Goal: Task Accomplishment & Management: Use online tool/utility

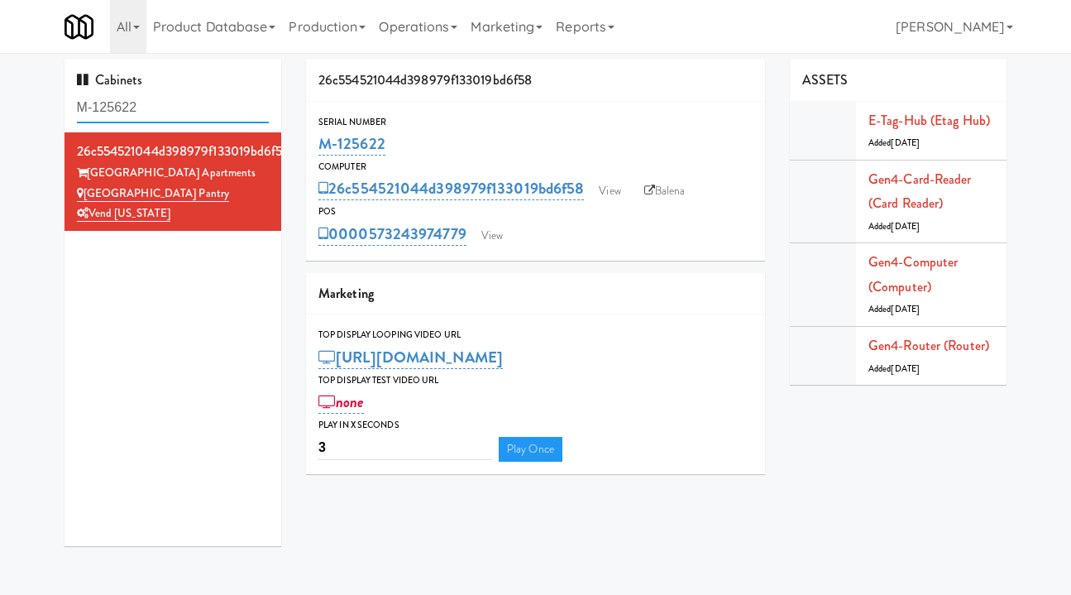
click at [165, 93] on input "M-125622" at bounding box center [173, 108] width 193 height 31
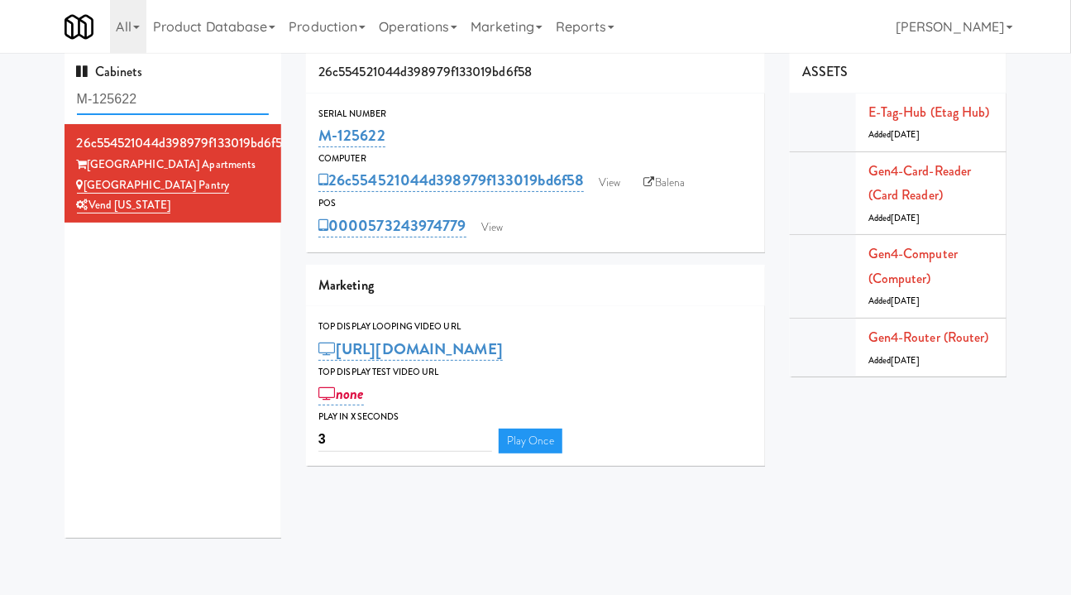
click at [165, 90] on input "M-125622" at bounding box center [173, 99] width 193 height 31
paste input "50394"
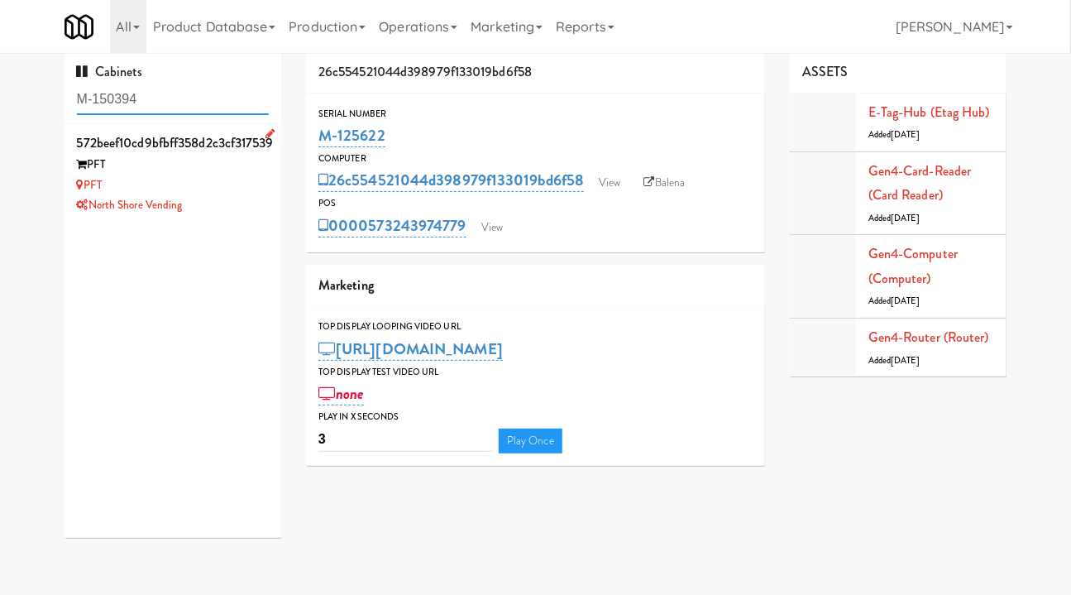
type input "M-150394"
click at [217, 194] on div "PFT" at bounding box center [173, 185] width 193 height 21
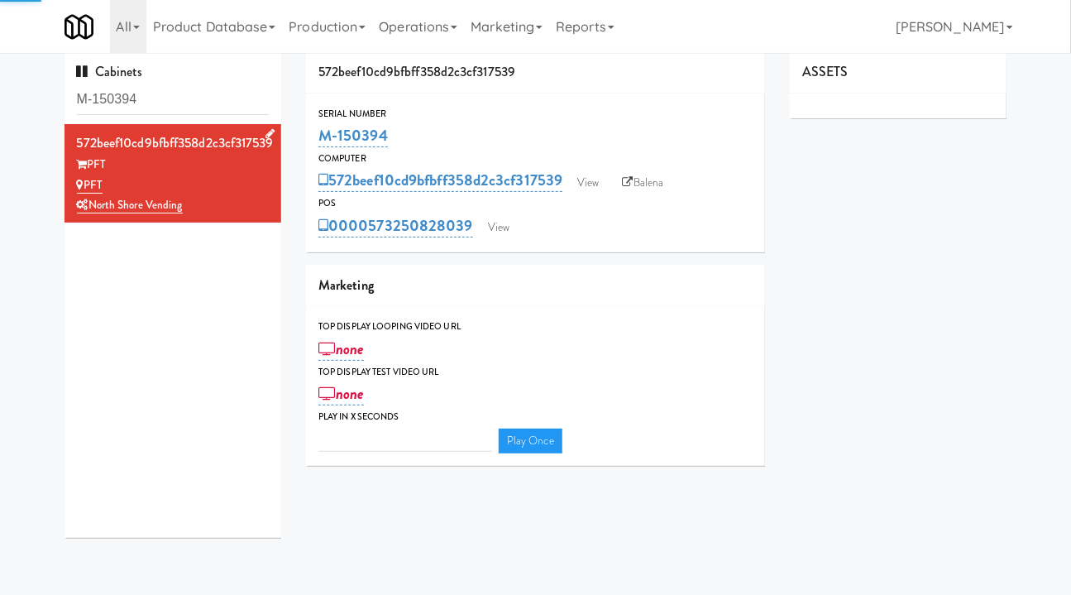
type input "3"
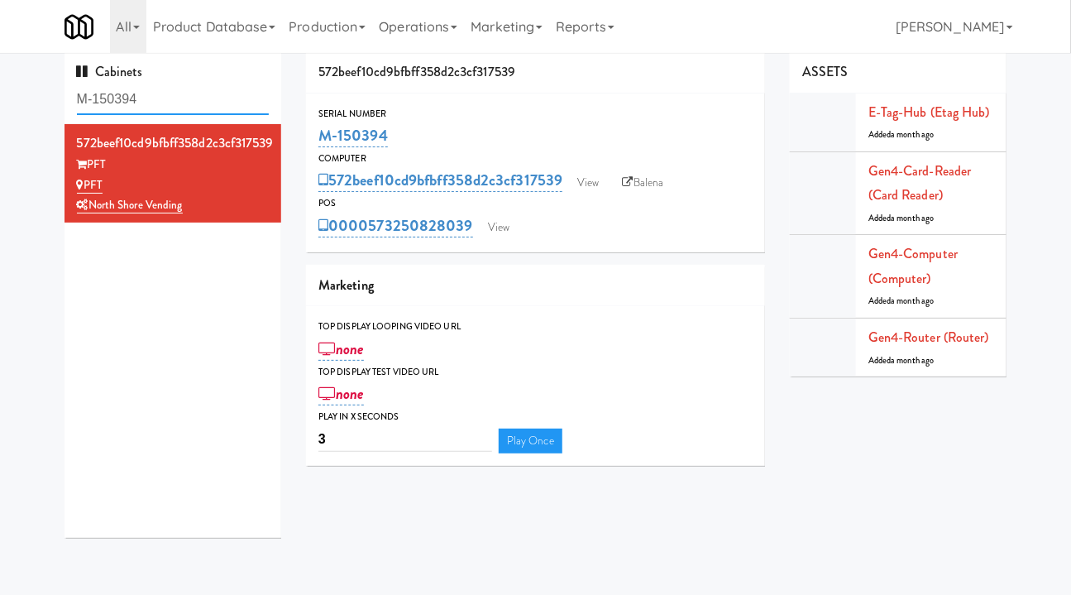
click at [159, 101] on input "M-150394" at bounding box center [173, 99] width 193 height 31
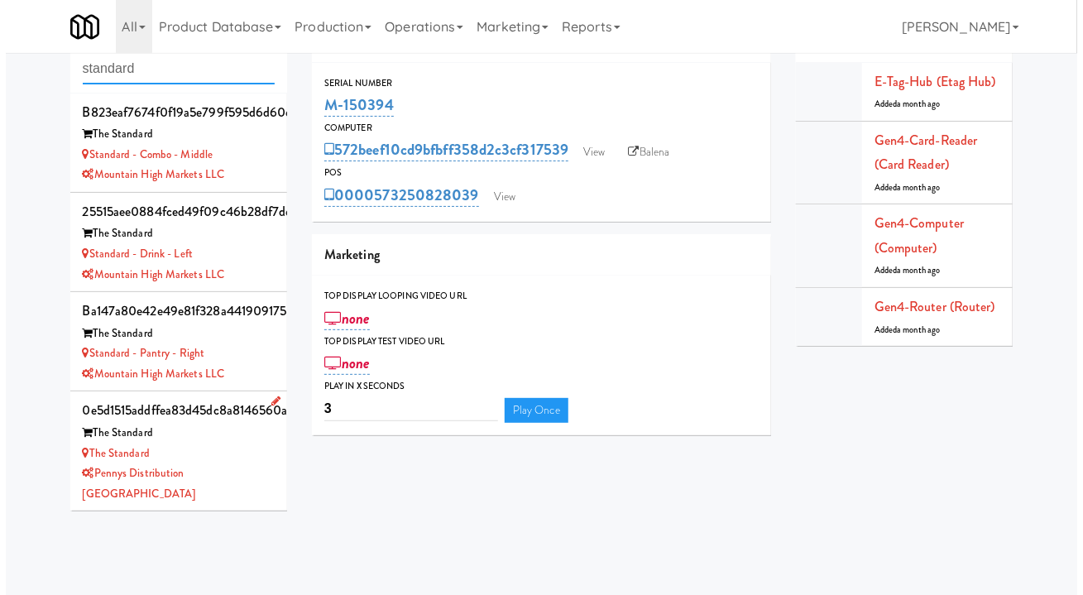
scroll to position [53, 0]
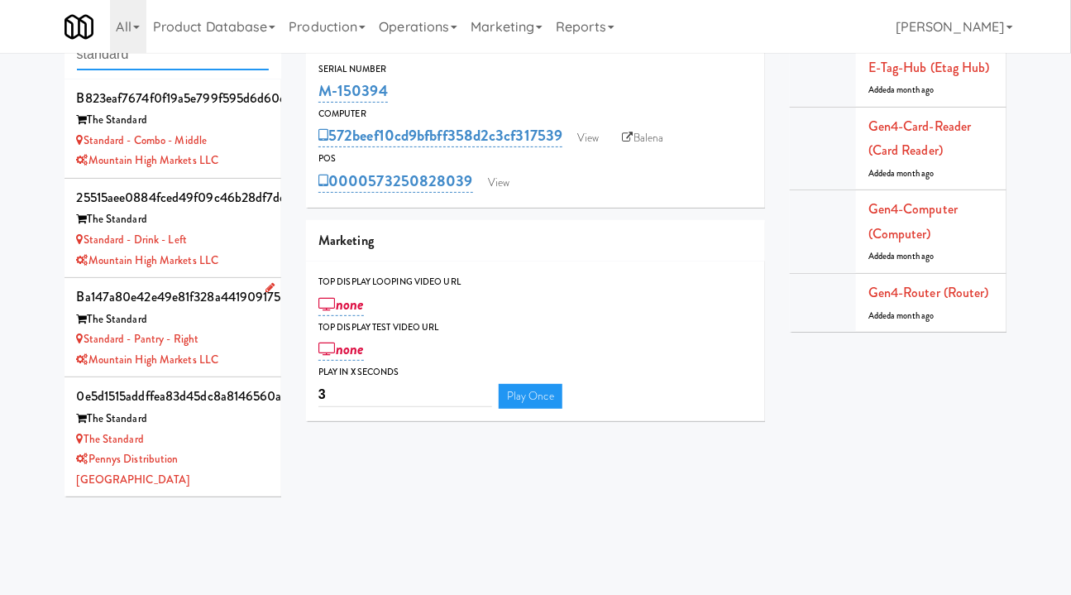
type input "standard"
click at [242, 346] on div "Standard - Pantry - Right" at bounding box center [173, 339] width 193 height 21
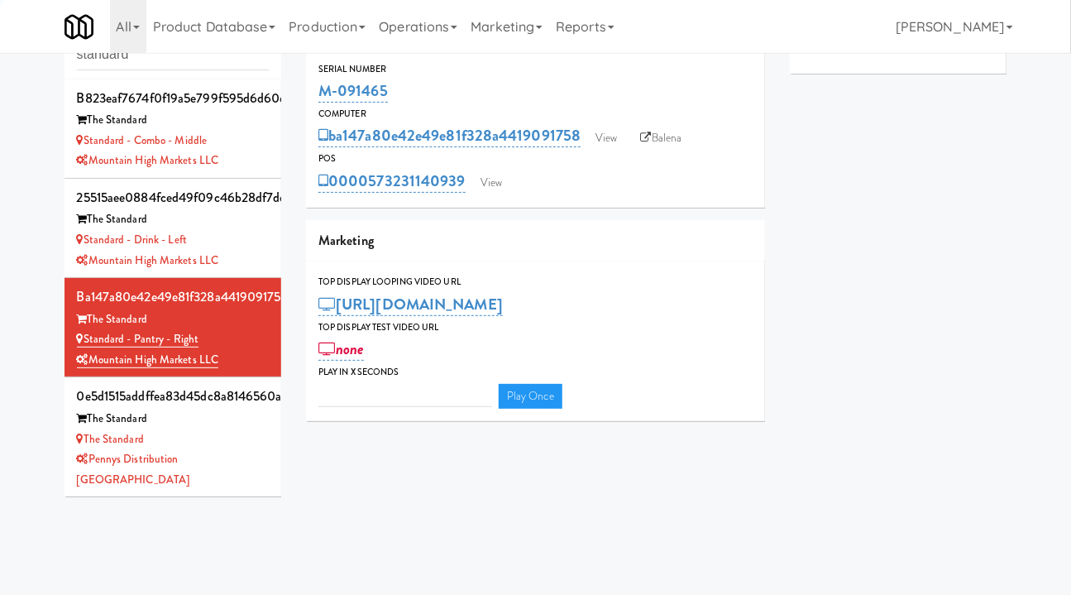
type input "3"
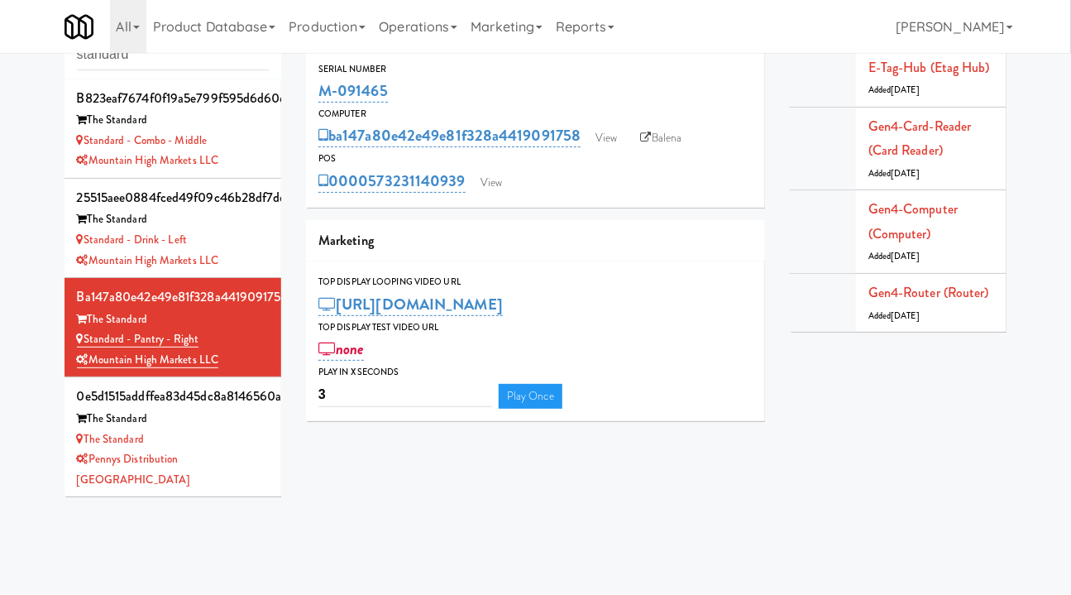
drag, startPoint x: 417, startPoint y: 94, endPoint x: 300, endPoint y: 98, distance: 116.7
click at [300, 98] on div "ba147a80e42e49e81f328a4419091758 Serial Number M-091465 Computer ba147a80e42e49…" at bounding box center [536, 220] width 484 height 427
copy link "M-091465"
click at [416, 86] on div "M-091465" at bounding box center [535, 91] width 434 height 28
drag, startPoint x: 411, startPoint y: 87, endPoint x: 311, endPoint y: 90, distance: 100.2
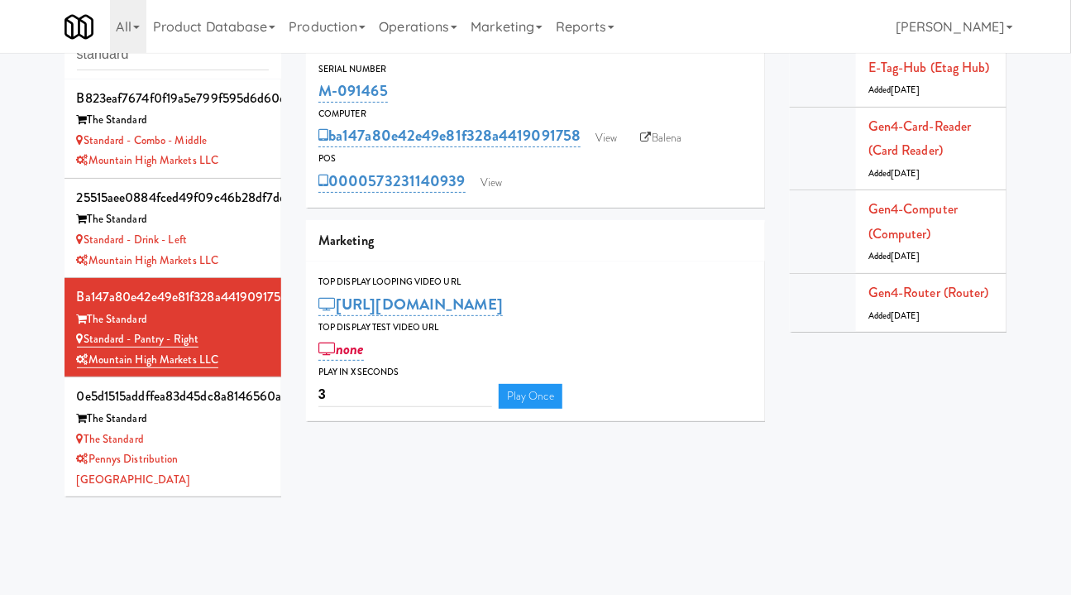
click at [311, 90] on div "Serial Number M-091465" at bounding box center [535, 83] width 459 height 45
copy link "M-091465"
drag, startPoint x: 498, startPoint y: 179, endPoint x: 496, endPoint y: 188, distance: 9.2
click at [497, 178] on link "View" at bounding box center [491, 182] width 38 height 25
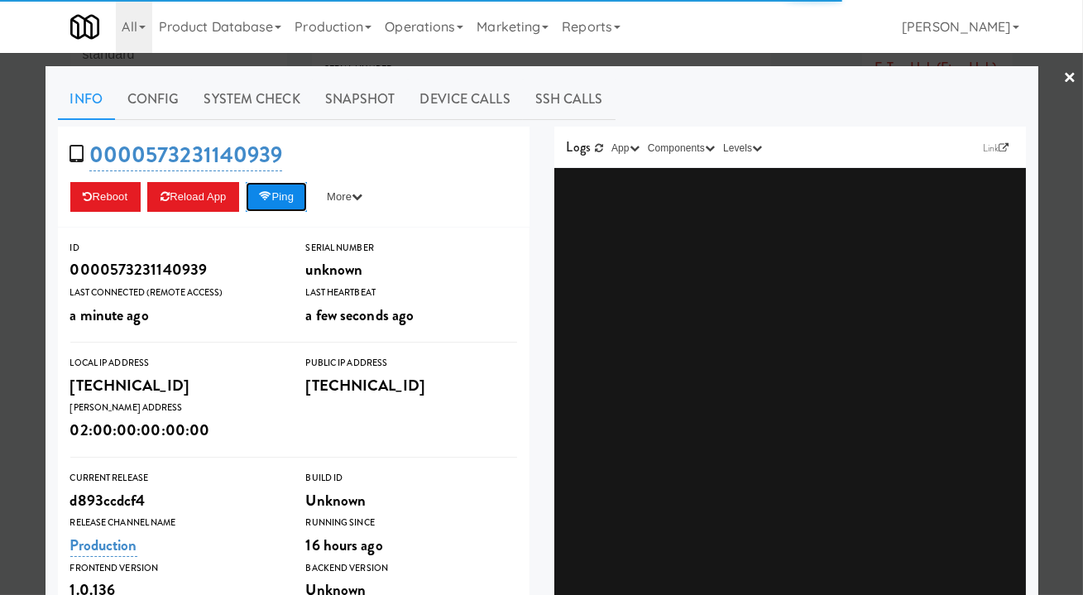
click at [261, 195] on icon at bounding box center [265, 196] width 12 height 11
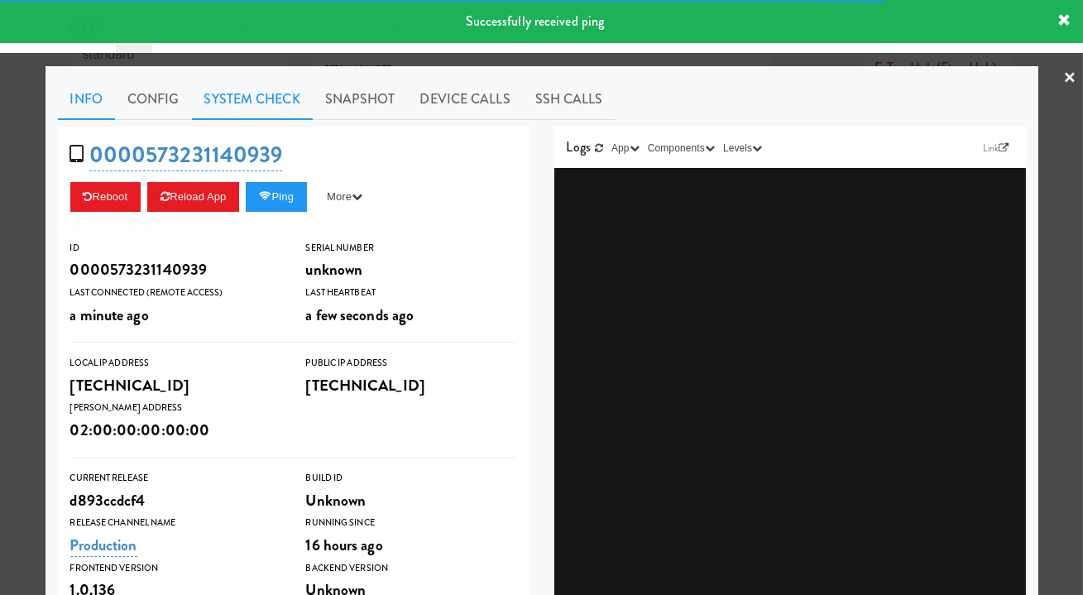
click at [236, 101] on link "System Check" at bounding box center [252, 99] width 121 height 41
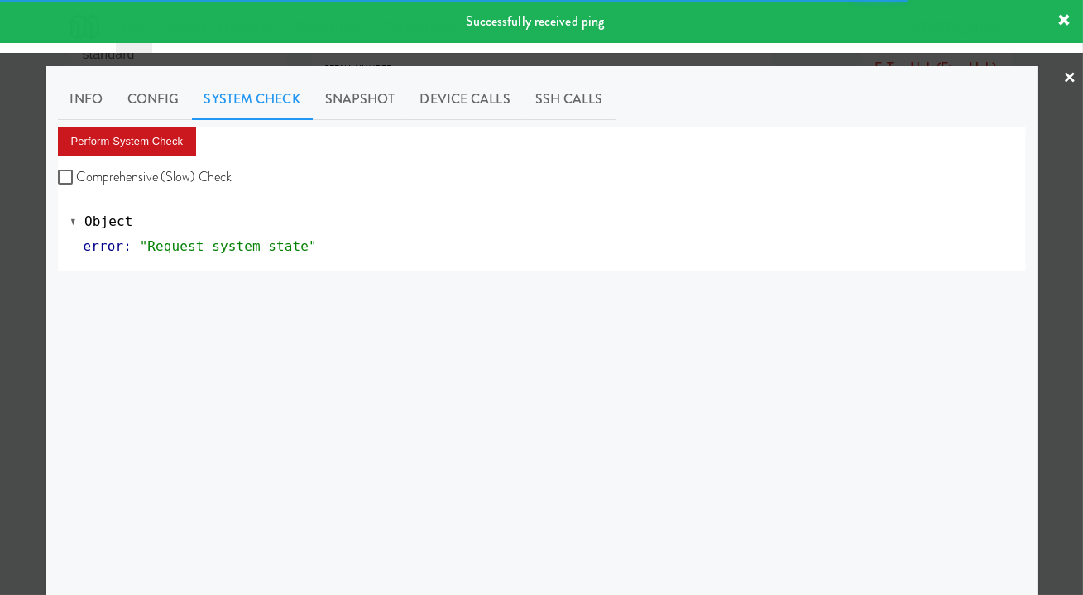
drag, startPoint x: 184, startPoint y: 170, endPoint x: 154, endPoint y: 136, distance: 45.1
click at [183, 170] on label "Comprehensive (Slow) Check" at bounding box center [145, 177] width 175 height 25
click at [77, 171] on input "Comprehensive (Slow) Check" at bounding box center [67, 177] width 19 height 13
checkbox input "true"
click at [153, 136] on button "Perform System Check" at bounding box center [127, 142] width 139 height 30
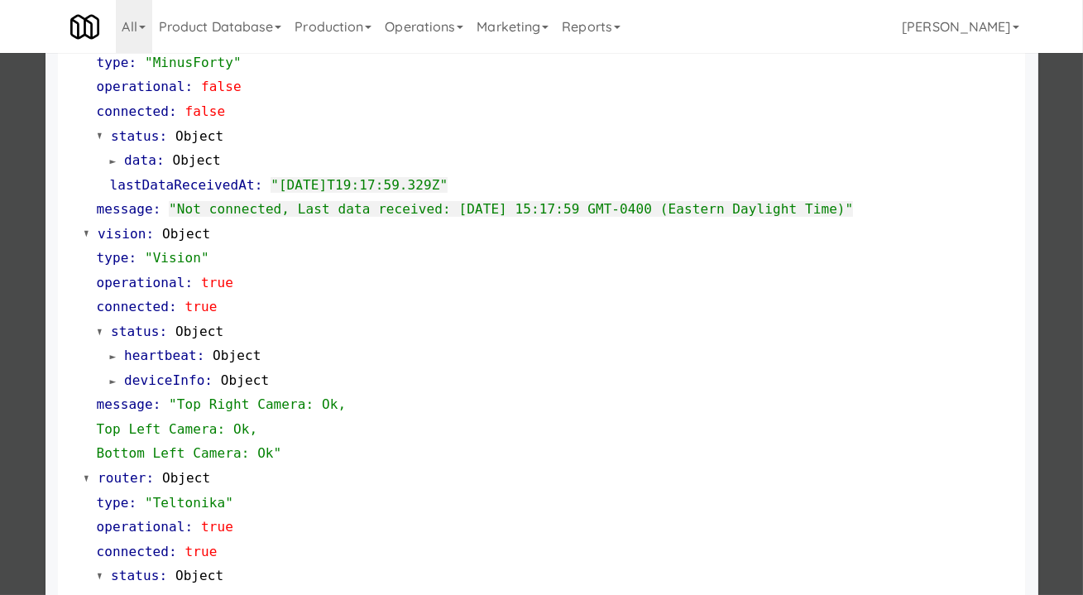
scroll to position [471, 0]
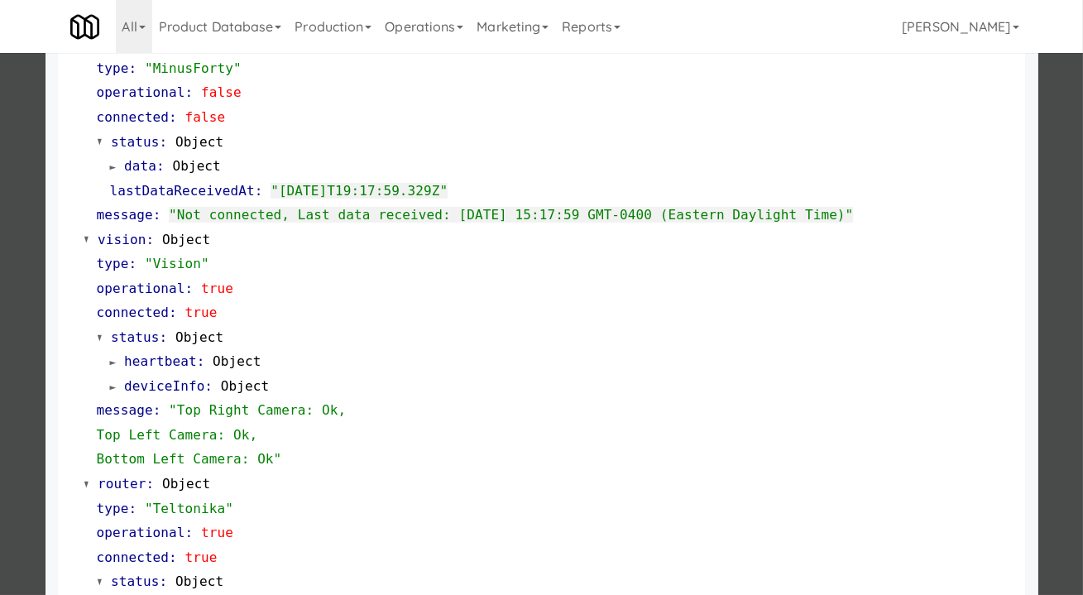
click at [1046, 269] on div at bounding box center [541, 297] width 1083 height 595
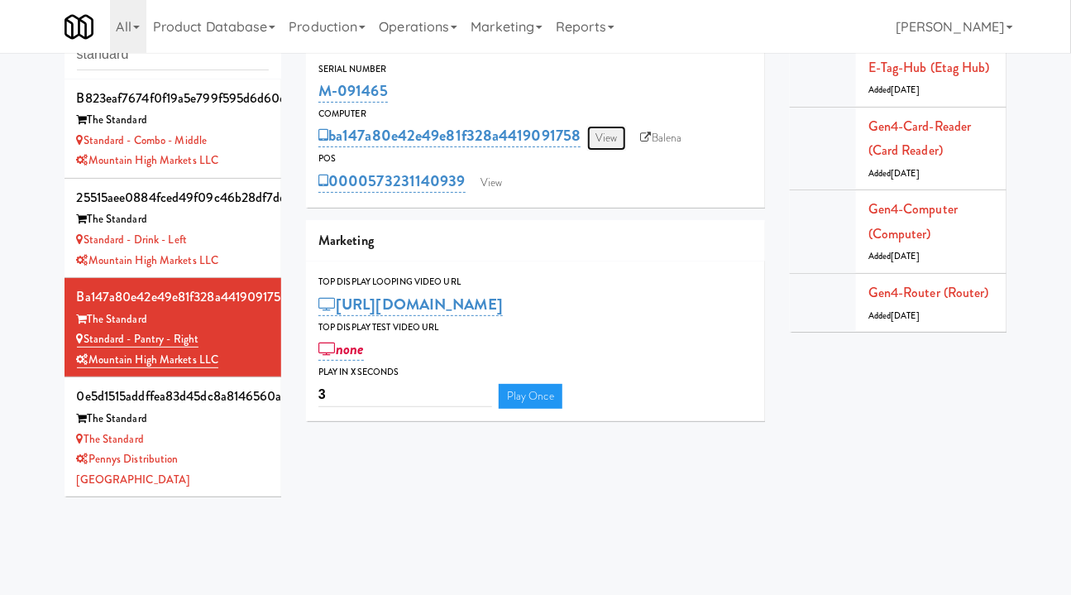
click at [611, 140] on link "View" at bounding box center [606, 138] width 38 height 25
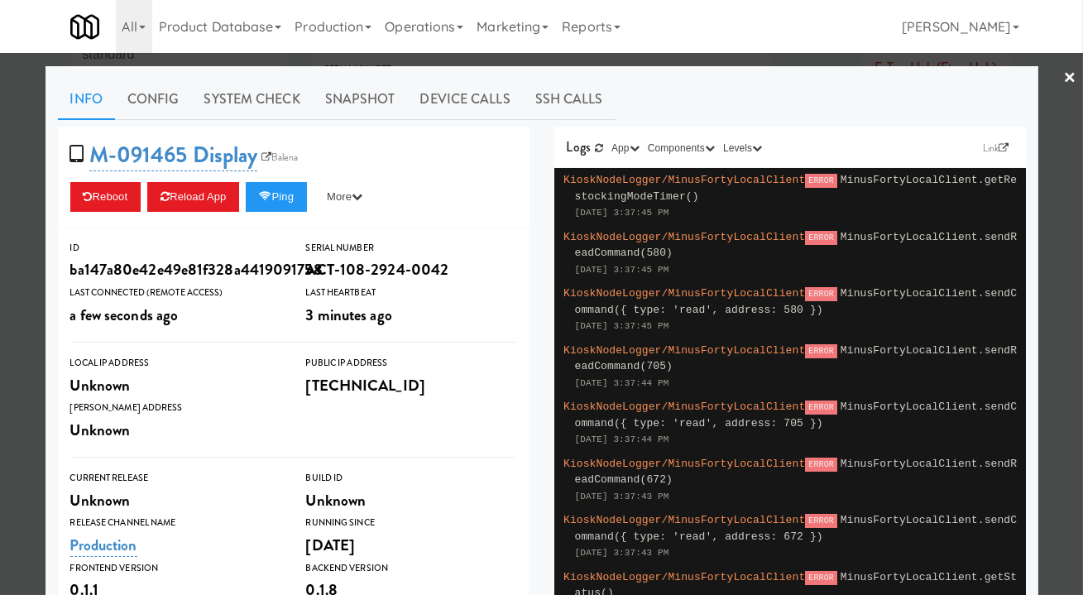
click at [711, 60] on div at bounding box center [541, 297] width 1083 height 595
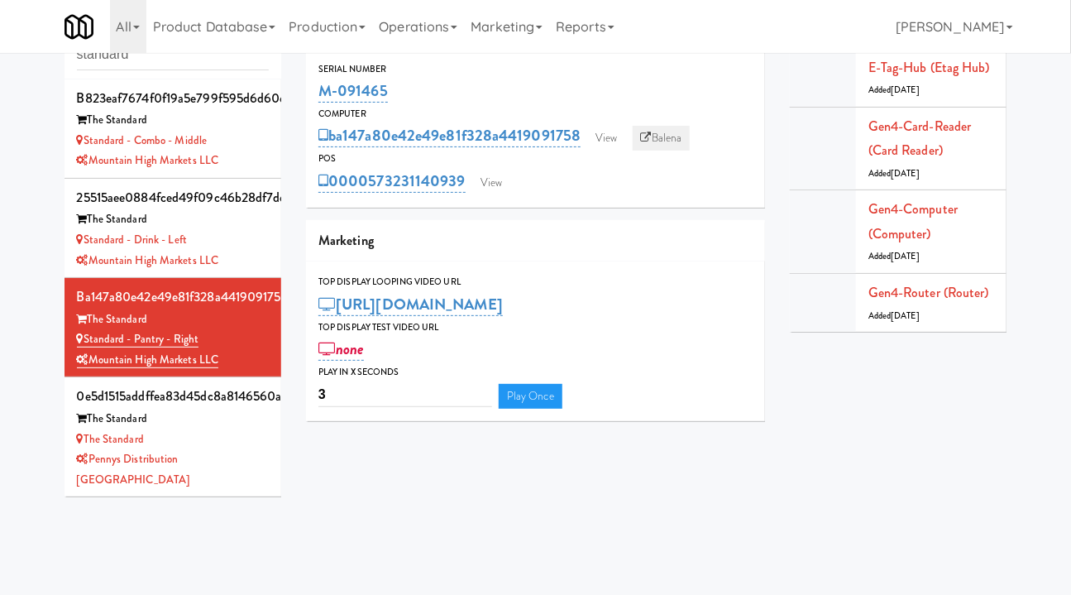
click at [675, 132] on link "Balena" at bounding box center [662, 138] width 58 height 25
click at [497, 180] on link "View" at bounding box center [491, 182] width 38 height 25
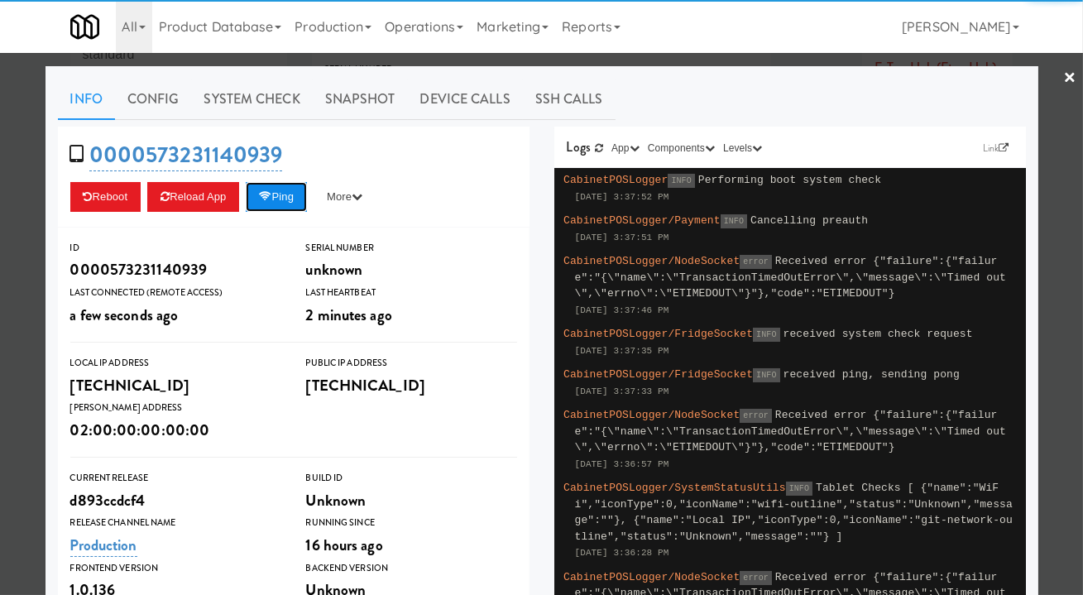
click at [277, 199] on button "Ping" at bounding box center [276, 197] width 61 height 30
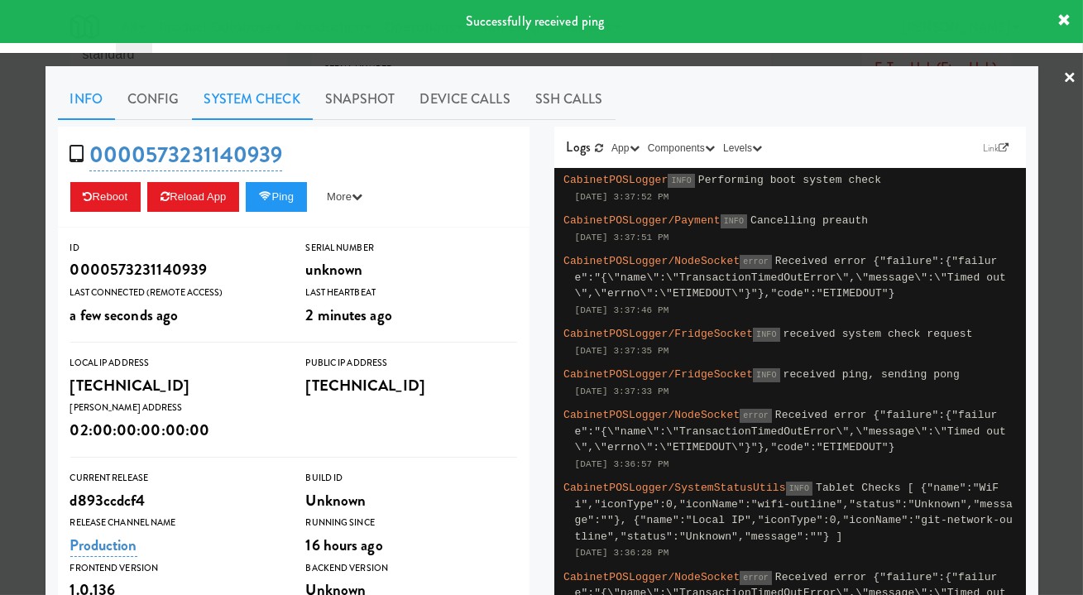
click at [248, 98] on link "System Check" at bounding box center [252, 99] width 121 height 41
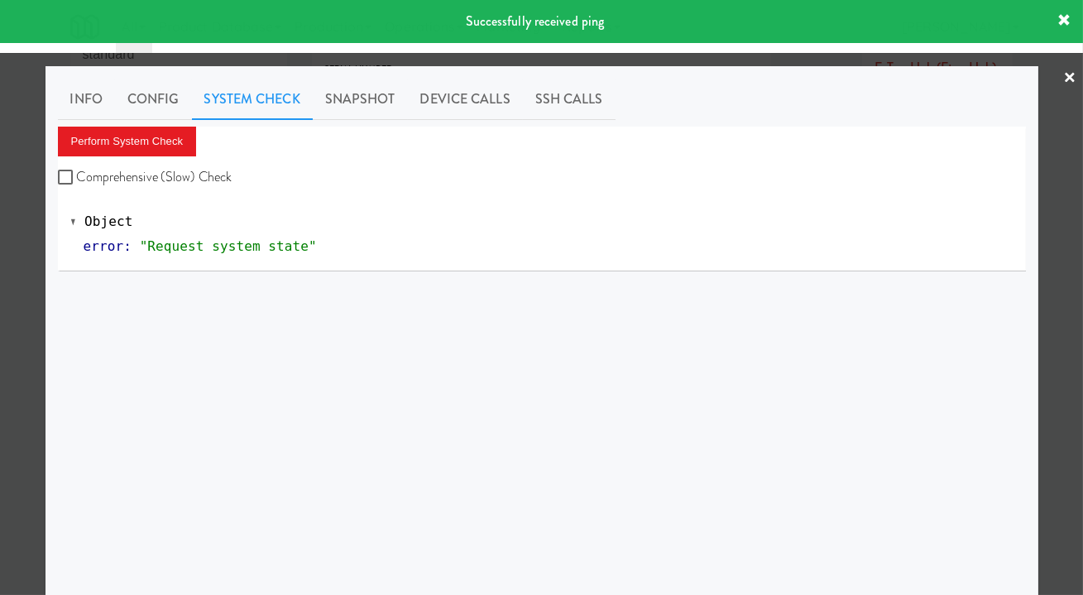
click at [182, 174] on label "Comprehensive (Slow) Check" at bounding box center [145, 177] width 175 height 25
click at [77, 174] on input "Comprehensive (Slow) Check" at bounding box center [67, 177] width 19 height 13
checkbox input "true"
click at [162, 142] on button "Perform System Check" at bounding box center [127, 142] width 139 height 30
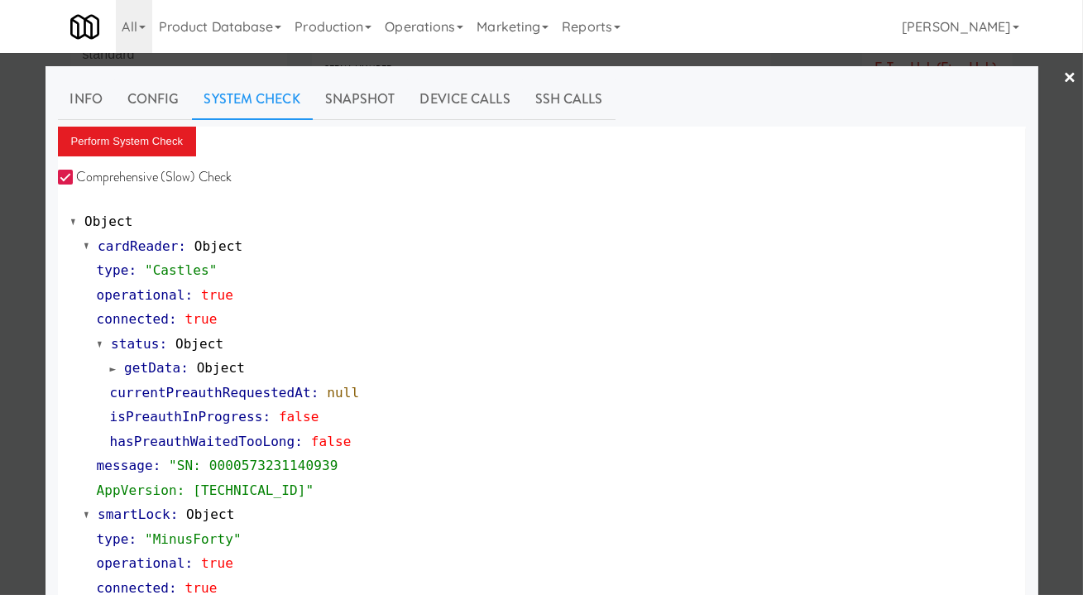
click at [1061, 289] on div at bounding box center [541, 297] width 1083 height 595
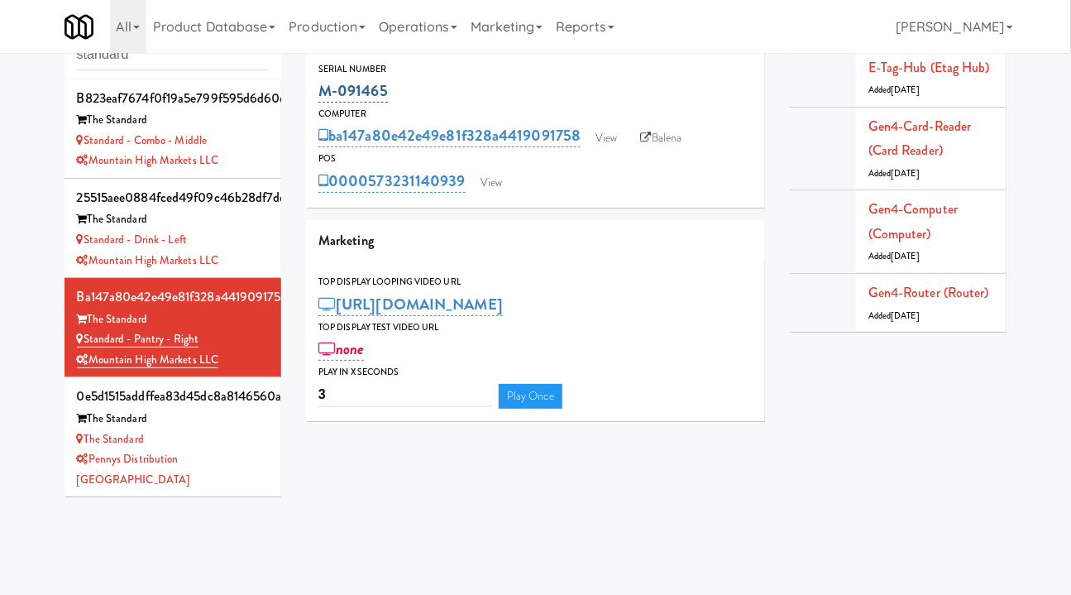
drag, startPoint x: 396, startPoint y: 90, endPoint x: 323, endPoint y: 90, distance: 73.6
click at [323, 90] on div "M-091465" at bounding box center [535, 91] width 434 height 28
copy link "M-091465"
click at [425, 86] on div "M-091465" at bounding box center [535, 91] width 434 height 28
click at [413, 87] on div "M-091465" at bounding box center [535, 91] width 434 height 28
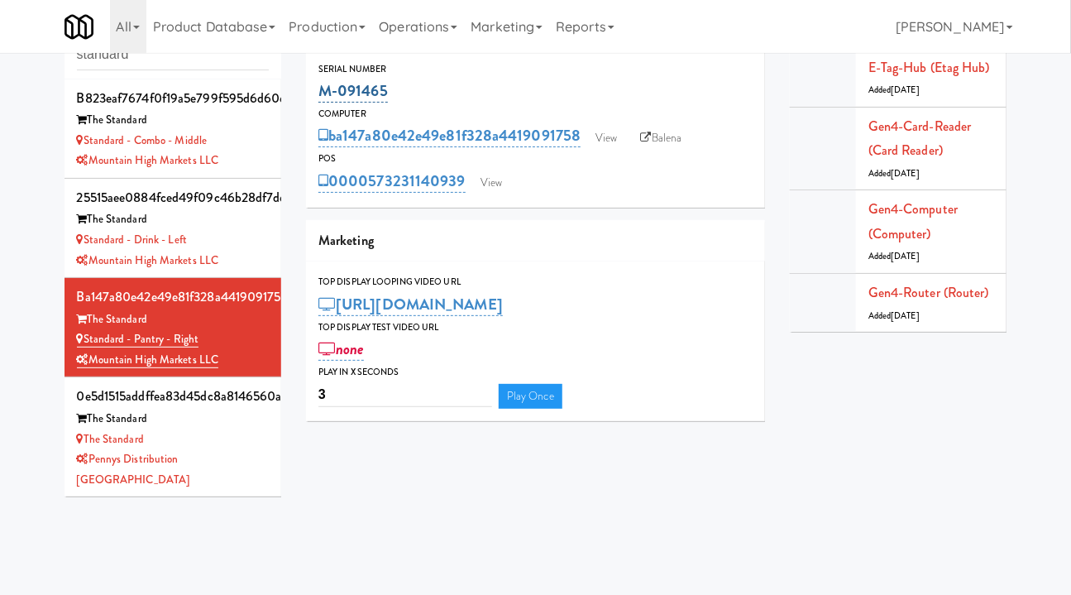
drag, startPoint x: 407, startPoint y: 87, endPoint x: 318, endPoint y: 94, distance: 88.8
click at [318, 94] on div "M-091465" at bounding box center [535, 91] width 434 height 28
copy link "M-091465"
click at [240, 234] on div "Standard - Drink - Left" at bounding box center [173, 240] width 193 height 21
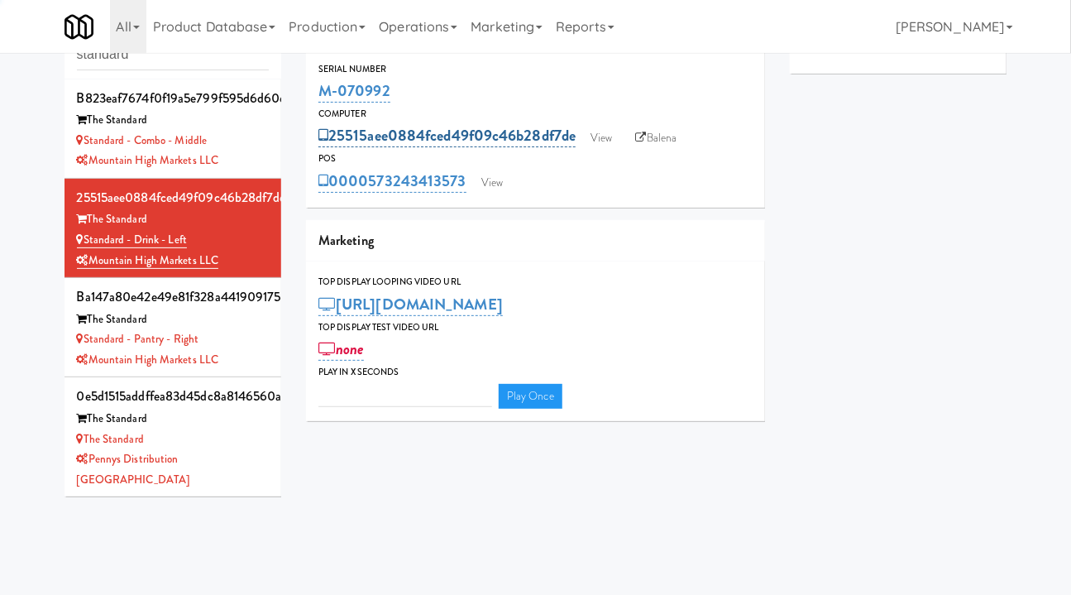
type input "3"
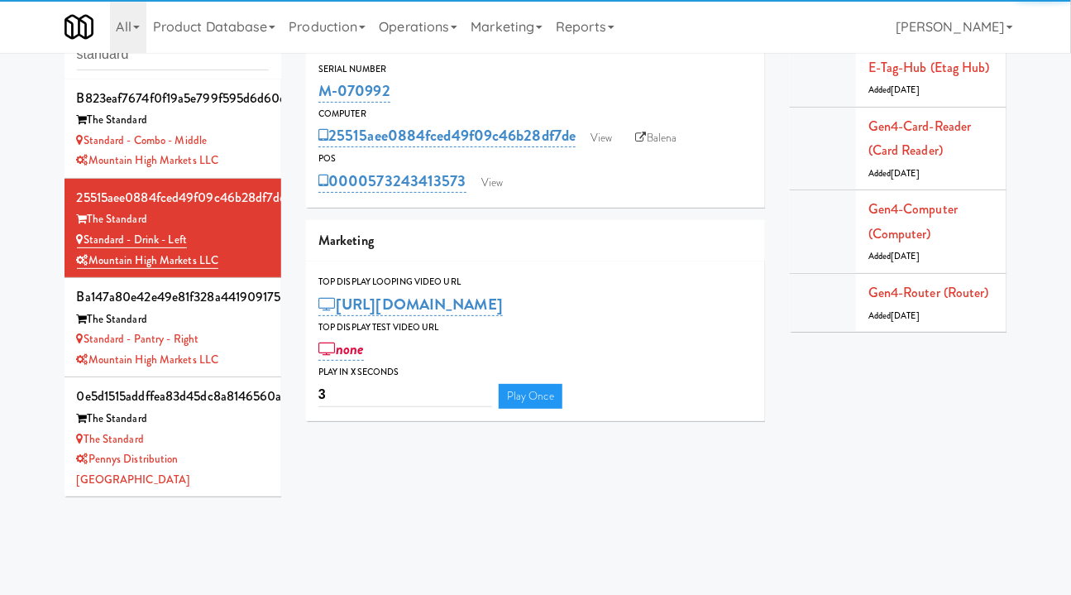
drag, startPoint x: 417, startPoint y: 91, endPoint x: 317, endPoint y: 90, distance: 100.1
click at [317, 90] on div "Serial Number M-070992" at bounding box center [535, 83] width 459 height 45
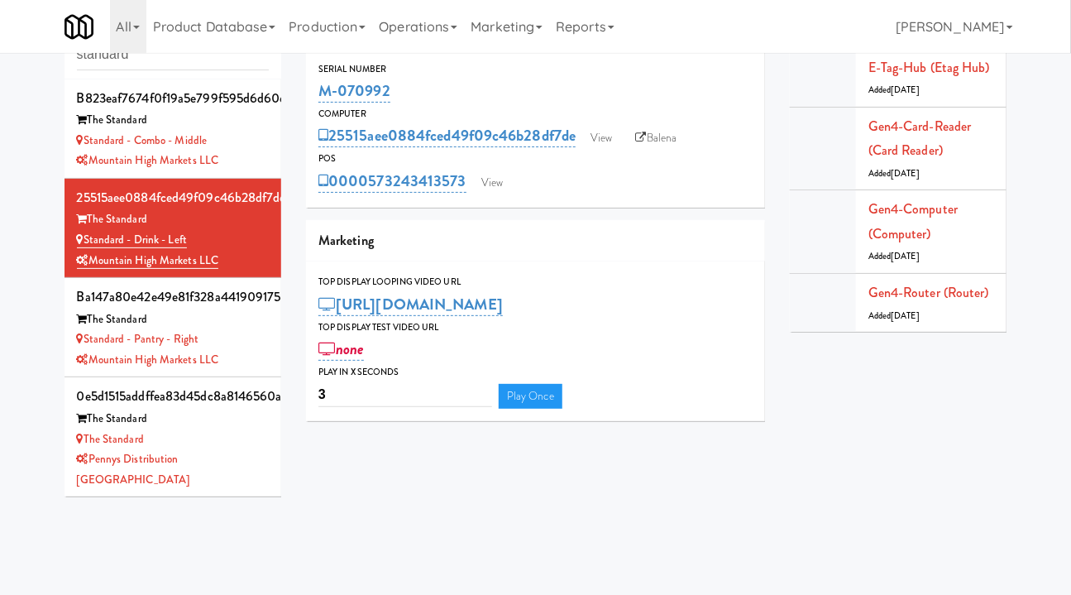
copy link "M-070992"
drag, startPoint x: 256, startPoint y: 135, endPoint x: 273, endPoint y: 129, distance: 18.3
click at [256, 135] on div "Standard - Combo - Middle" at bounding box center [173, 141] width 193 height 21
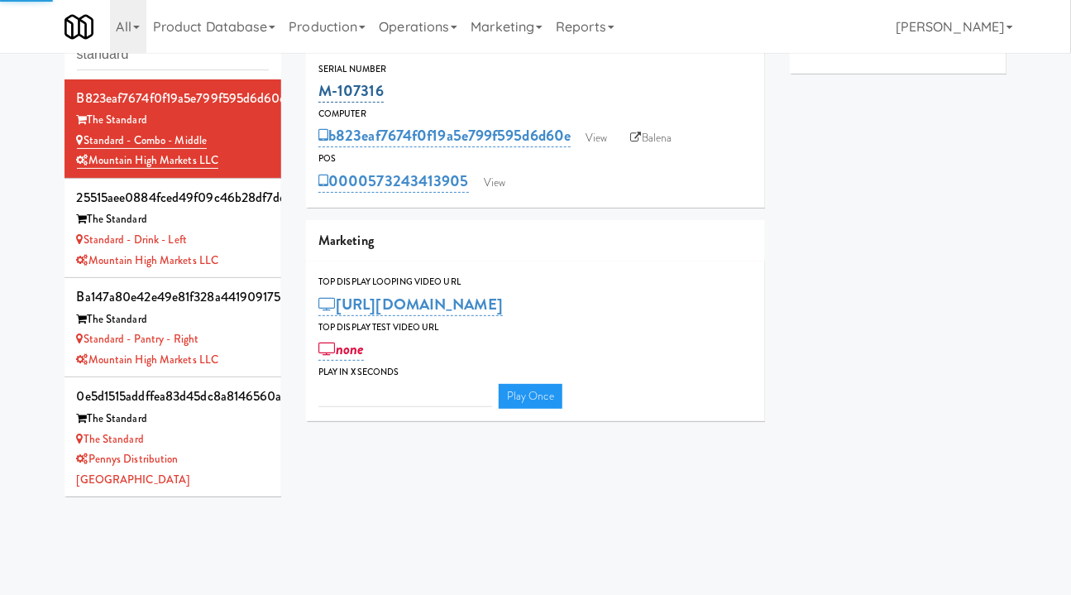
type input "3"
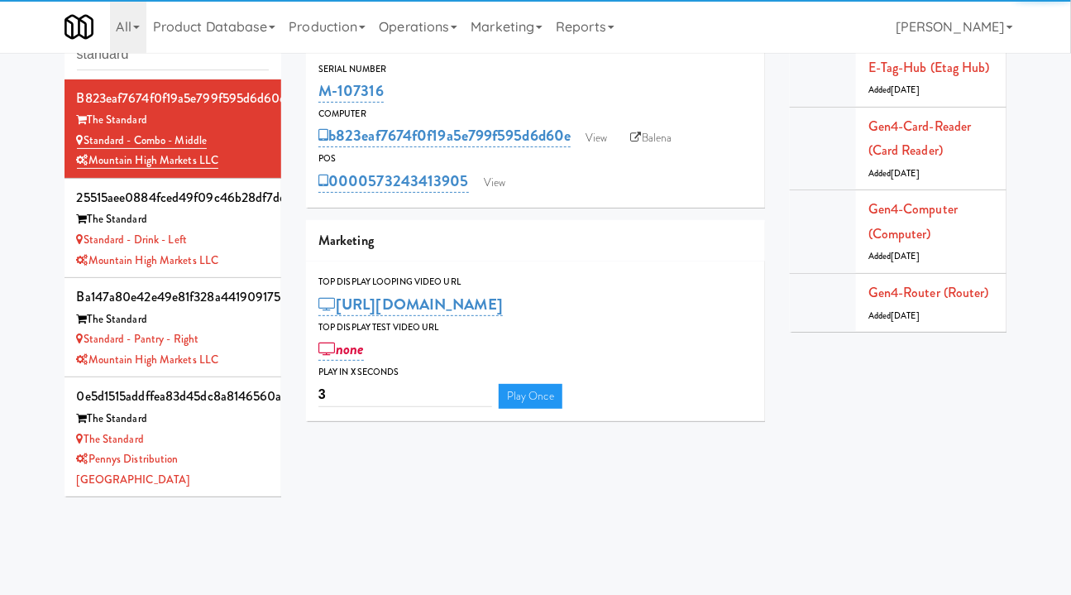
drag, startPoint x: 412, startPoint y: 93, endPoint x: 317, endPoint y: 93, distance: 95.1
click at [317, 93] on div "Serial Number M-107316" at bounding box center [535, 83] width 459 height 45
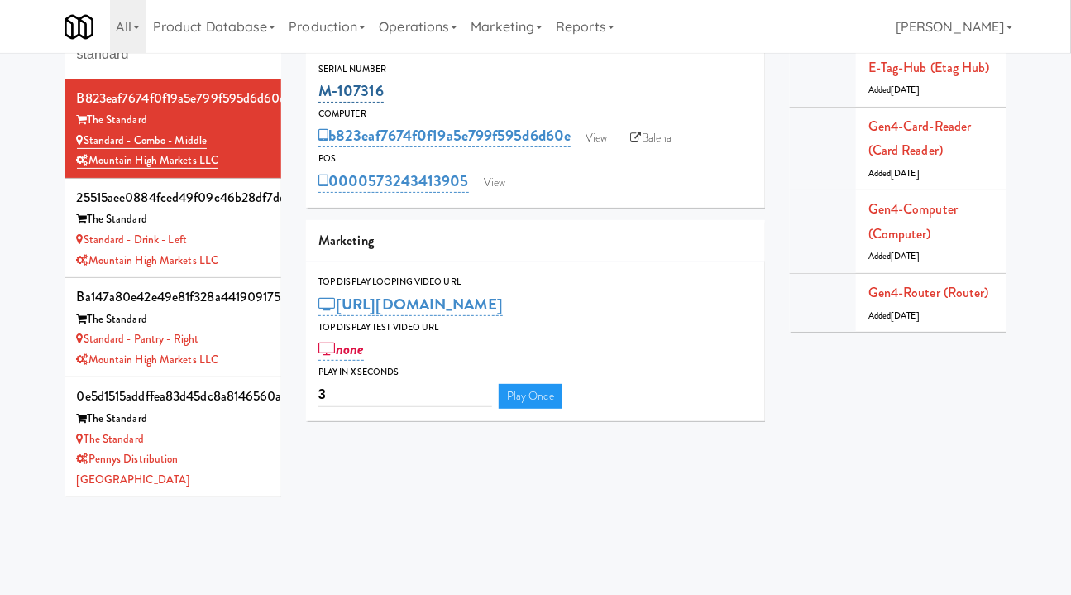
copy link "M-107316"
click at [247, 235] on div "Standard - Drink - Left" at bounding box center [173, 240] width 193 height 21
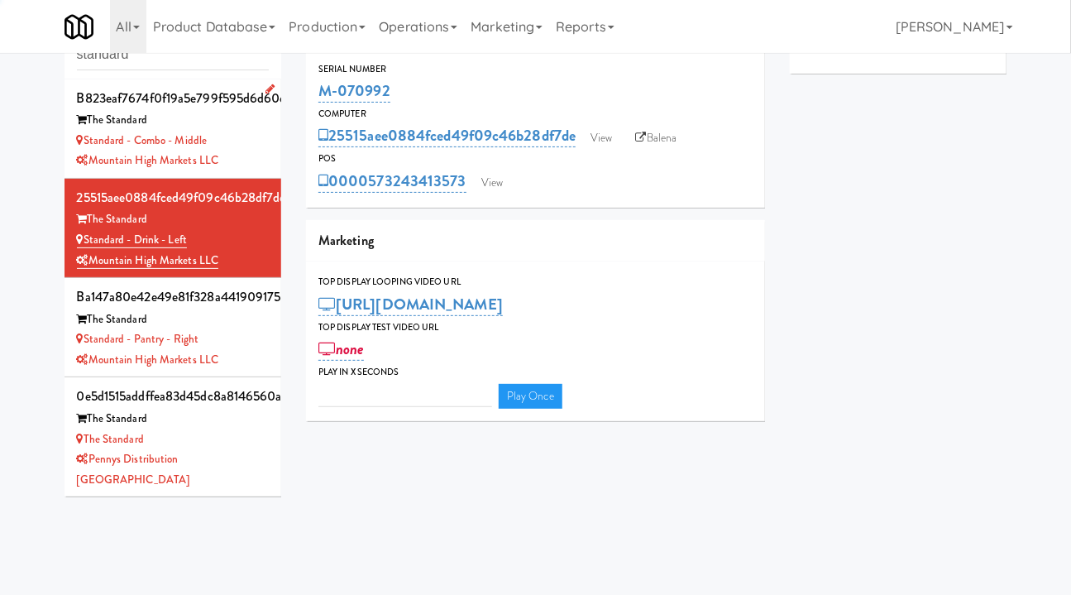
type input "3"
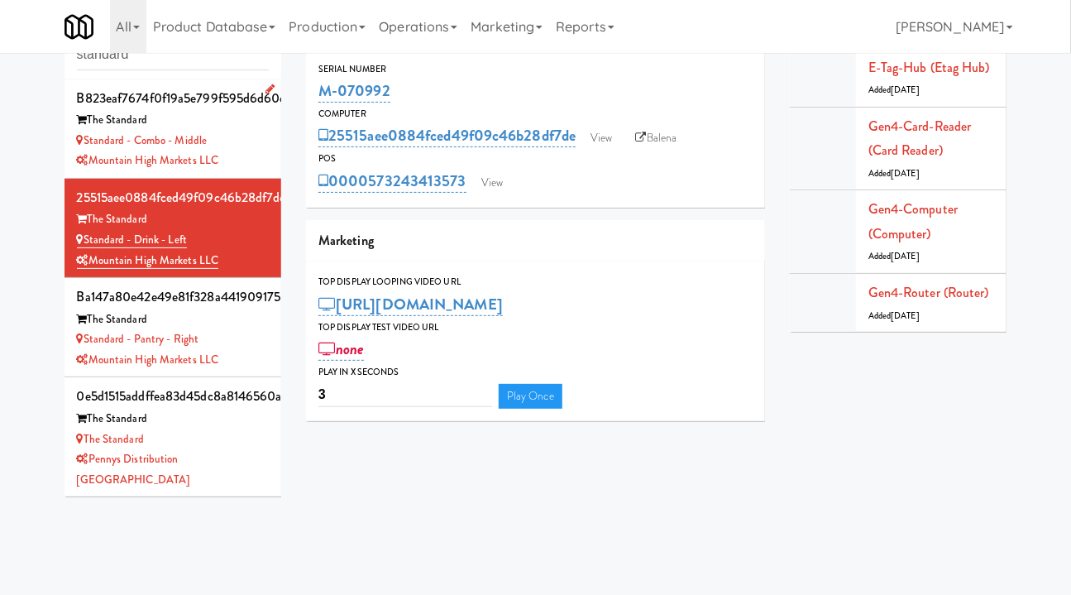
click at [240, 124] on div "The Standard" at bounding box center [173, 120] width 193 height 21
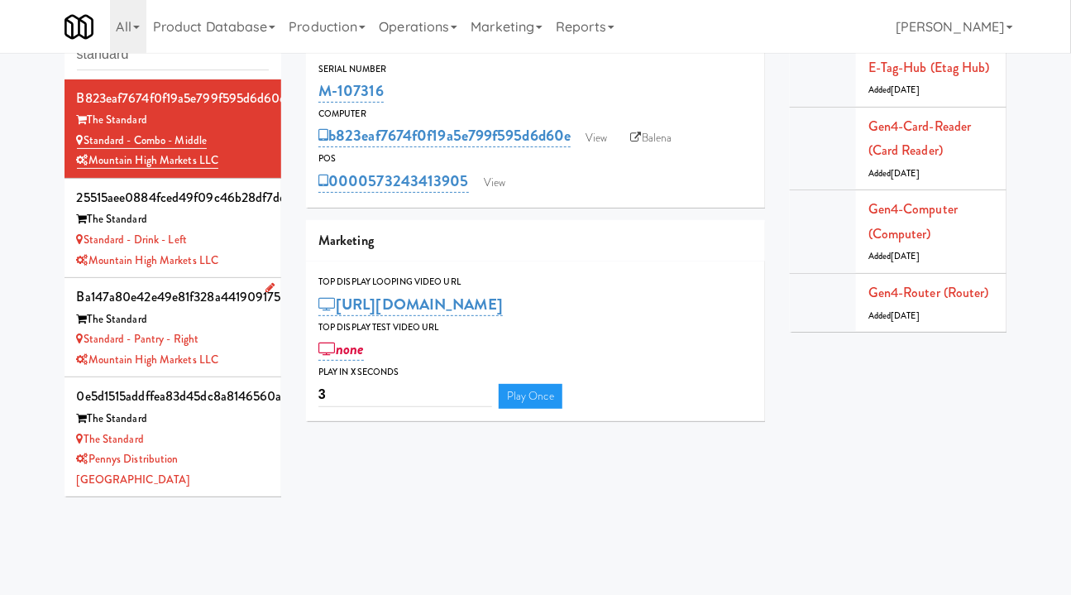
click at [256, 347] on div "Standard - Pantry - Right" at bounding box center [173, 339] width 193 height 21
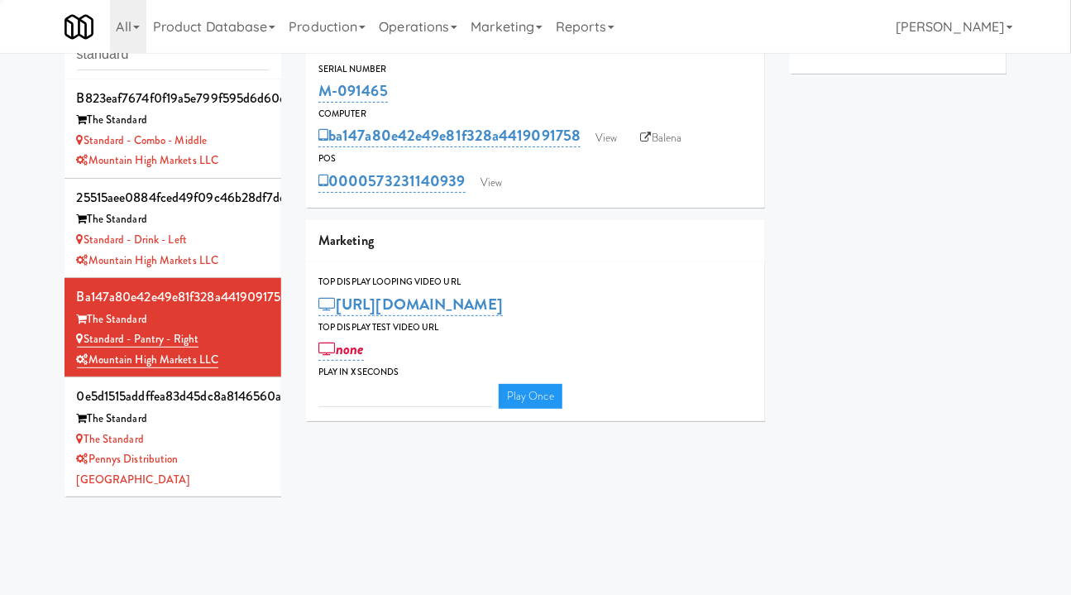
type input "3"
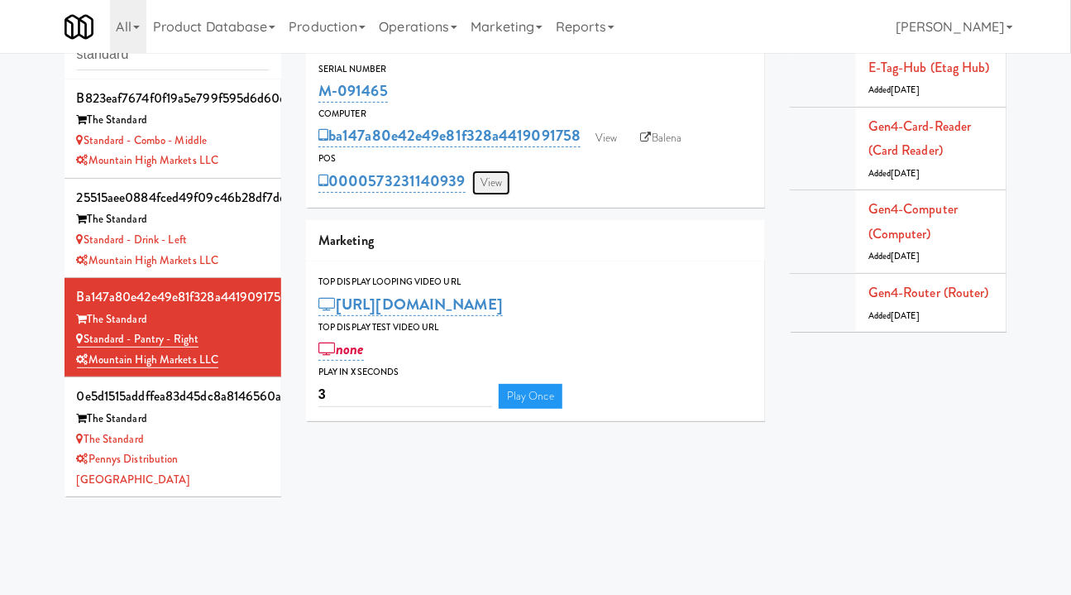
click at [509, 175] on link "View" at bounding box center [491, 182] width 38 height 25
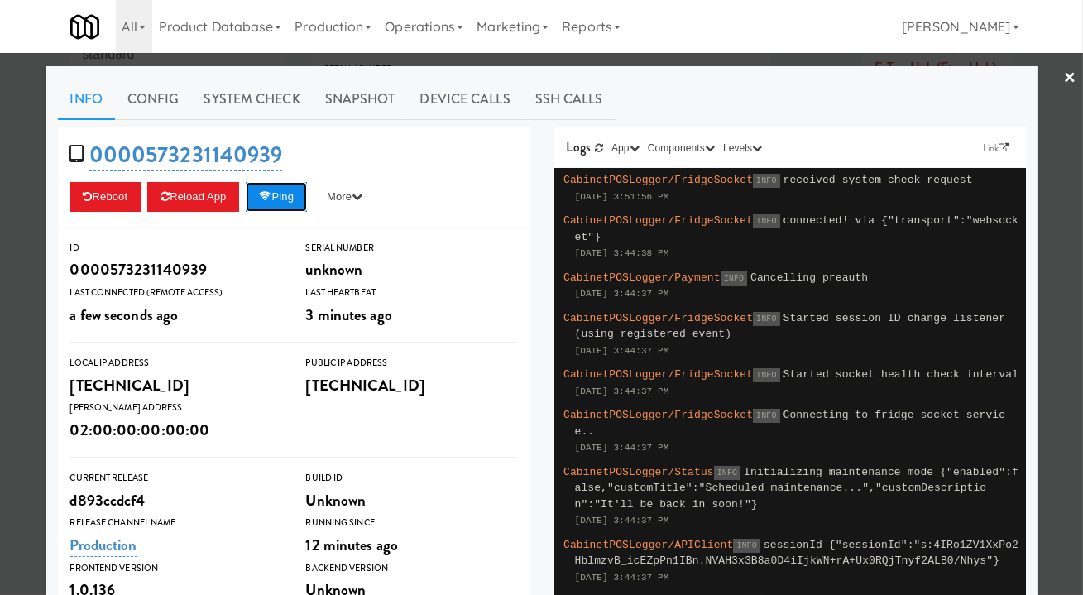
click at [286, 200] on button "Ping" at bounding box center [276, 197] width 61 height 30
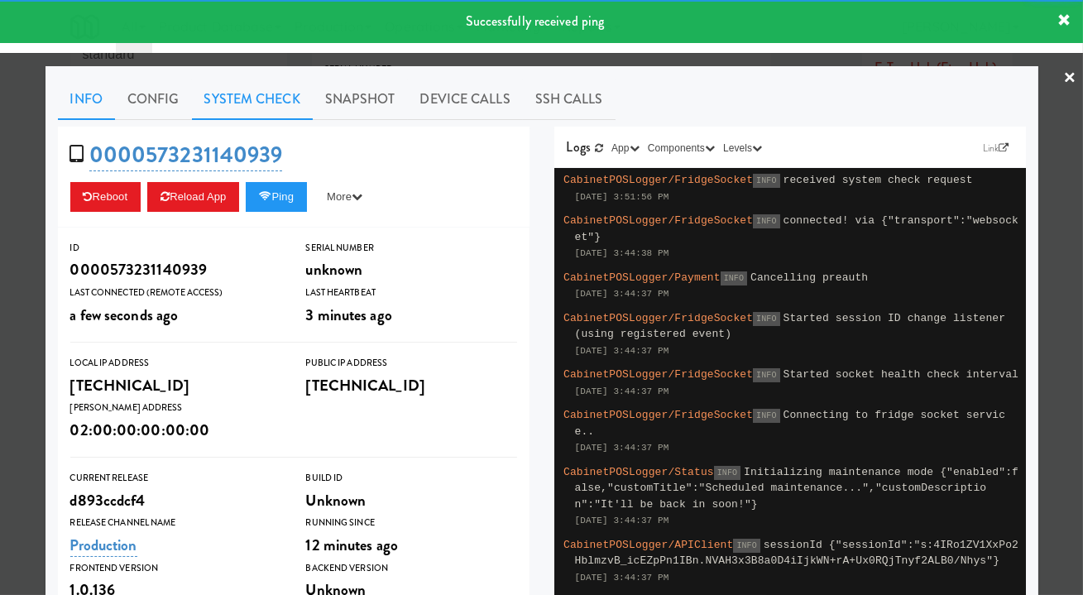
click at [276, 101] on link "System Check" at bounding box center [252, 99] width 121 height 41
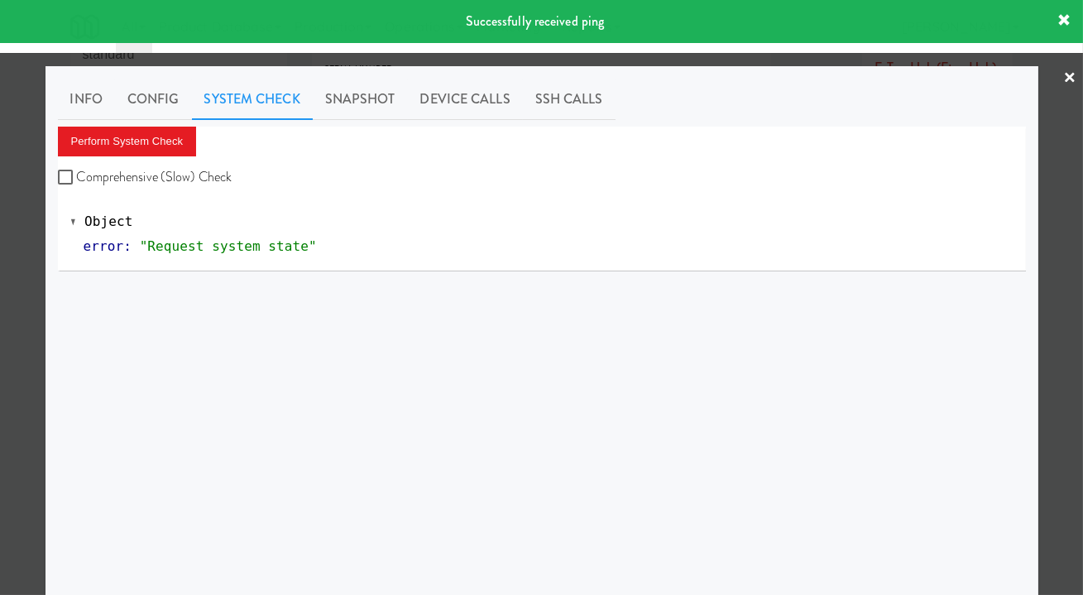
click at [179, 177] on label "Comprehensive (Slow) Check" at bounding box center [145, 177] width 175 height 25
click at [77, 177] on input "Comprehensive (Slow) Check" at bounding box center [67, 177] width 19 height 13
checkbox input "true"
click at [141, 141] on button "Perform System Check" at bounding box center [127, 142] width 139 height 30
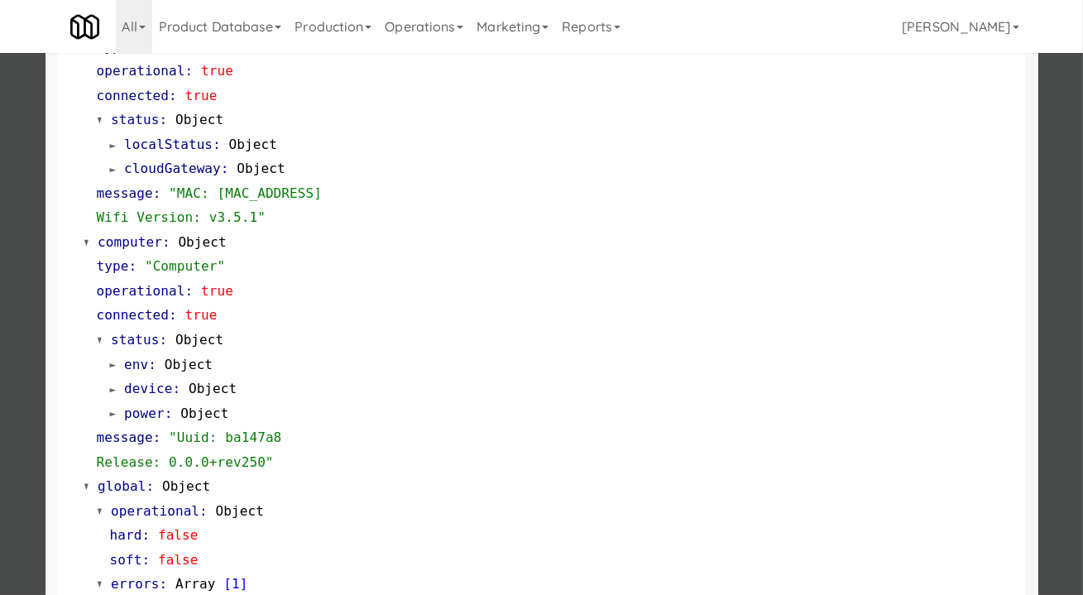
scroll to position [1447, 0]
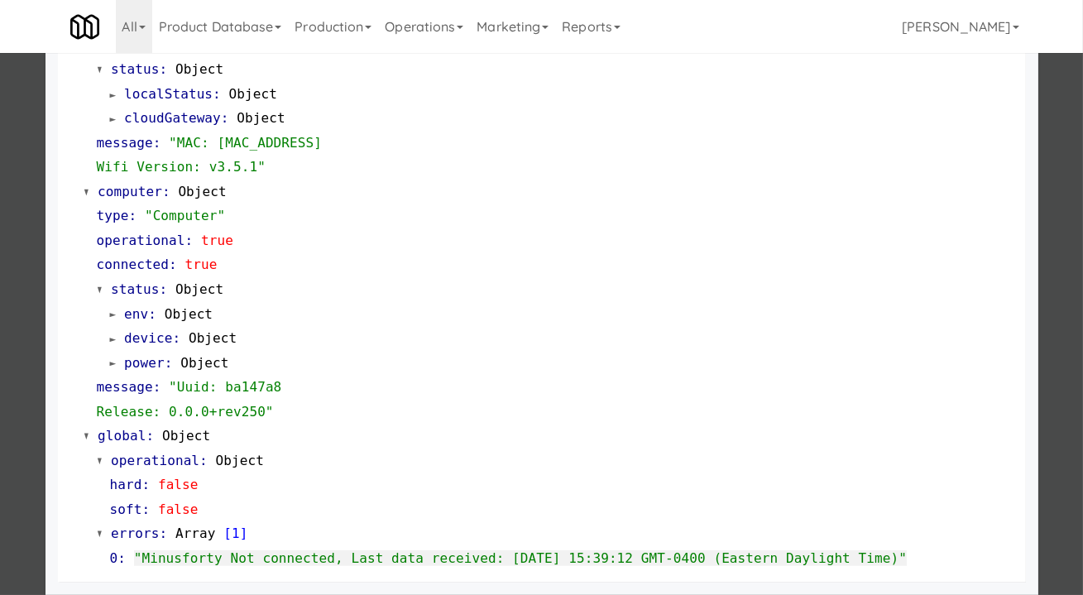
click at [11, 371] on div at bounding box center [541, 297] width 1083 height 595
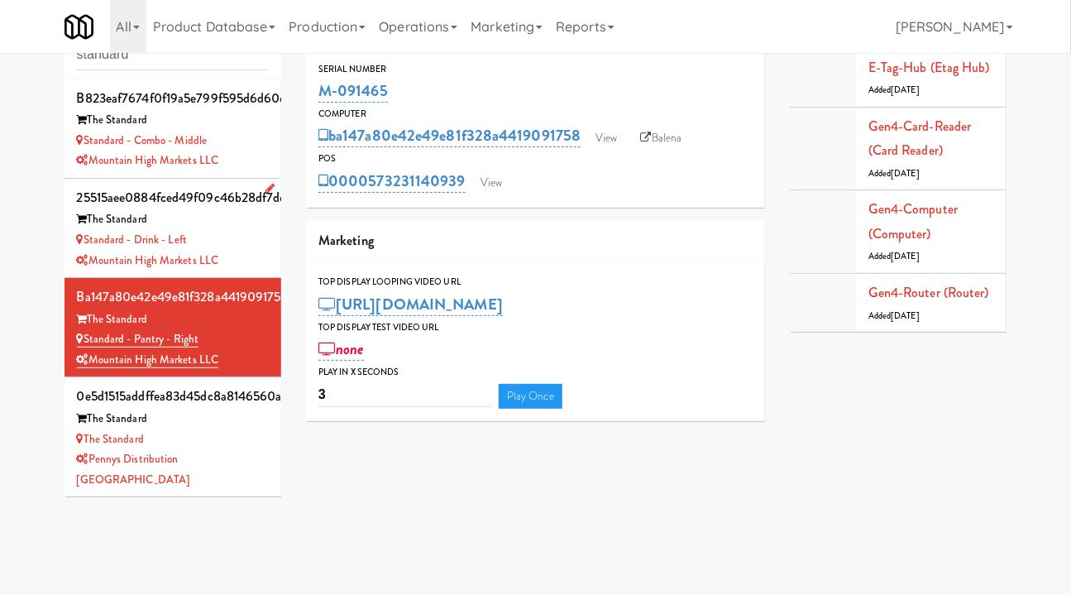
click at [252, 235] on div "Standard - Drink - Left" at bounding box center [173, 240] width 193 height 21
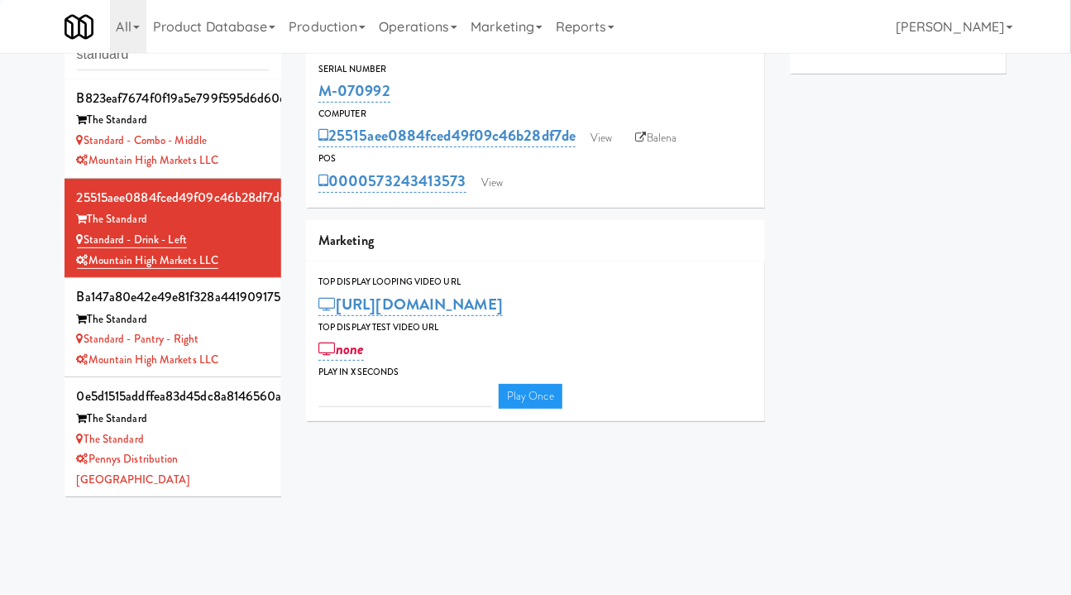
type input "3"
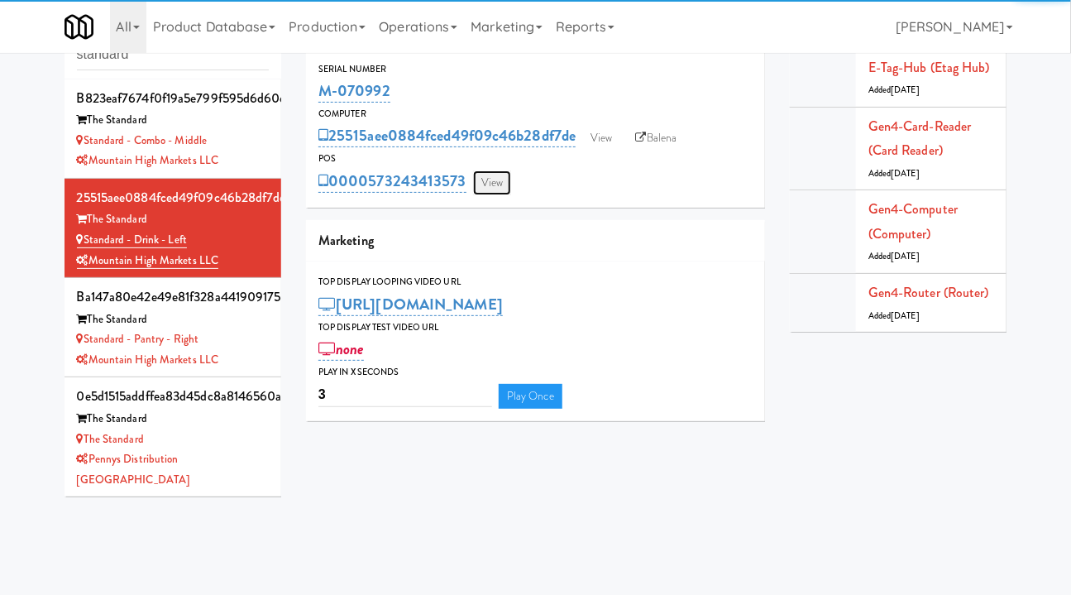
click at [505, 183] on link "View" at bounding box center [492, 182] width 38 height 25
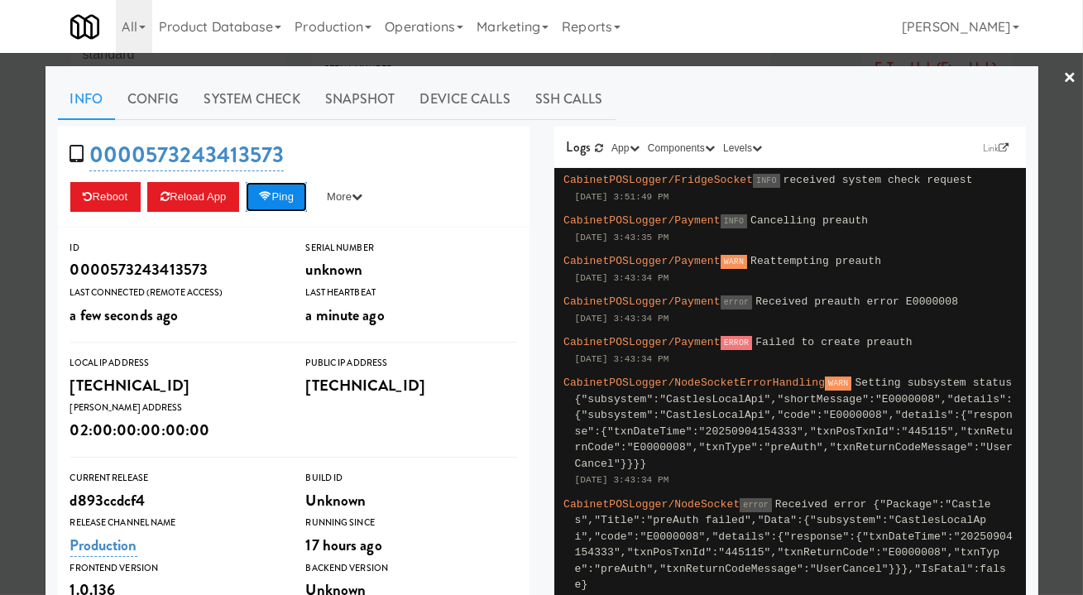
click at [276, 199] on button "Ping" at bounding box center [276, 197] width 61 height 30
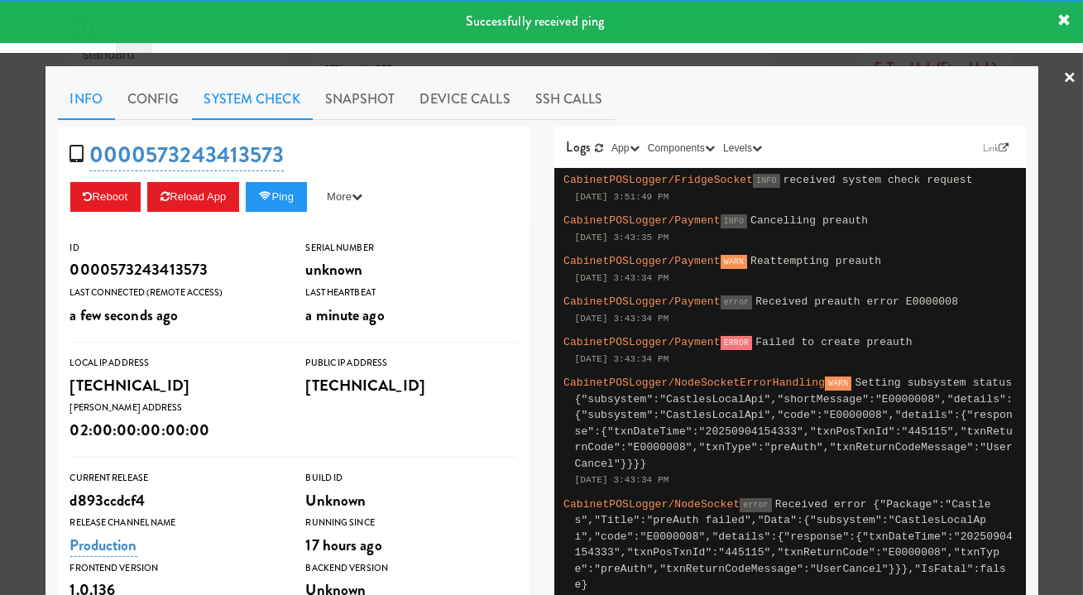
click at [249, 103] on link "System Check" at bounding box center [252, 99] width 121 height 41
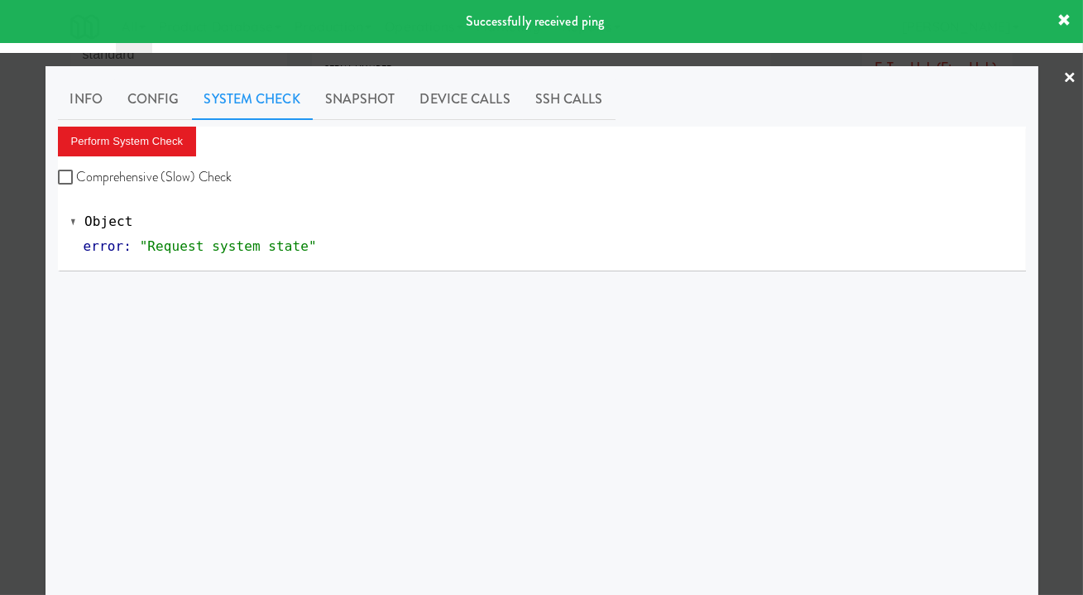
drag, startPoint x: 176, startPoint y: 177, endPoint x: 151, endPoint y: 157, distance: 32.4
click at [176, 176] on label "Comprehensive (Slow) Check" at bounding box center [145, 177] width 175 height 25
click at [77, 176] on input "Comprehensive (Slow) Check" at bounding box center [67, 177] width 19 height 13
checkbox input "true"
click at [145, 146] on button "Perform System Check" at bounding box center [127, 142] width 139 height 30
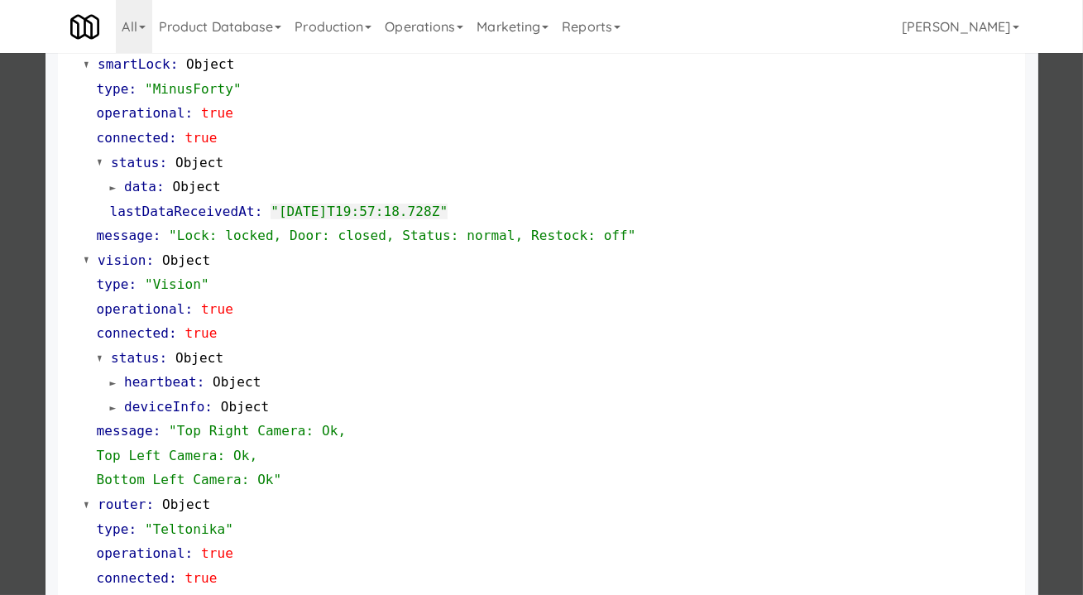
scroll to position [451, 0]
drag, startPoint x: 1070, startPoint y: 414, endPoint x: 1061, endPoint y: 405, distance: 13.5
click at [1069, 414] on div at bounding box center [541, 297] width 1083 height 595
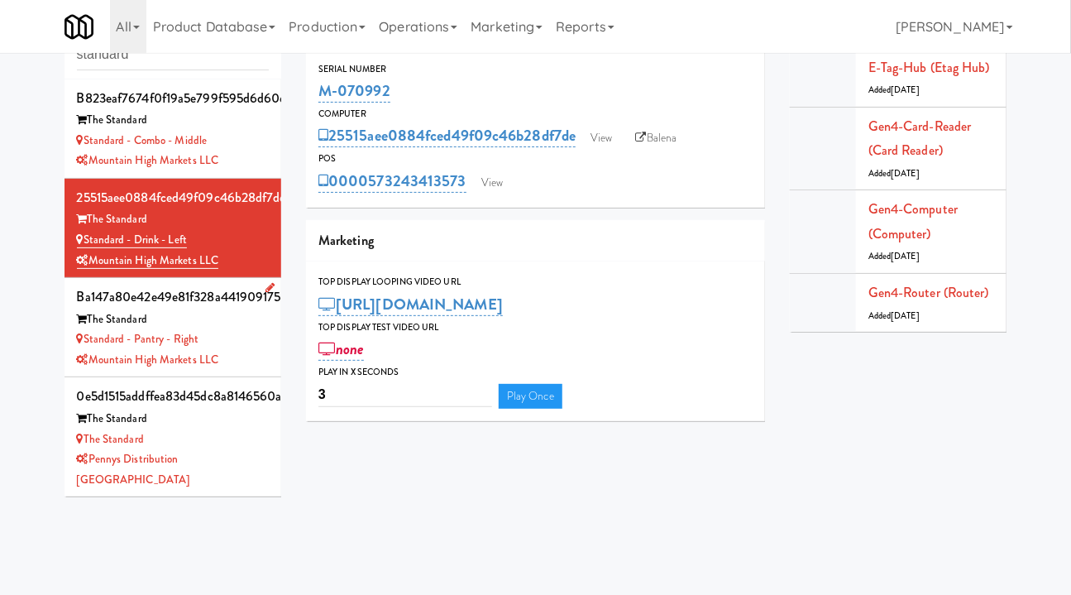
click at [257, 347] on li "ba147a80e42e49e81f328a4419091758 The Standard Standard - Pantry - Right Mountai…" at bounding box center [174, 327] width 218 height 99
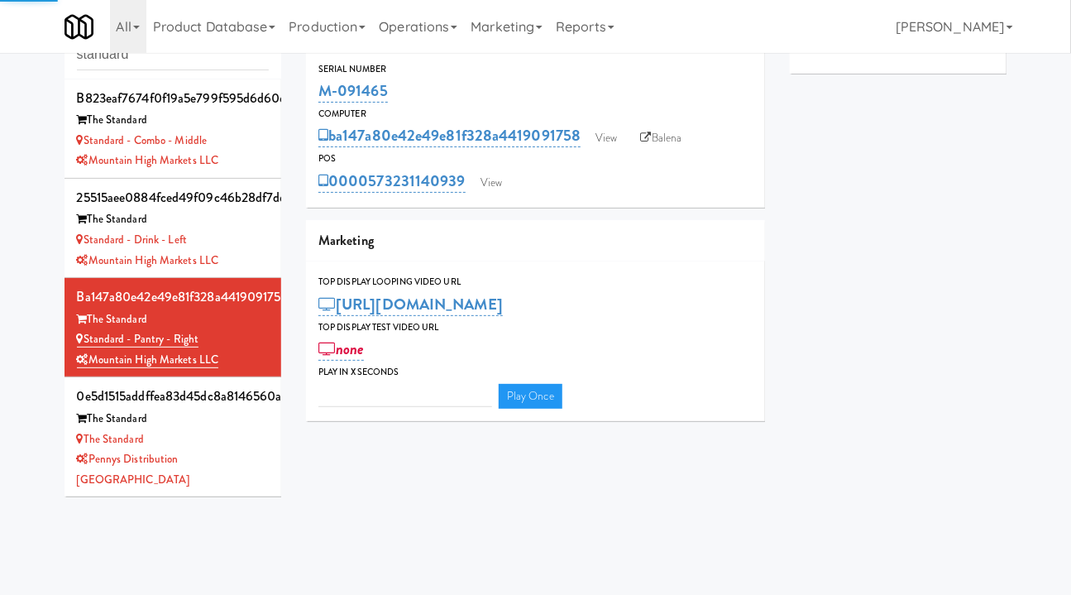
type input "3"
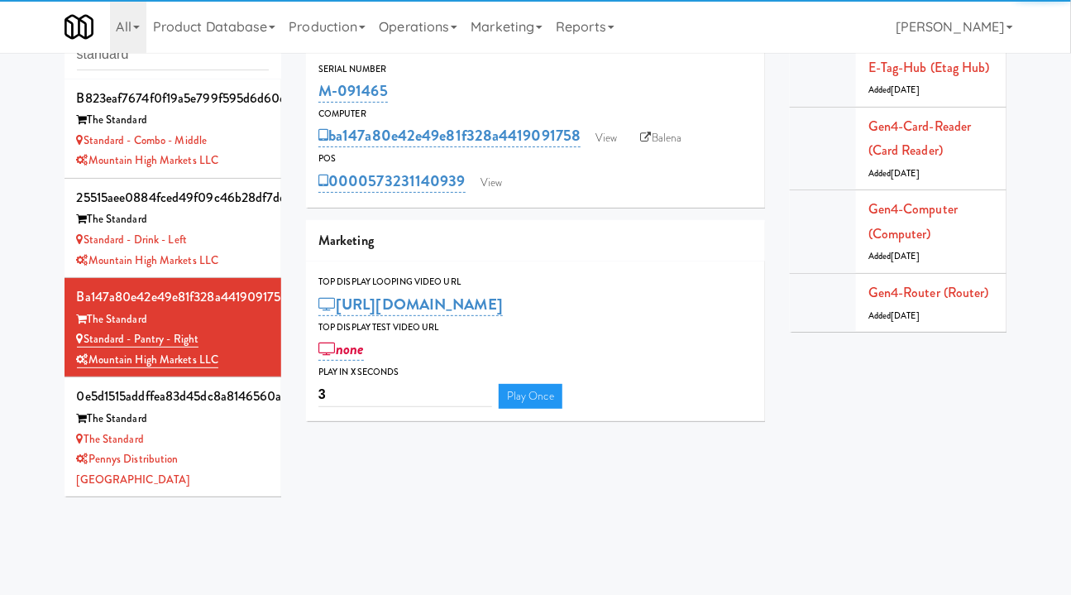
click at [508, 169] on div "0000573231140939 View" at bounding box center [535, 181] width 434 height 28
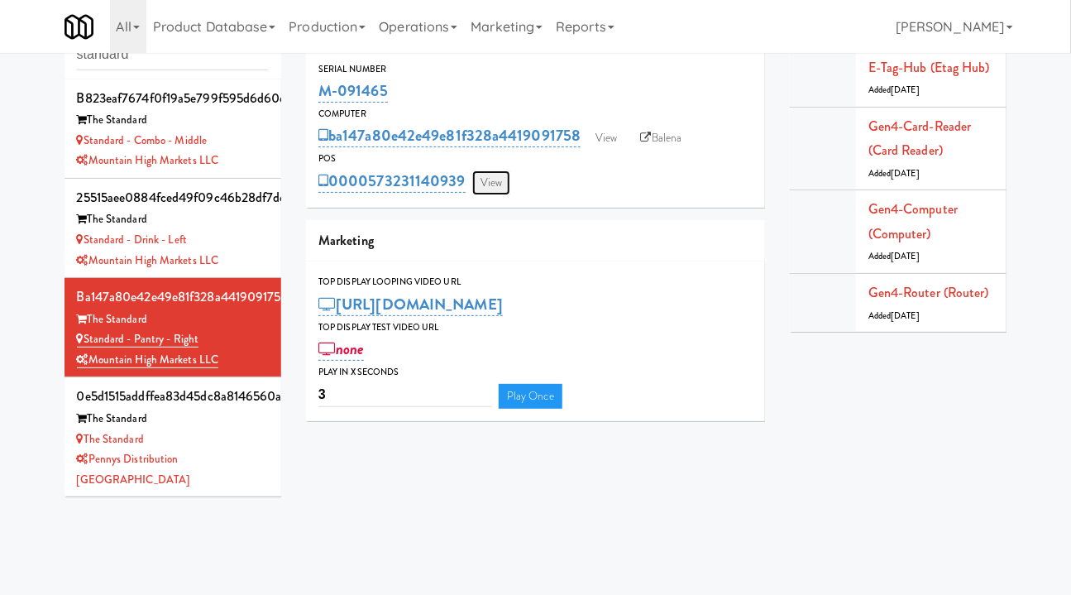
click at [498, 175] on link "View" at bounding box center [491, 182] width 38 height 25
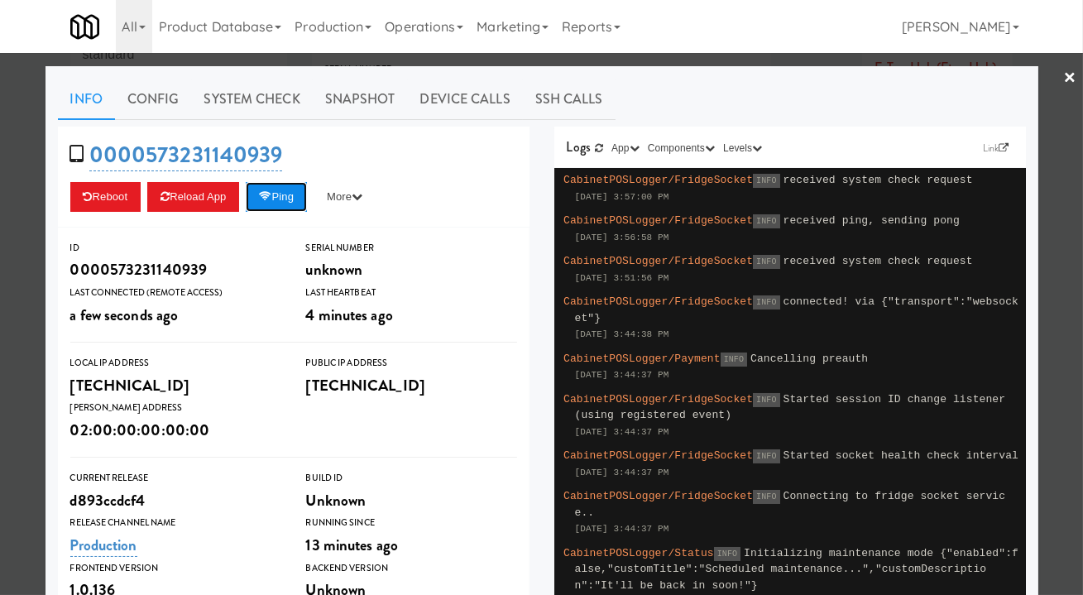
click at [296, 194] on button "Ping" at bounding box center [276, 197] width 61 height 30
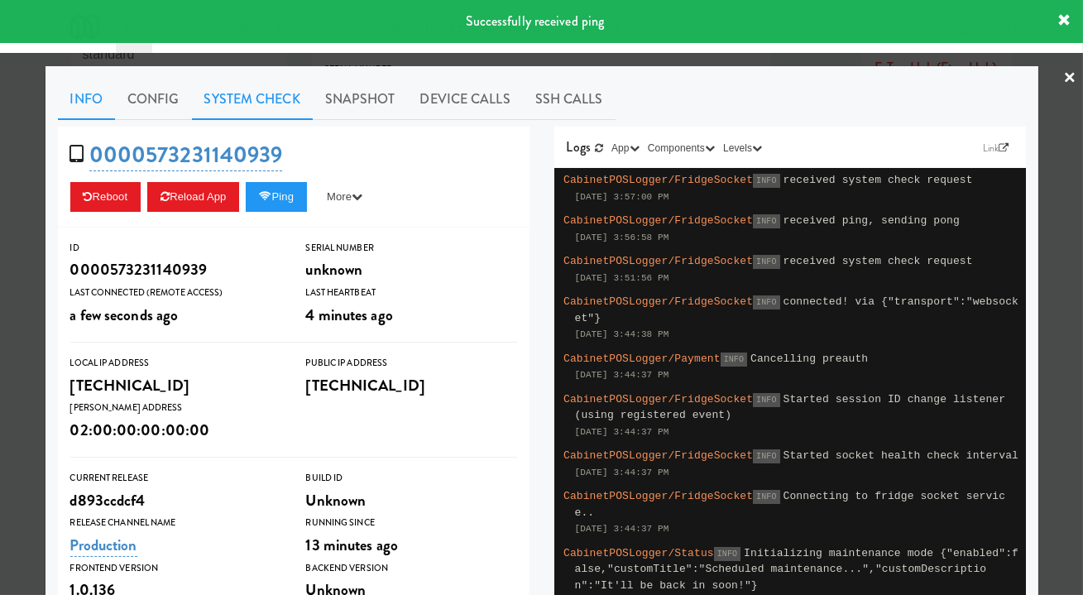
click at [232, 106] on link "System Check" at bounding box center [252, 99] width 121 height 41
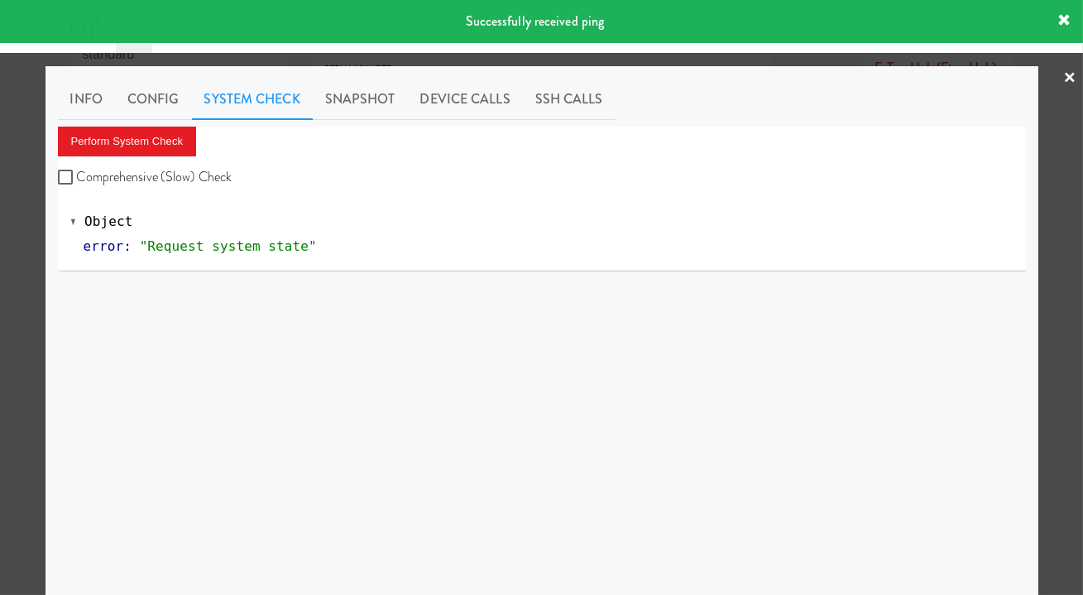
click at [175, 175] on label "Comprehensive (Slow) Check" at bounding box center [145, 177] width 175 height 25
click at [77, 175] on input "Comprehensive (Slow) Check" at bounding box center [67, 177] width 19 height 13
checkbox input "true"
click at [144, 140] on button "Perform System Check" at bounding box center [127, 142] width 139 height 30
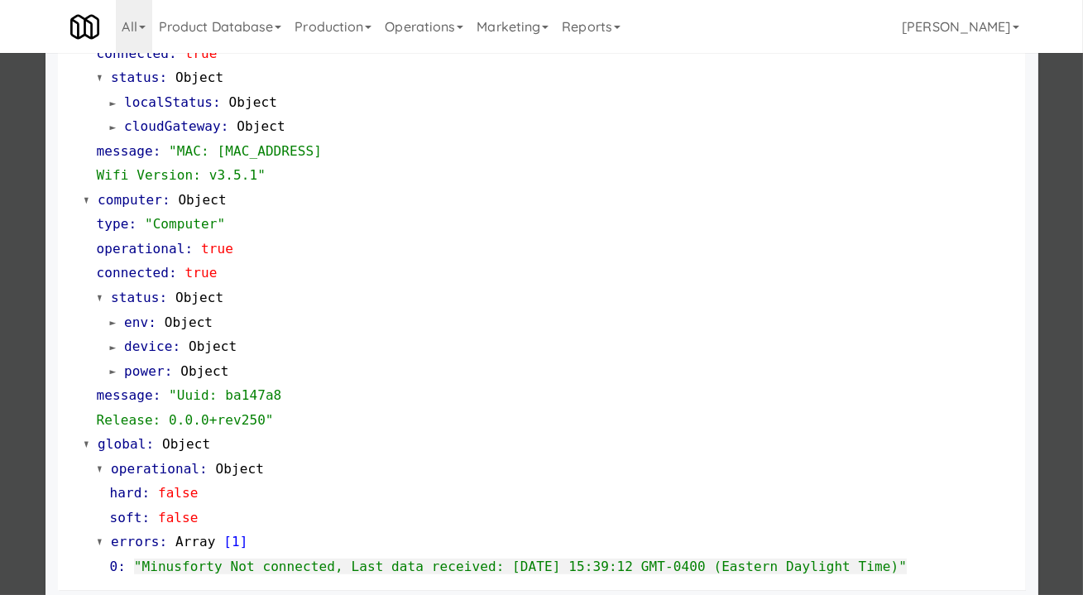
scroll to position [1447, 0]
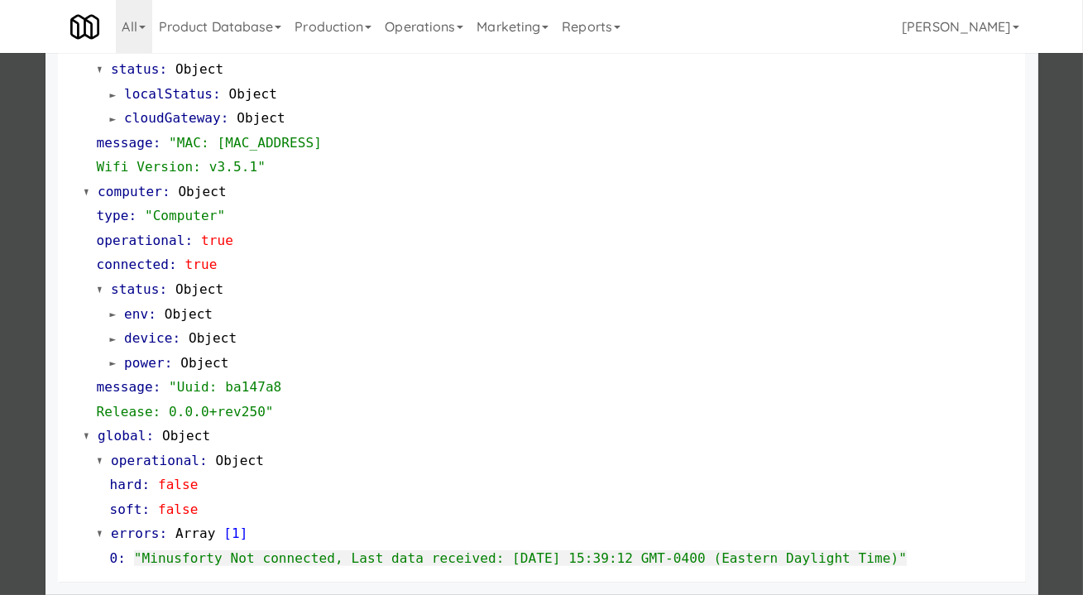
click at [22, 273] on div at bounding box center [541, 297] width 1083 height 595
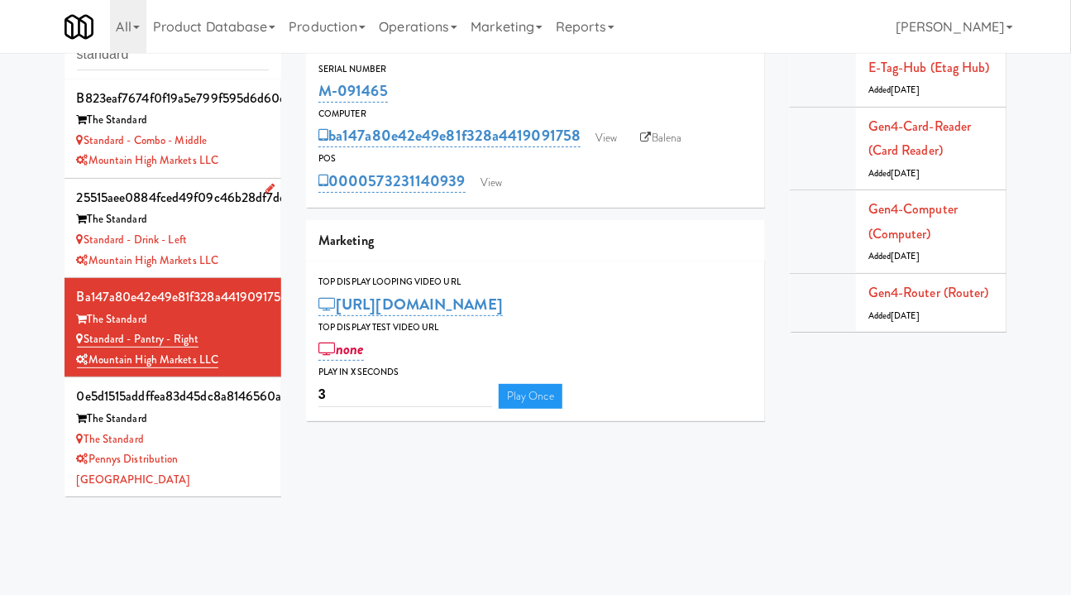
click at [247, 234] on div "Standard - Drink - Left" at bounding box center [173, 240] width 193 height 21
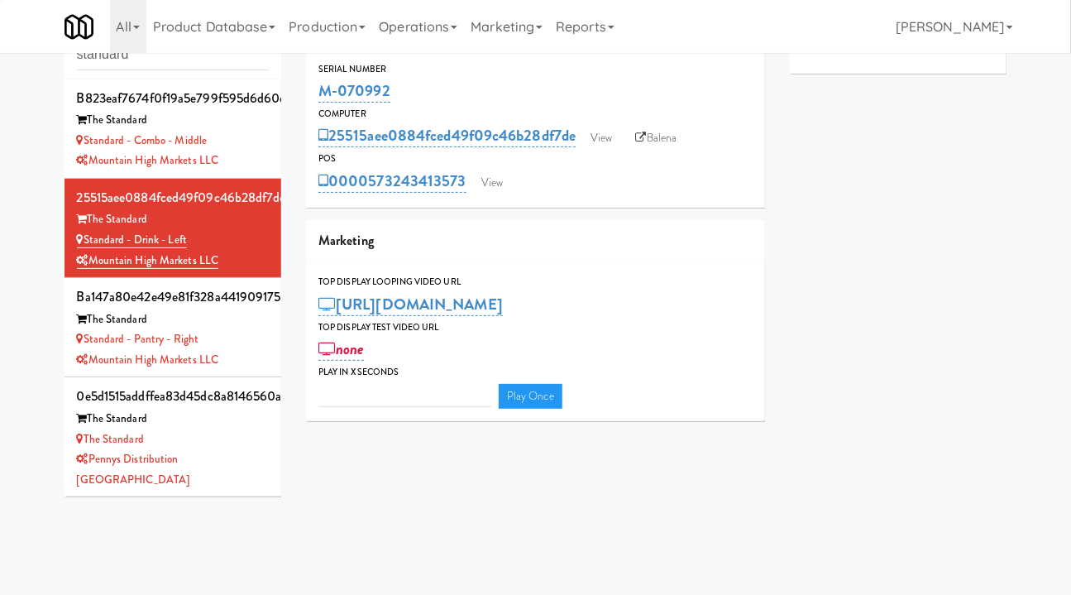
type input "3"
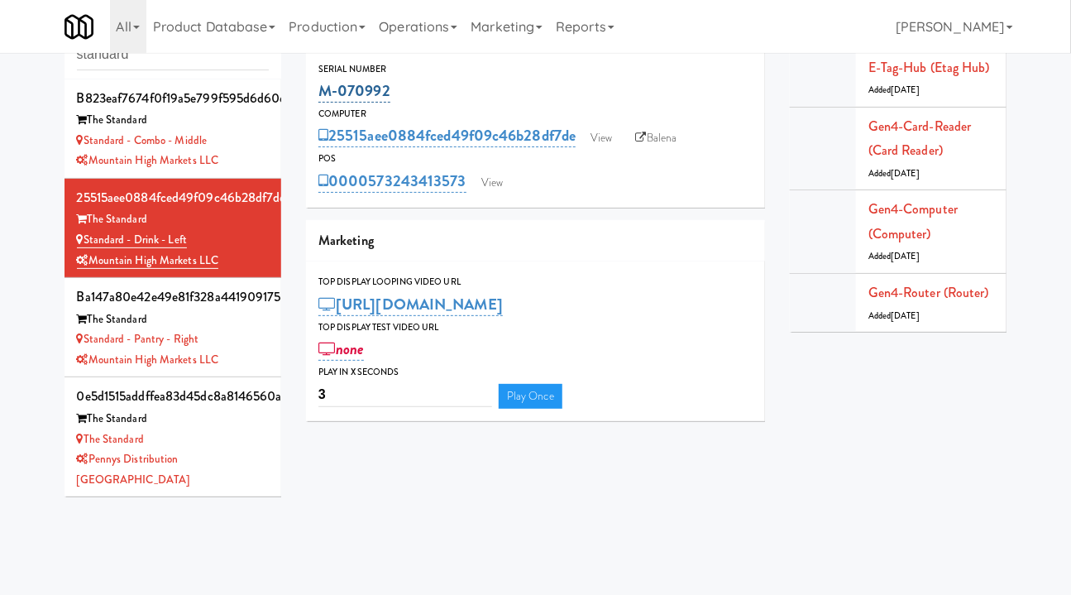
drag, startPoint x: 352, startPoint y: 96, endPoint x: 321, endPoint y: 95, distance: 31.4
click at [321, 95] on div "M-070992" at bounding box center [535, 91] width 434 height 28
copy link "M-070992"
click at [246, 142] on div "Standard - Combo - Middle" at bounding box center [173, 141] width 193 height 21
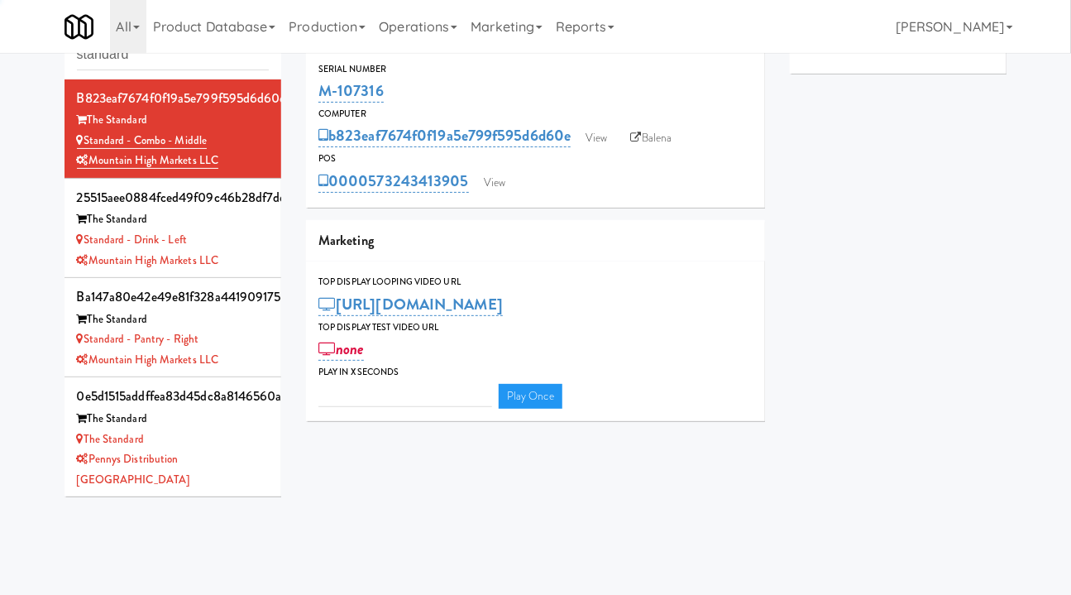
type input "3"
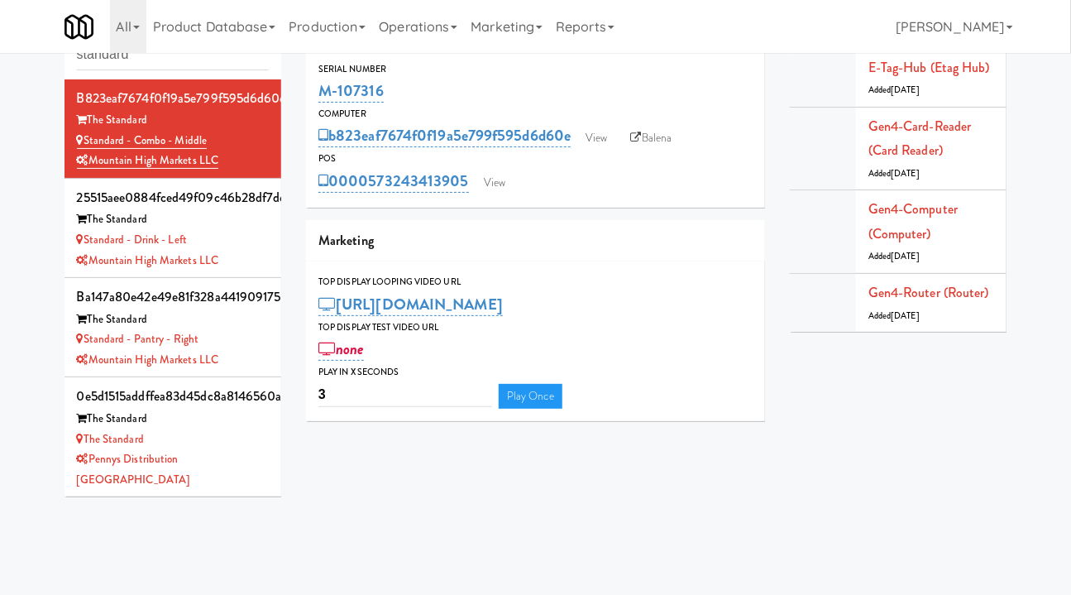
drag, startPoint x: 400, startPoint y: 90, endPoint x: 314, endPoint y: 93, distance: 86.1
click at [314, 93] on div "Serial Number M-107316" at bounding box center [535, 83] width 459 height 45
copy link "M-107316"
click at [236, 332] on div "Standard - Pantry - Right" at bounding box center [173, 339] width 193 height 21
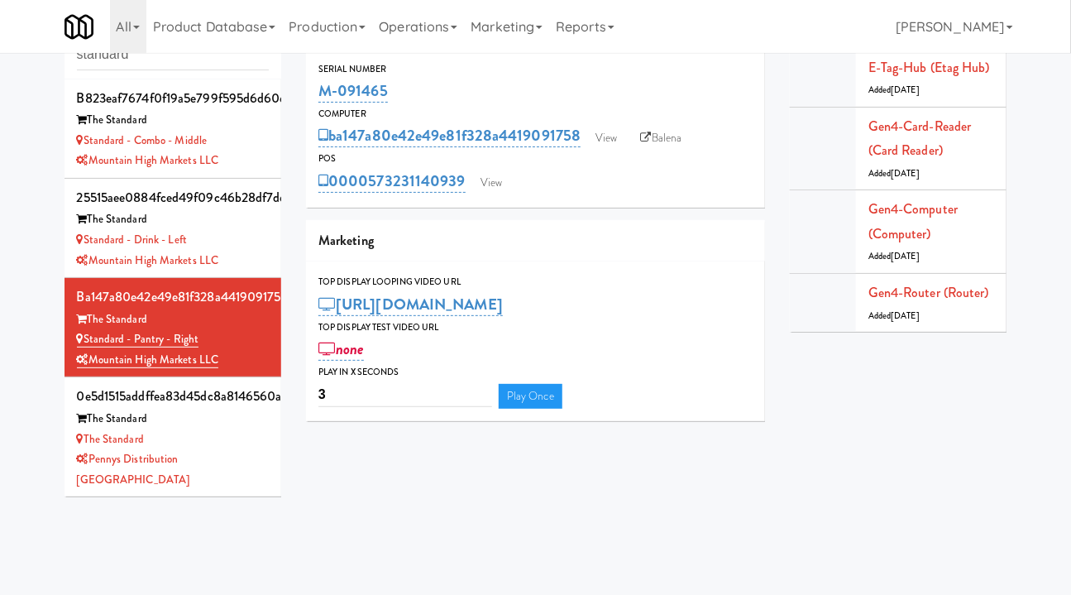
drag, startPoint x: 400, startPoint y: 93, endPoint x: 317, endPoint y: 93, distance: 83.6
click at [317, 93] on div "Serial Number M-091465" at bounding box center [535, 83] width 459 height 45
copy link "M-091465"
drag, startPoint x: 489, startPoint y: 174, endPoint x: 511, endPoint y: 177, distance: 22.6
click at [489, 174] on link "View" at bounding box center [491, 182] width 38 height 25
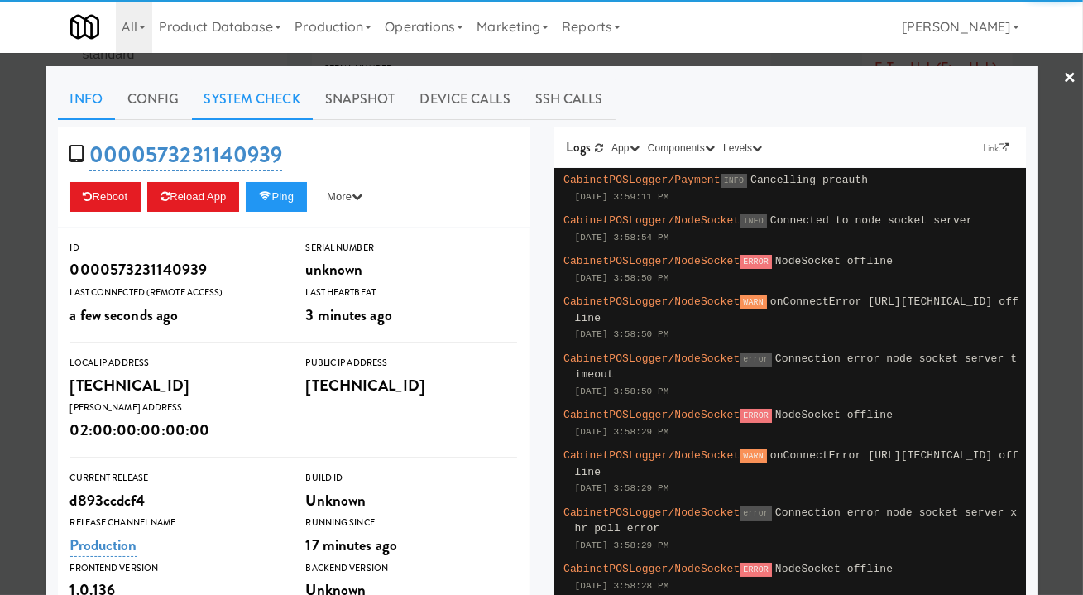
click at [239, 98] on link "System Check" at bounding box center [252, 99] width 121 height 41
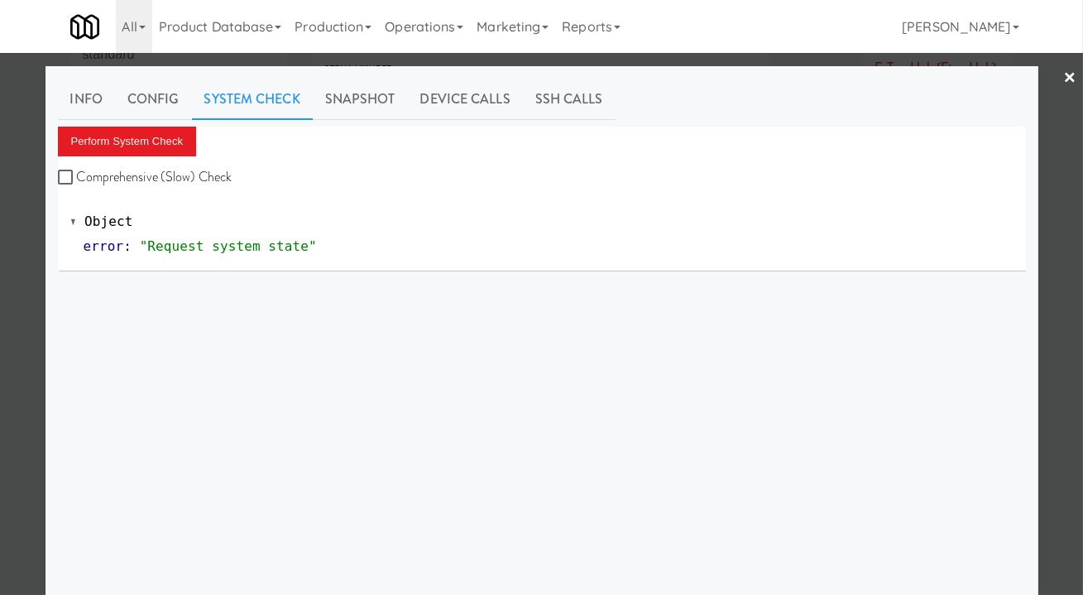
click at [171, 170] on label "Comprehensive (Slow) Check" at bounding box center [145, 177] width 175 height 25
click at [77, 171] on input "Comprehensive (Slow) Check" at bounding box center [67, 177] width 19 height 13
checkbox input "true"
click at [147, 139] on button "Perform System Check" at bounding box center [127, 142] width 139 height 30
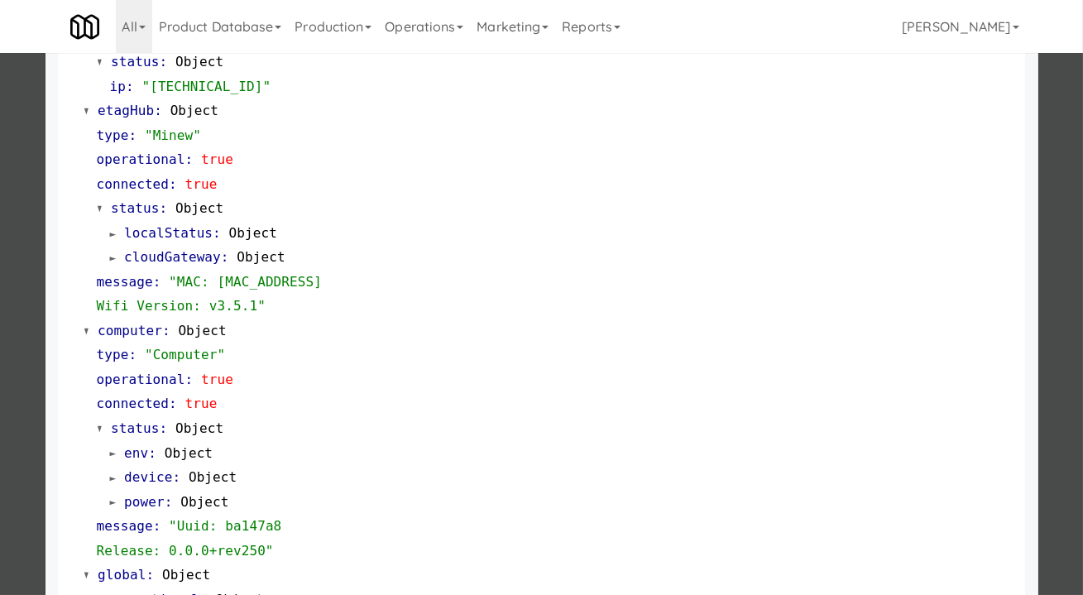
scroll to position [1447, 0]
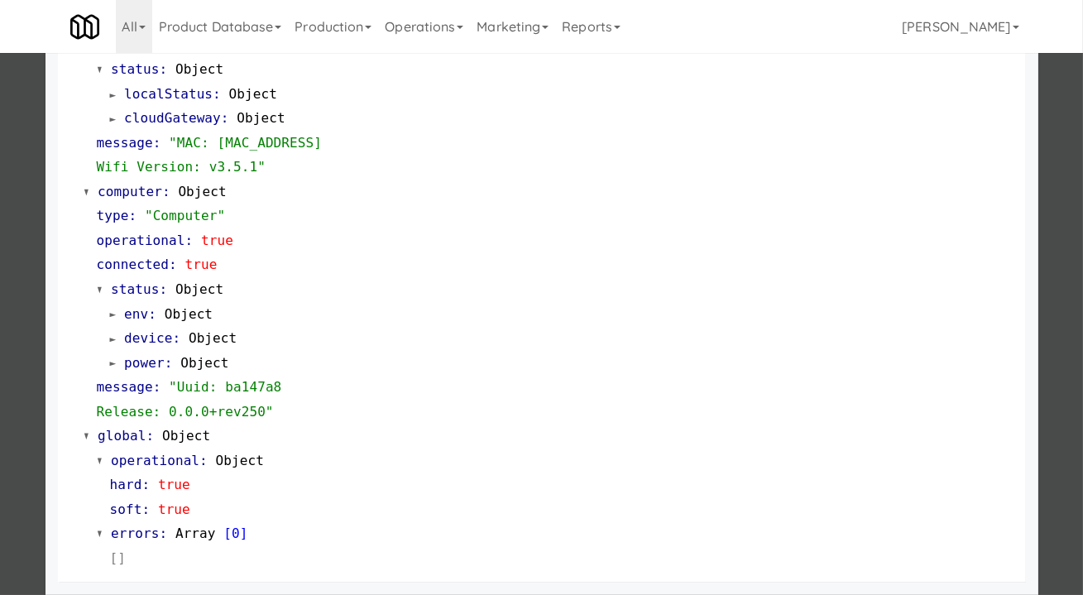
click at [1055, 277] on div at bounding box center [541, 297] width 1083 height 595
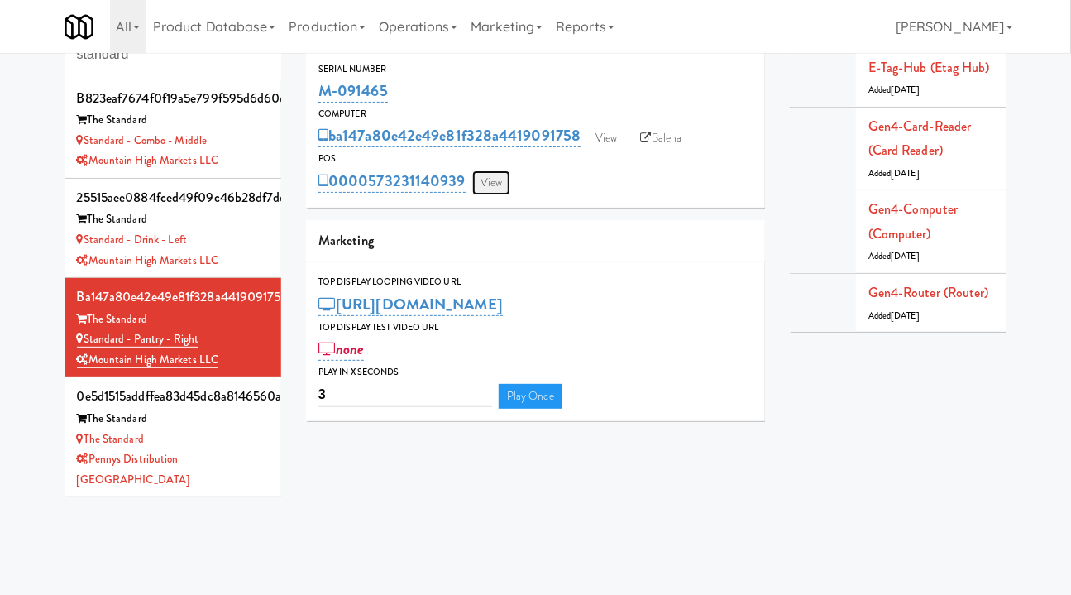
click at [487, 188] on link "View" at bounding box center [491, 182] width 38 height 25
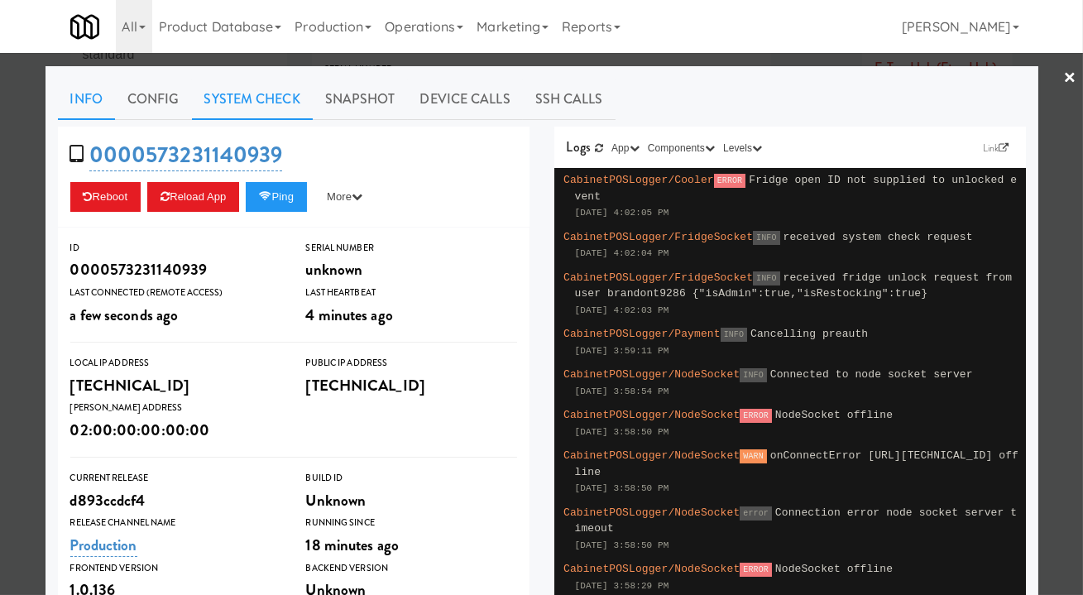
click at [269, 98] on link "System Check" at bounding box center [252, 99] width 121 height 41
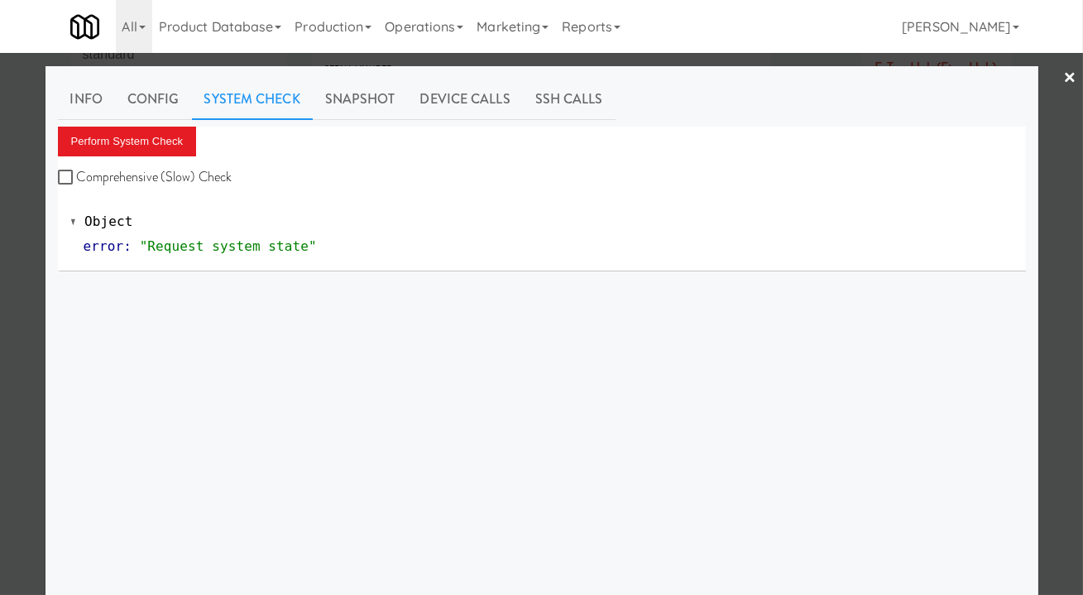
click at [194, 180] on label "Comprehensive (Slow) Check" at bounding box center [145, 177] width 175 height 25
click at [77, 180] on input "Comprehensive (Slow) Check" at bounding box center [67, 177] width 19 height 13
checkbox input "true"
click at [151, 149] on button "Perform System Check" at bounding box center [127, 142] width 139 height 30
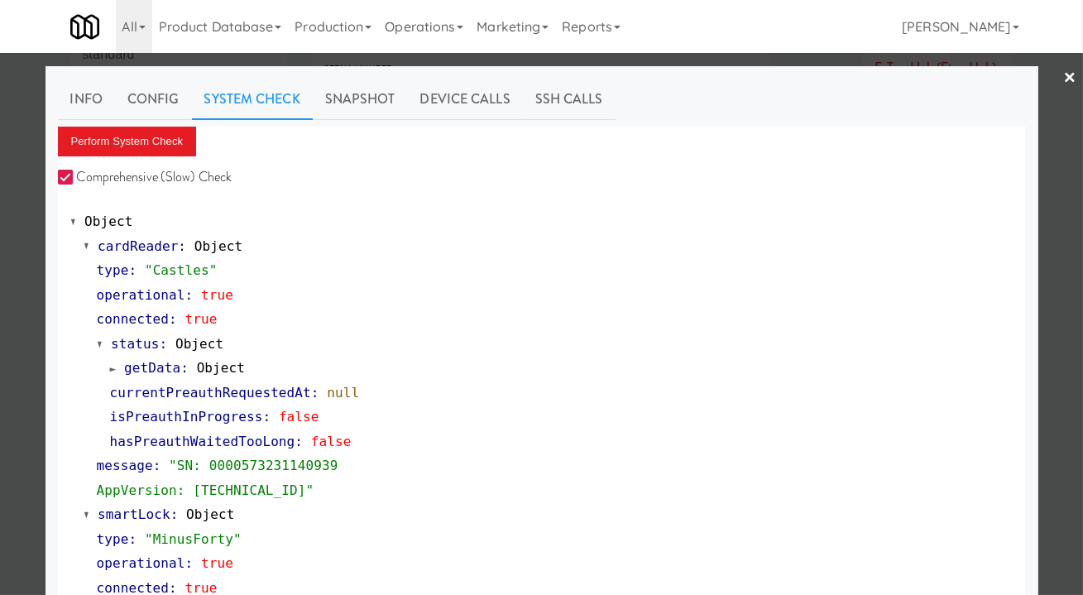
click at [17, 245] on div at bounding box center [541, 297] width 1083 height 595
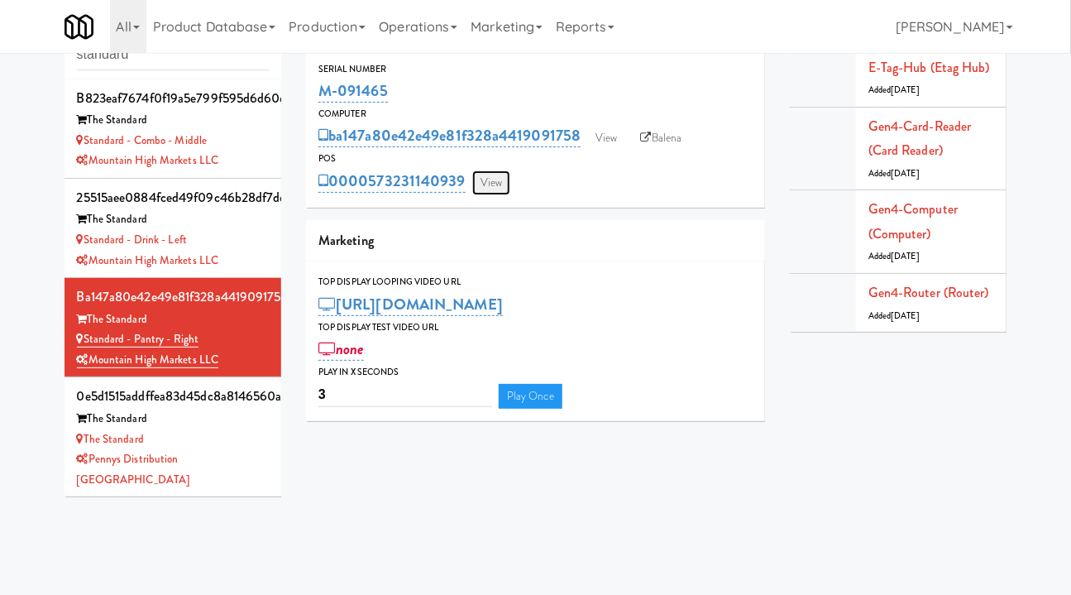
click at [487, 183] on link "View" at bounding box center [491, 182] width 38 height 25
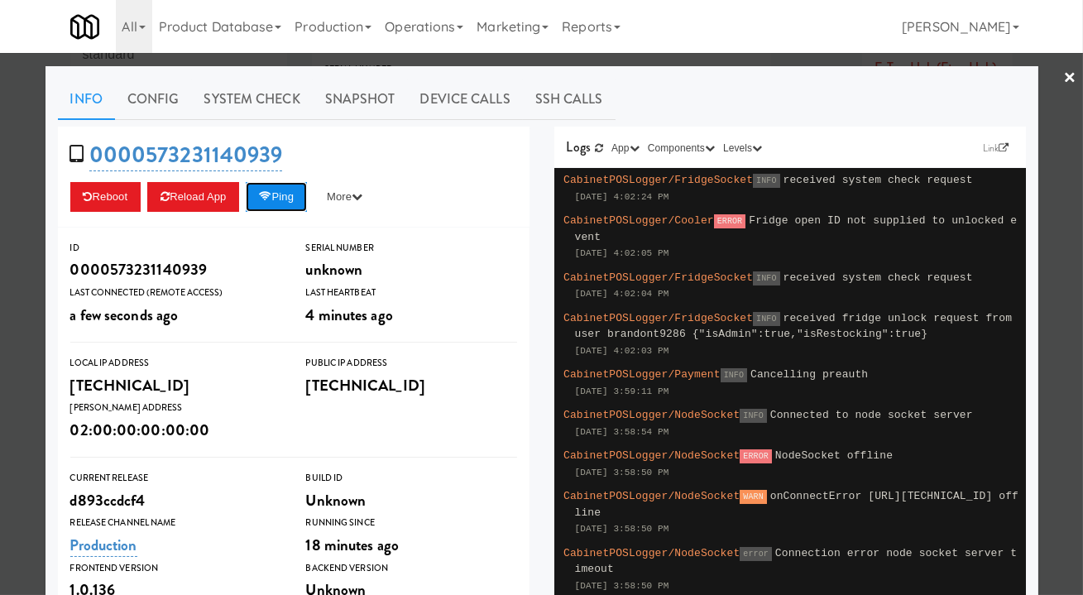
click at [283, 192] on button "Ping" at bounding box center [276, 197] width 61 height 30
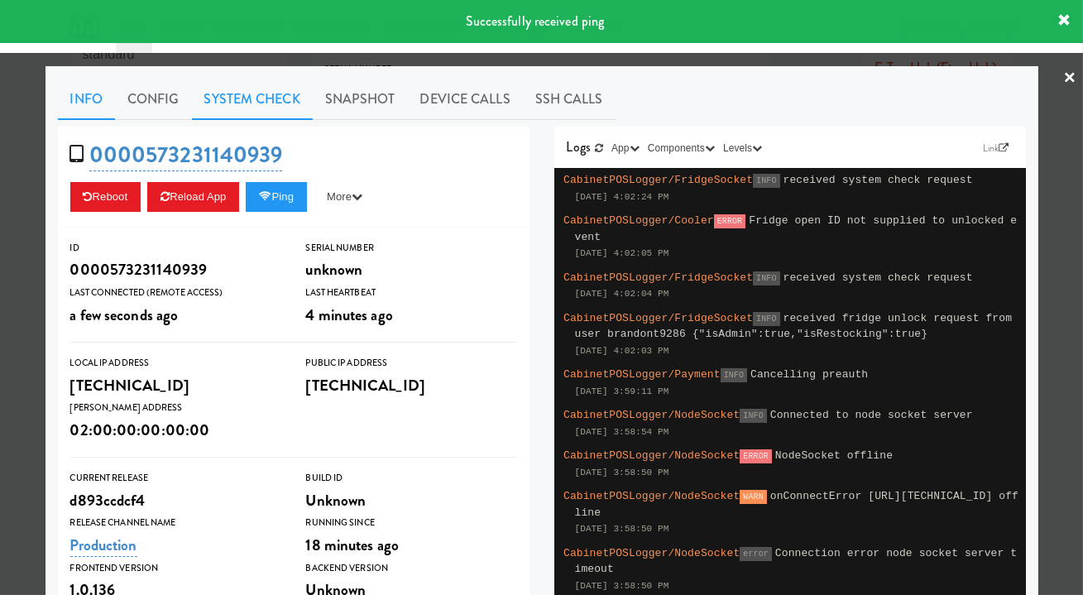
click at [258, 105] on link "System Check" at bounding box center [252, 99] width 121 height 41
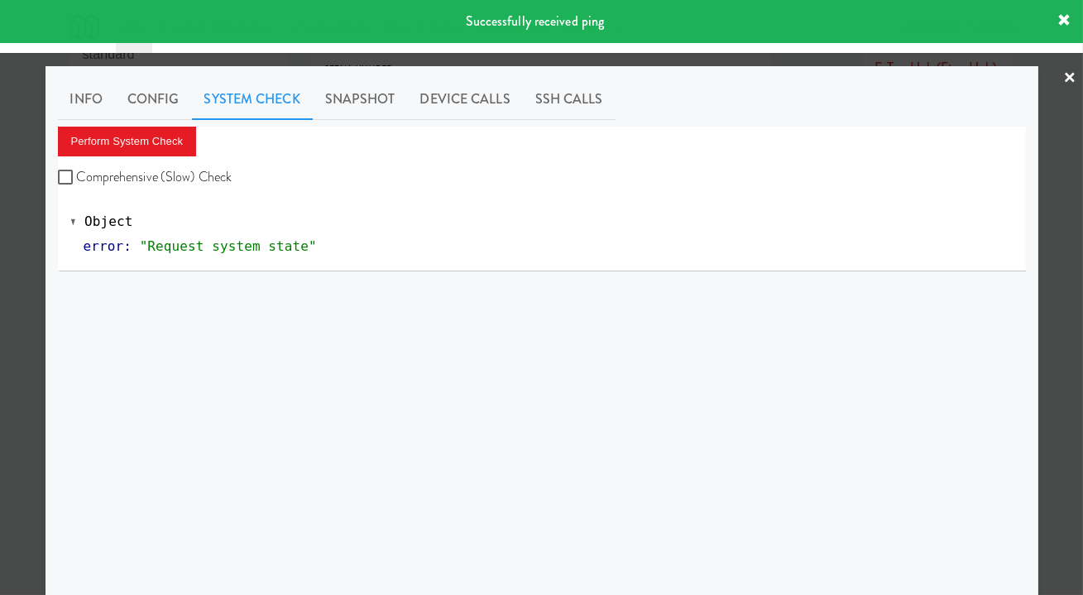
click at [184, 169] on label "Comprehensive (Slow) Check" at bounding box center [145, 177] width 175 height 25
click at [77, 171] on input "Comprehensive (Slow) Check" at bounding box center [67, 177] width 19 height 13
checkbox input "true"
click at [147, 137] on button "Perform System Check" at bounding box center [127, 142] width 139 height 30
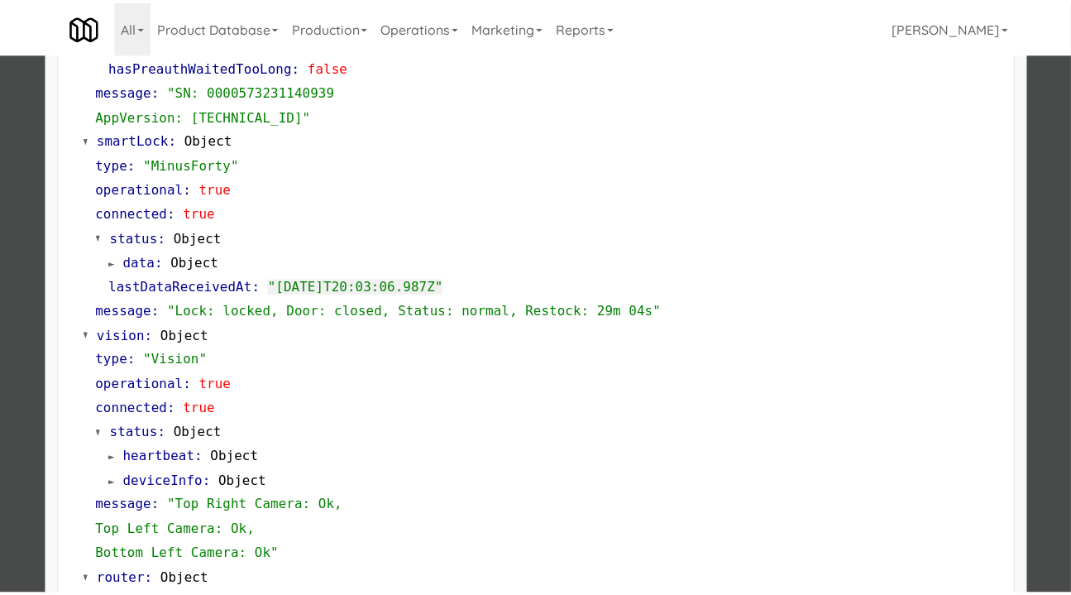
scroll to position [375, 0]
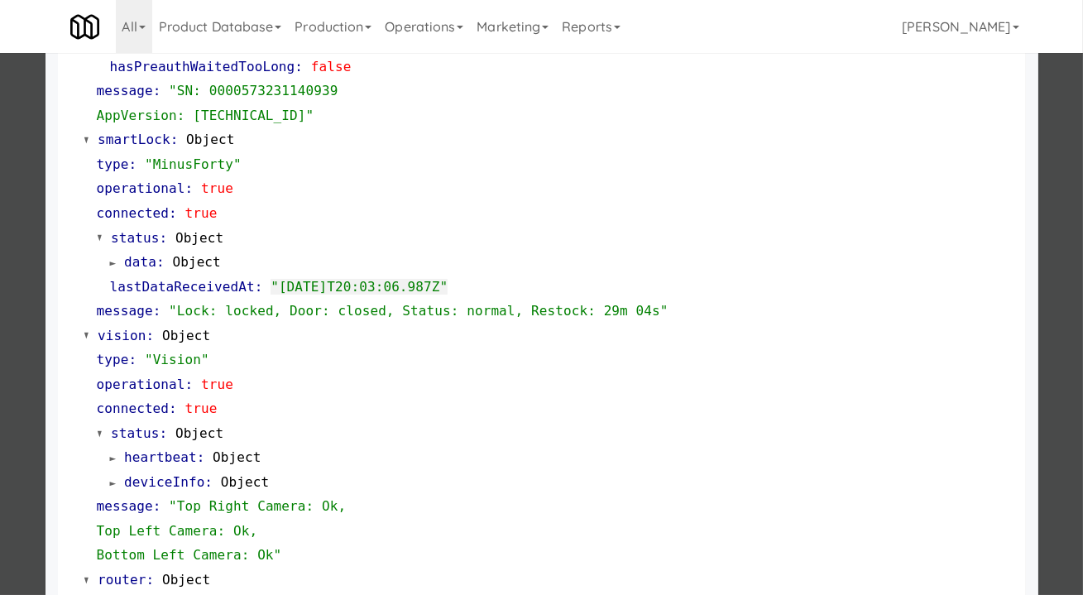
click at [1051, 254] on div at bounding box center [541, 297] width 1083 height 595
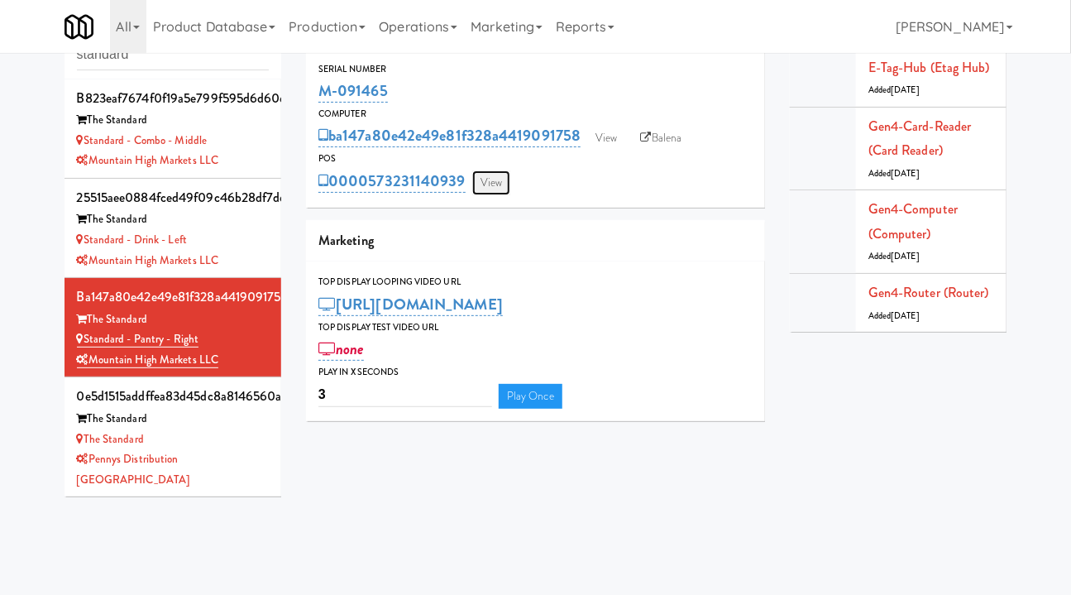
click at [487, 187] on link "View" at bounding box center [491, 182] width 38 height 25
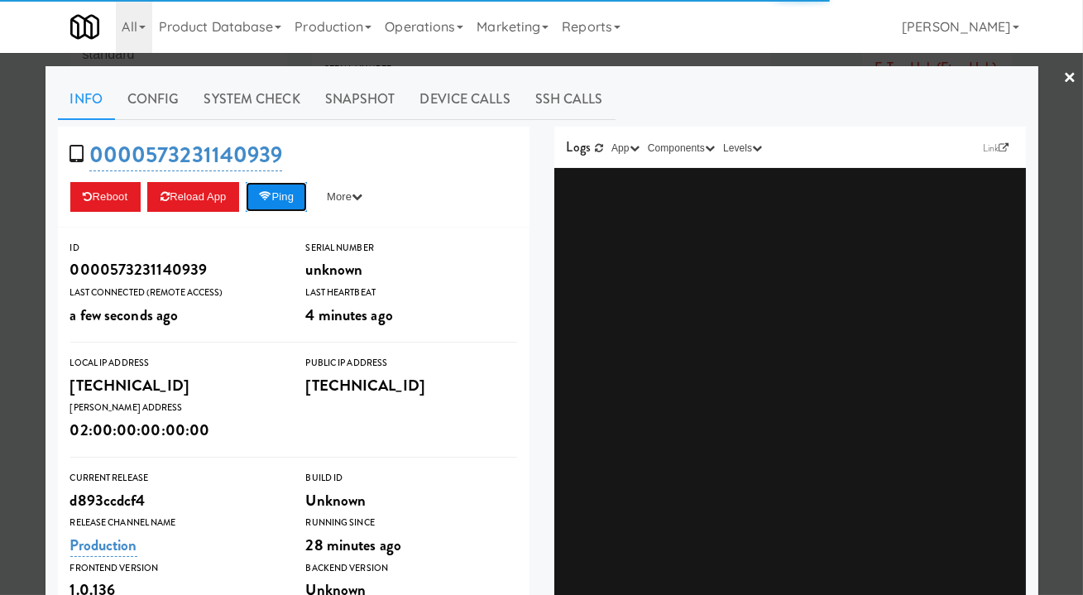
click at [286, 197] on button "Ping" at bounding box center [276, 197] width 61 height 30
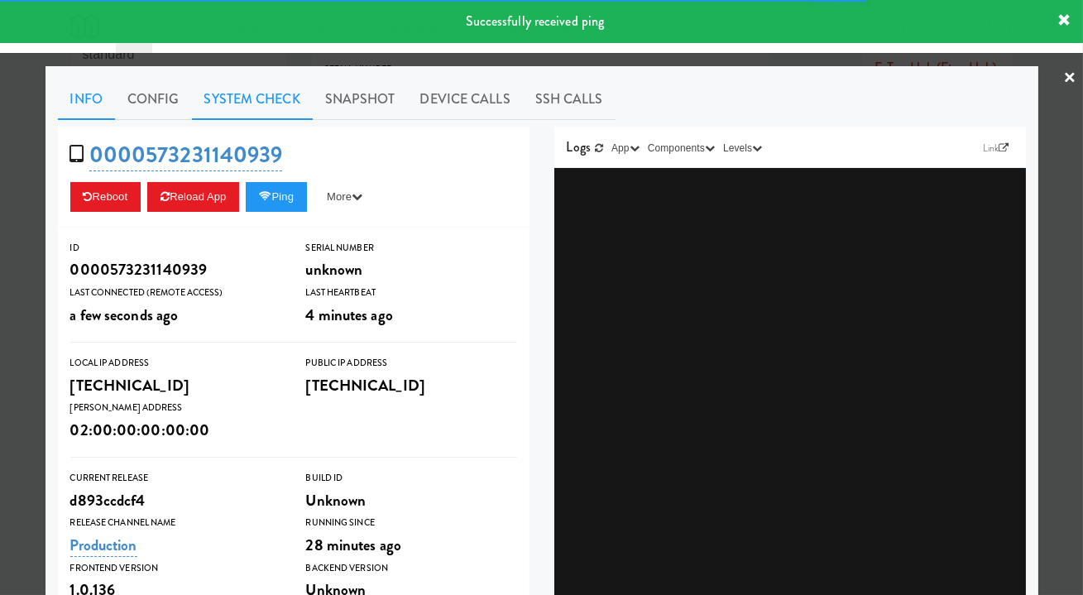
click at [251, 105] on link "System Check" at bounding box center [252, 99] width 121 height 41
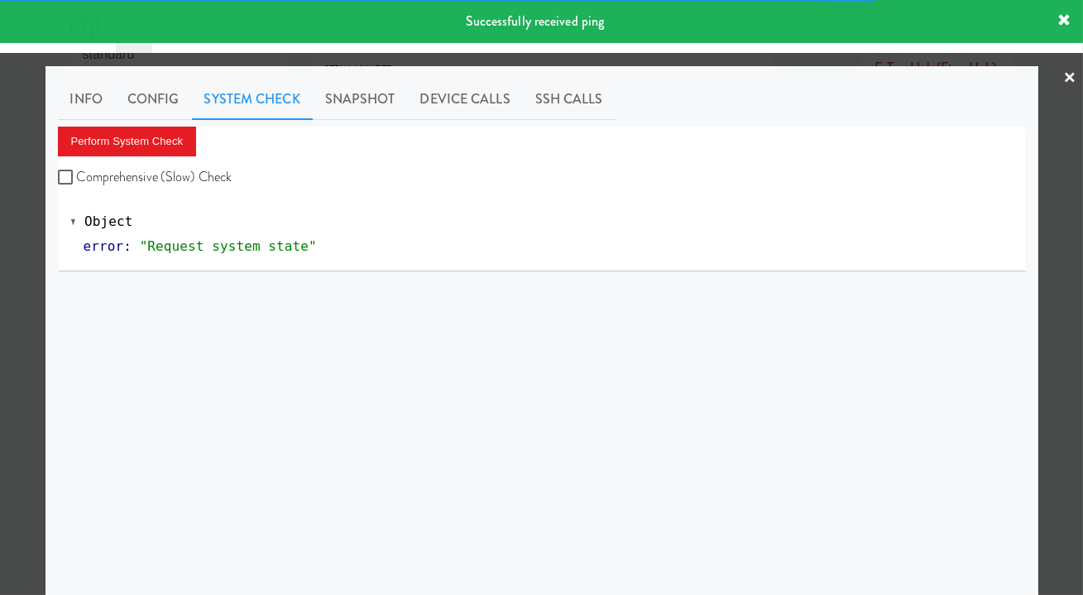
click at [175, 172] on label "Comprehensive (Slow) Check" at bounding box center [145, 177] width 175 height 25
click at [77, 172] on input "Comprehensive (Slow) Check" at bounding box center [67, 177] width 19 height 13
checkbox input "true"
click at [156, 137] on button "Perform System Check" at bounding box center [127, 142] width 139 height 30
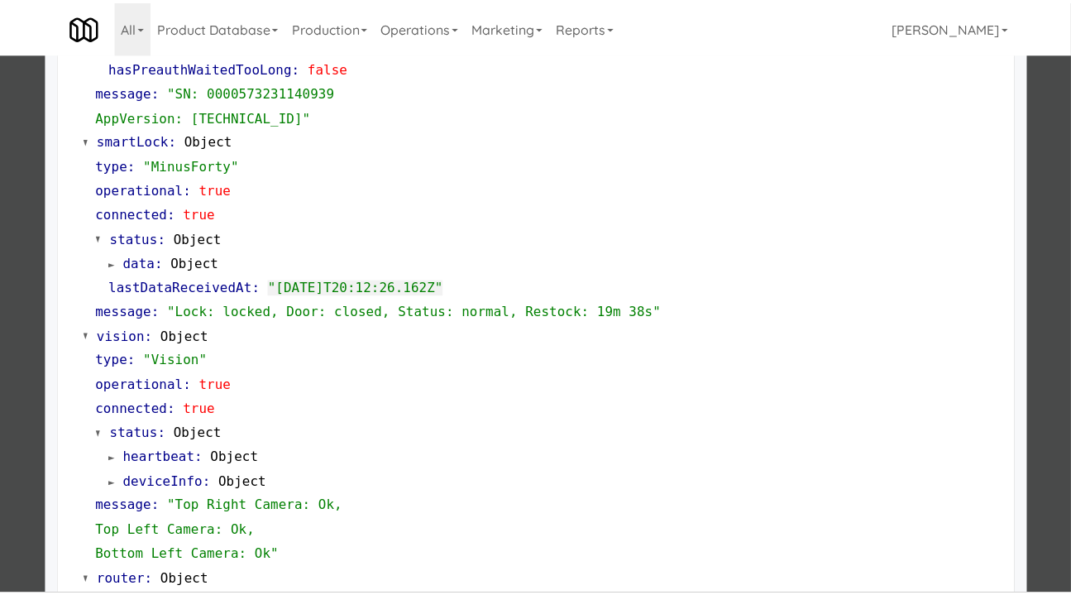
scroll to position [375, 0]
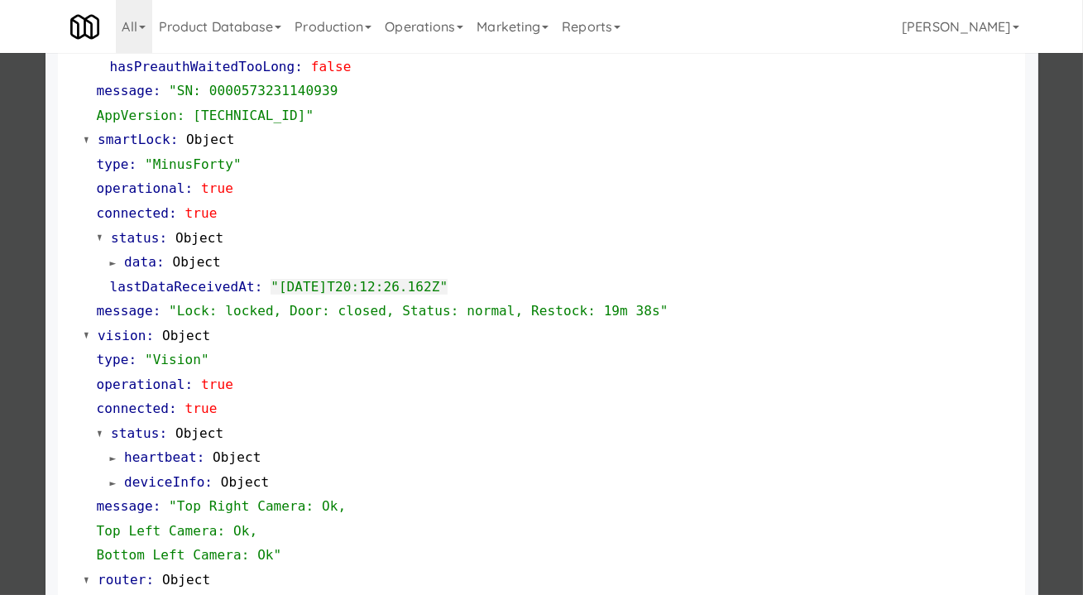
click at [21, 273] on div at bounding box center [541, 297] width 1083 height 595
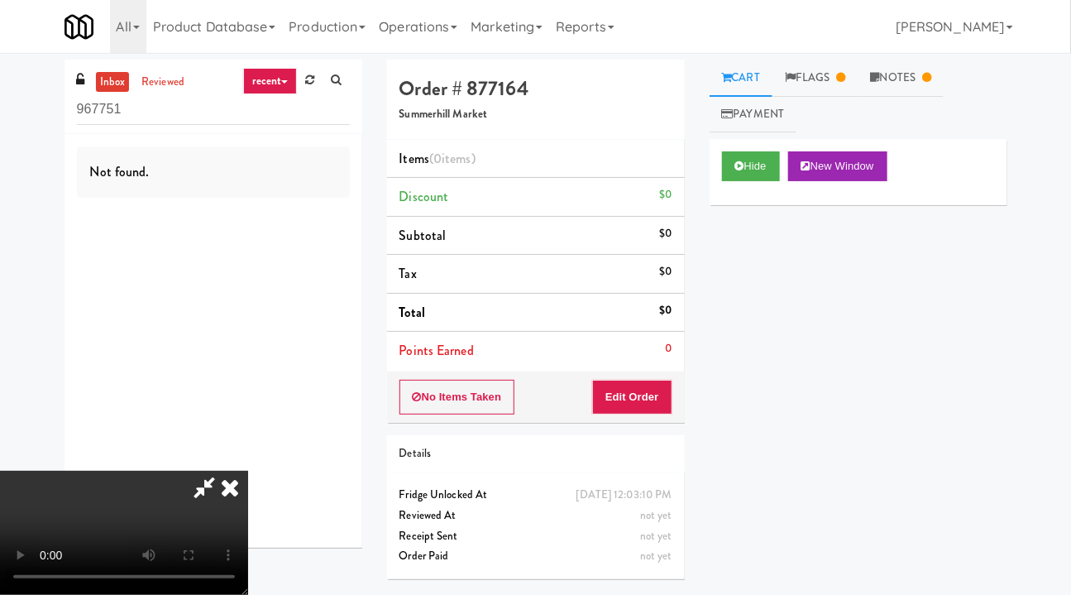
click at [855, 371] on div "Hide New Window Primary Flag Clear Flag if unable to determine what was taken o…" at bounding box center [859, 449] width 298 height 620
click at [248, 471] on icon at bounding box center [230, 487] width 36 height 33
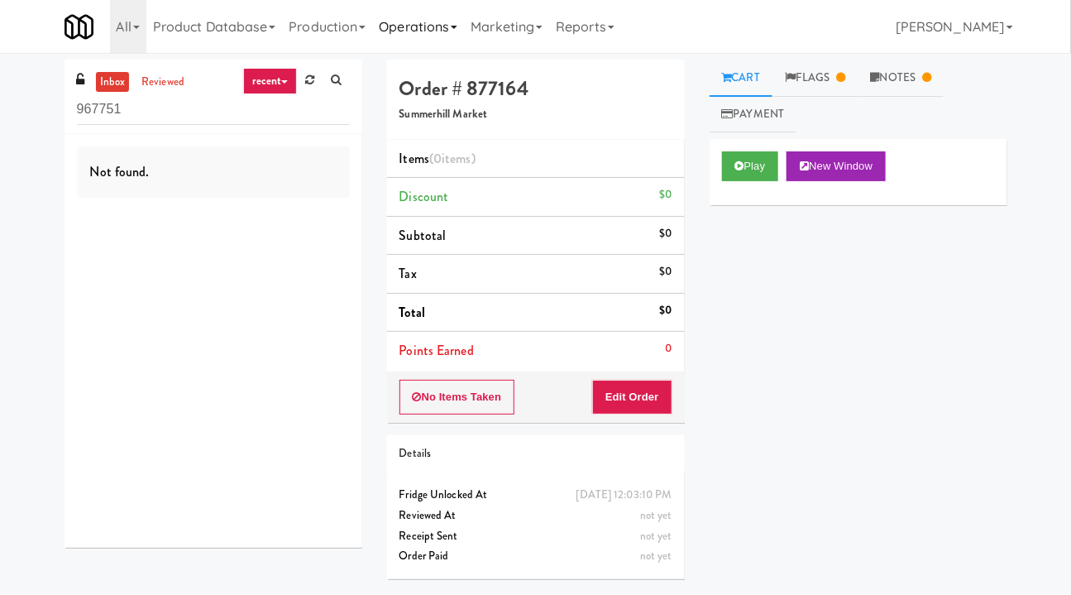
click at [390, 26] on link "Operations" at bounding box center [418, 26] width 92 height 53
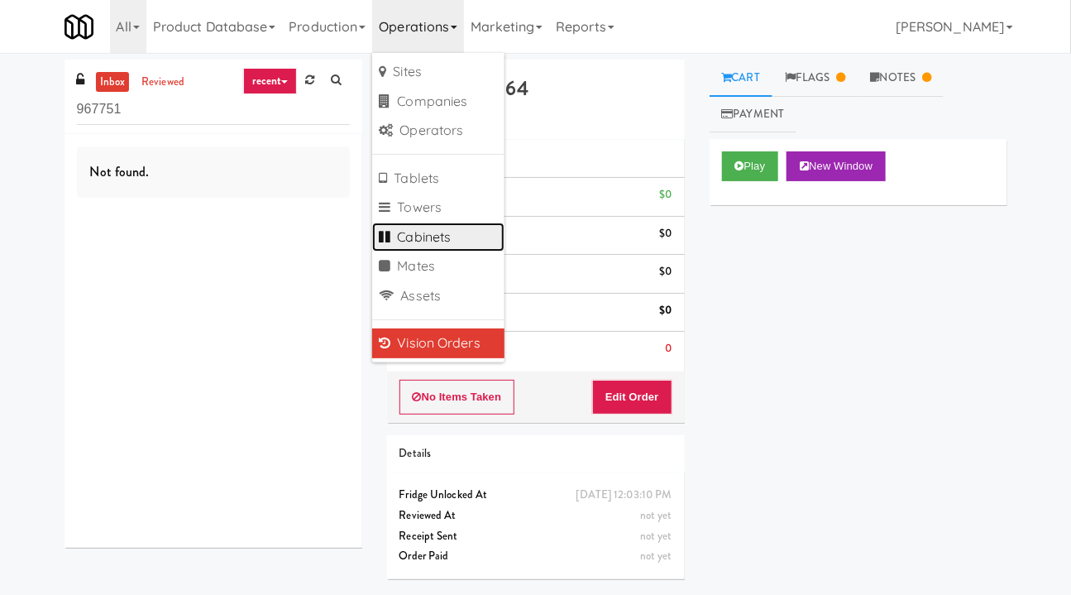
click at [450, 233] on link "Cabinets" at bounding box center [438, 238] width 132 height 30
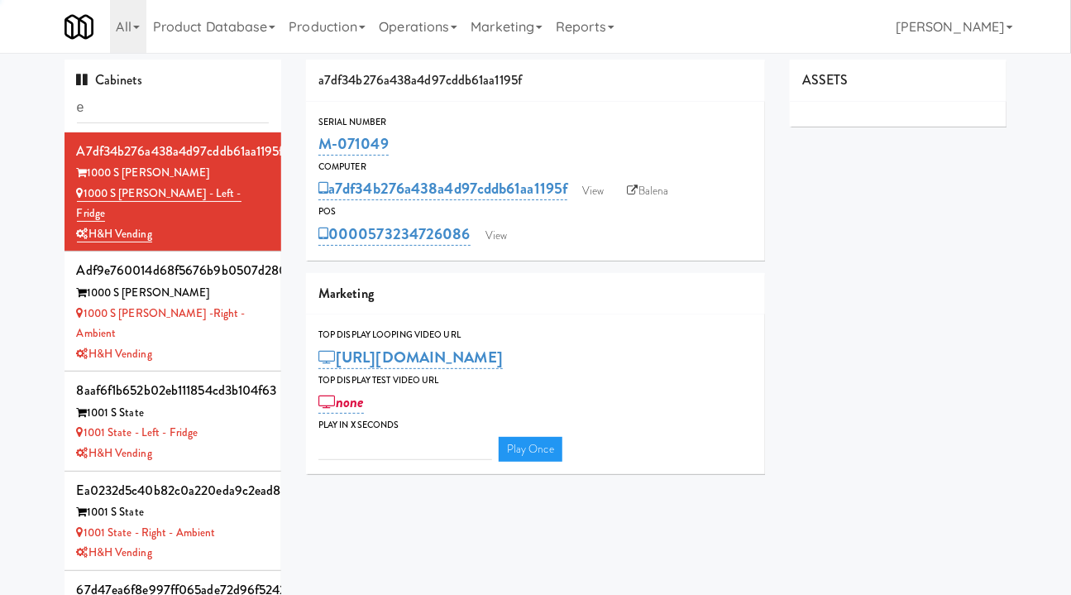
type input "es"
type input "3"
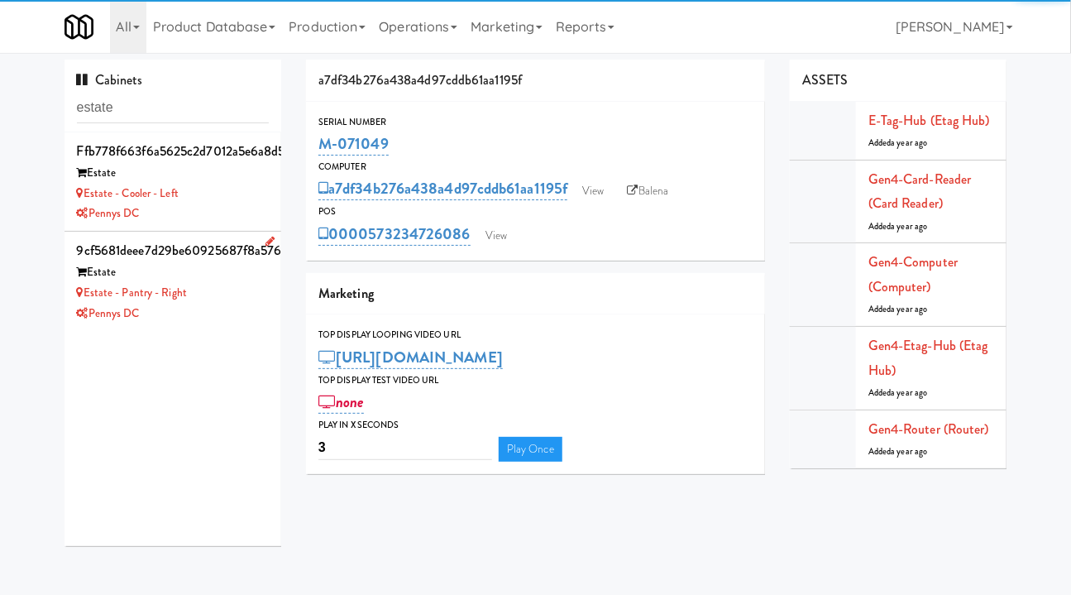
type input "estate"
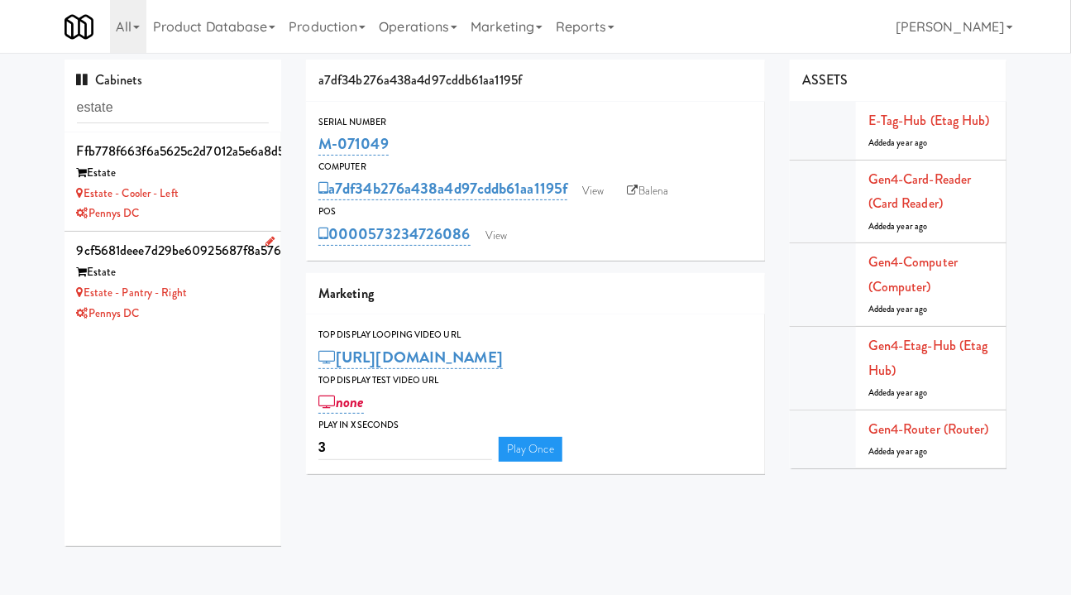
click at [242, 299] on div "Estate - Pantry - Right" at bounding box center [173, 293] width 193 height 21
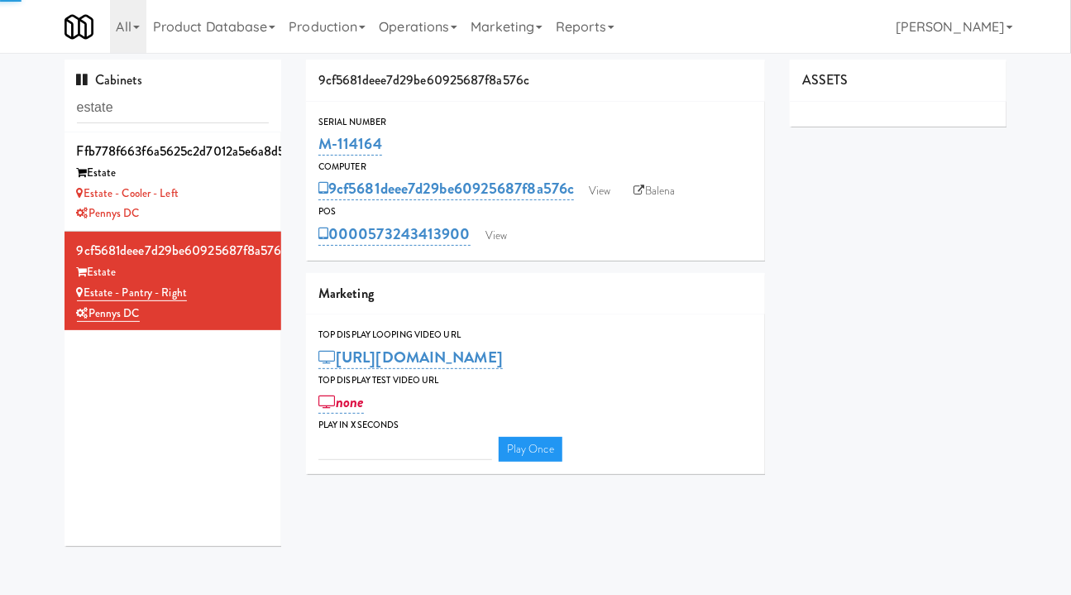
type input "3"
click at [488, 237] on link "View" at bounding box center [496, 235] width 38 height 25
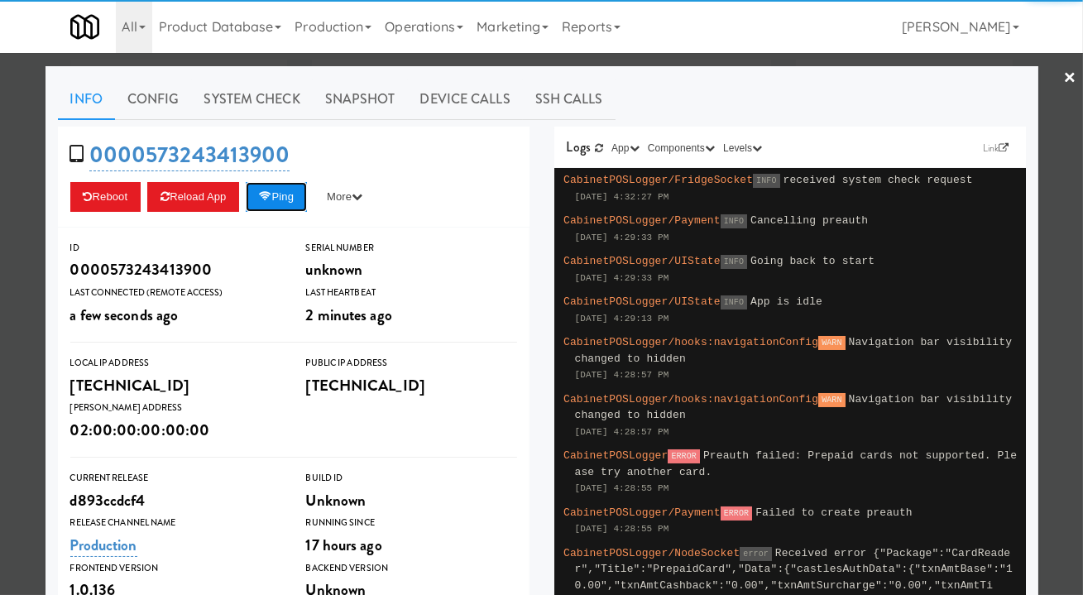
click at [295, 192] on button "Ping" at bounding box center [276, 197] width 61 height 30
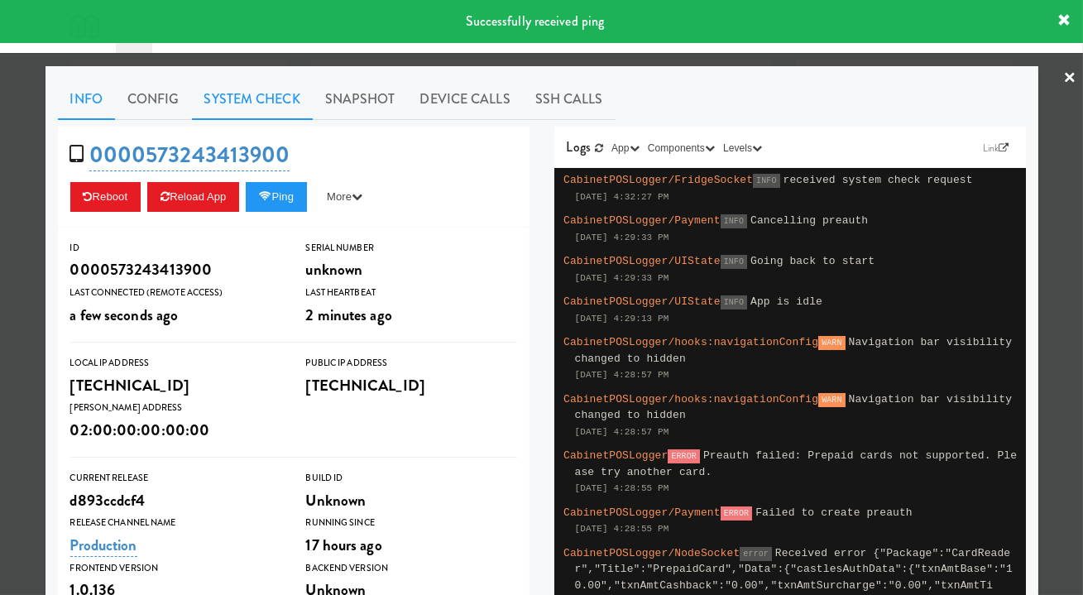
click at [239, 108] on link "System Check" at bounding box center [252, 99] width 121 height 41
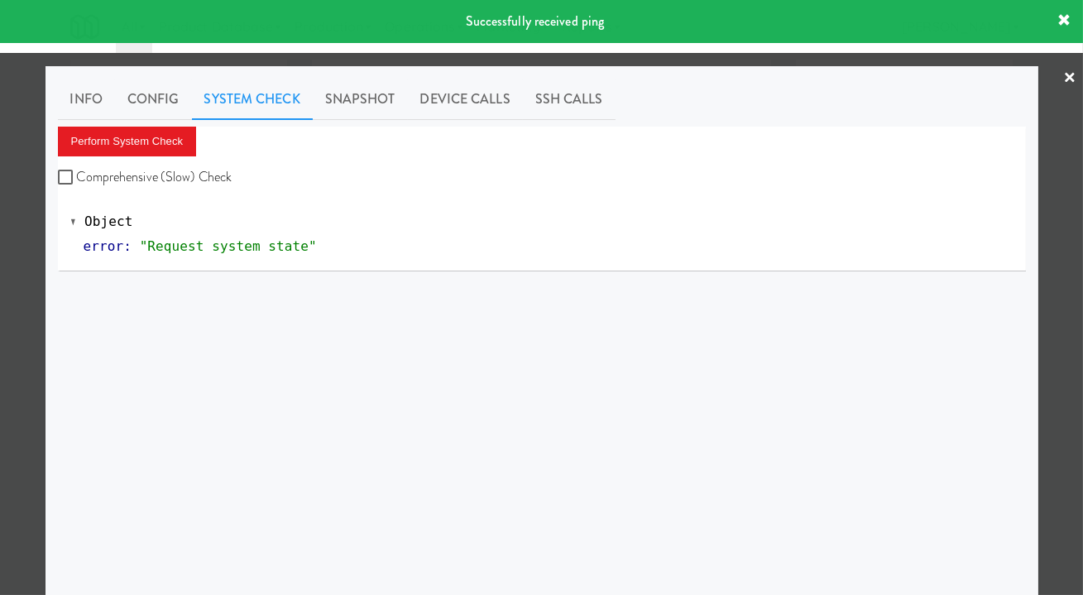
click at [149, 172] on label "Comprehensive (Slow) Check" at bounding box center [145, 177] width 175 height 25
click at [77, 172] on input "Comprehensive (Slow) Check" at bounding box center [67, 177] width 19 height 13
checkbox input "true"
click at [134, 145] on button "Perform System Check" at bounding box center [127, 142] width 139 height 30
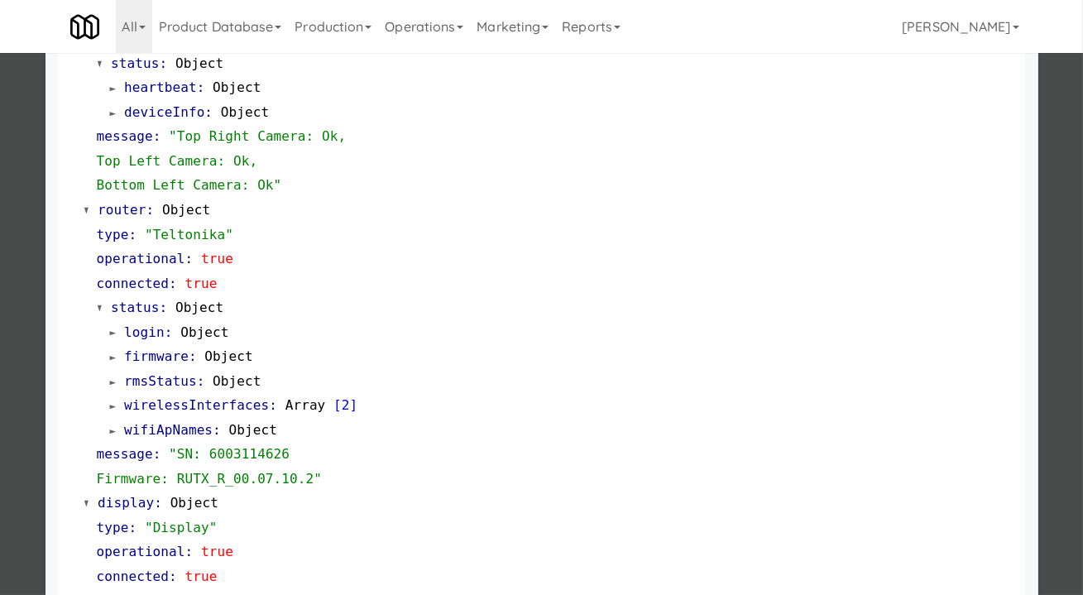
scroll to position [751, 0]
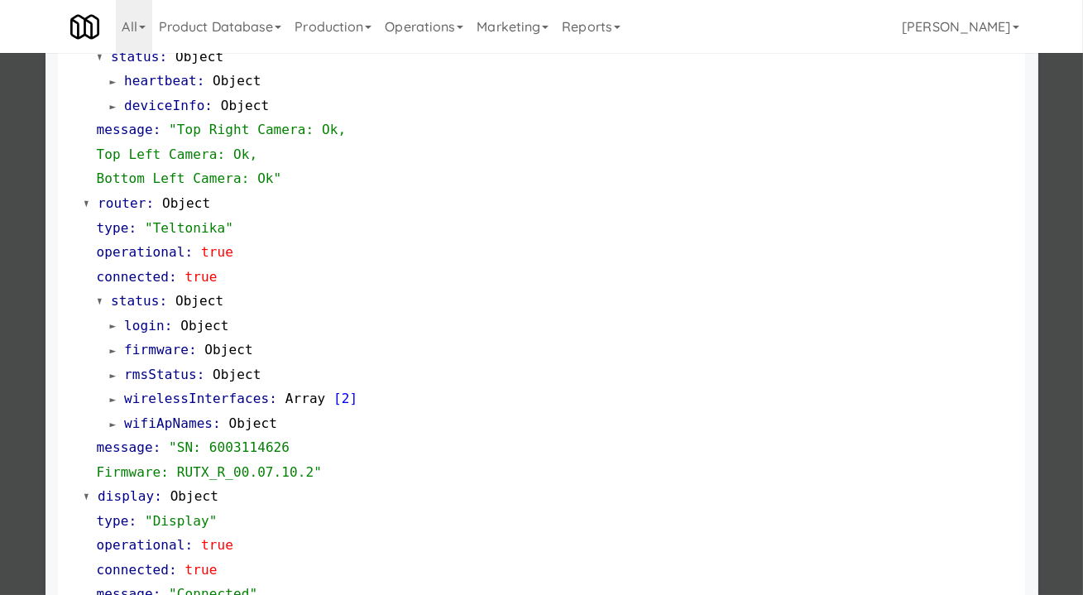
click at [1049, 221] on div at bounding box center [541, 297] width 1083 height 595
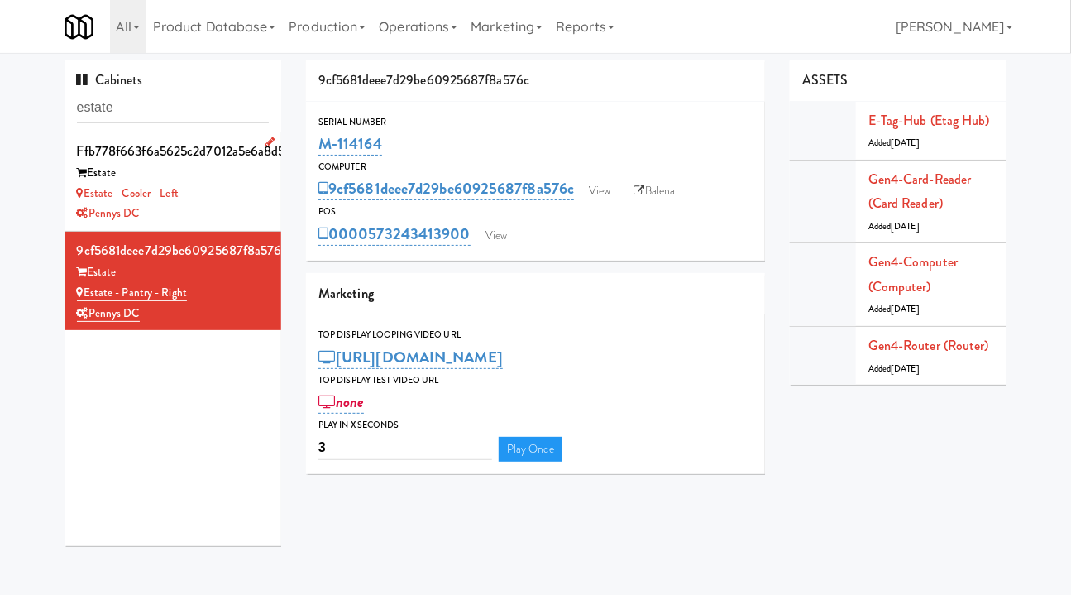
click at [250, 191] on div "Estate - Cooler - Left" at bounding box center [173, 194] width 193 height 21
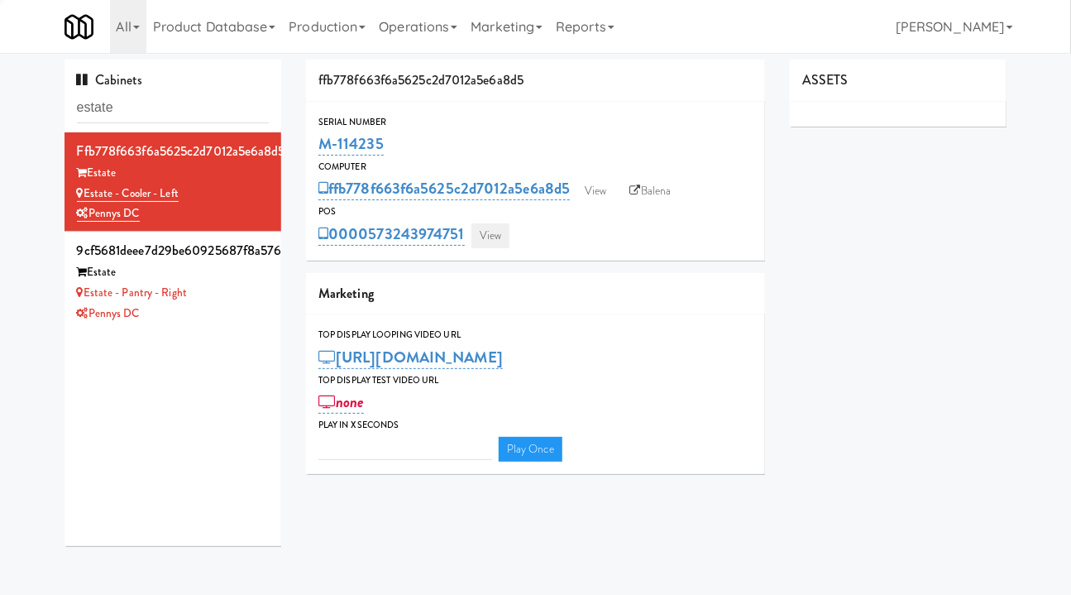
type input "3"
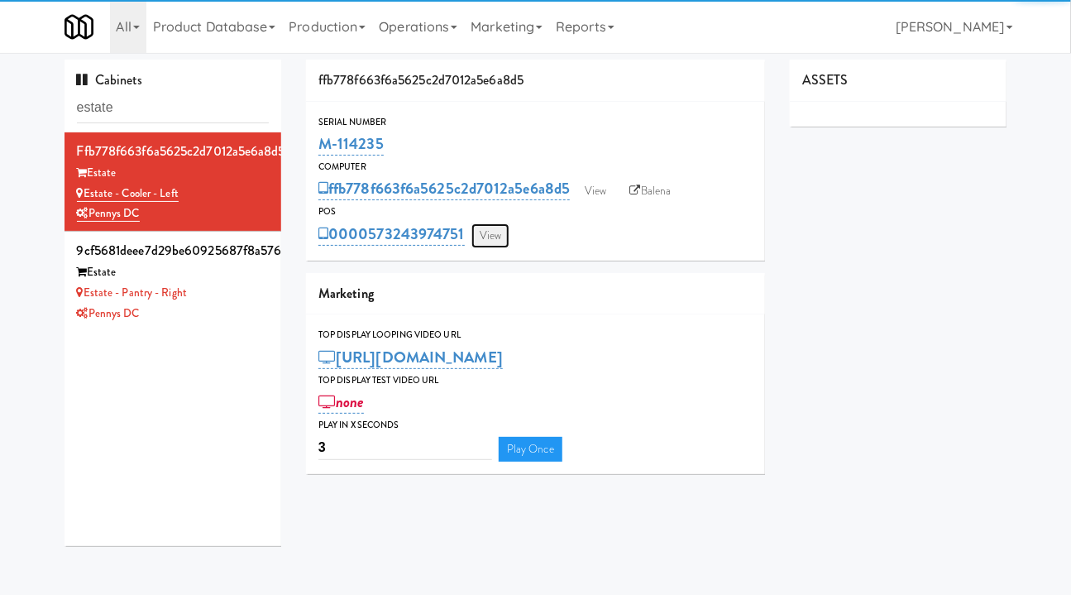
click at [493, 233] on link "View" at bounding box center [491, 235] width 38 height 25
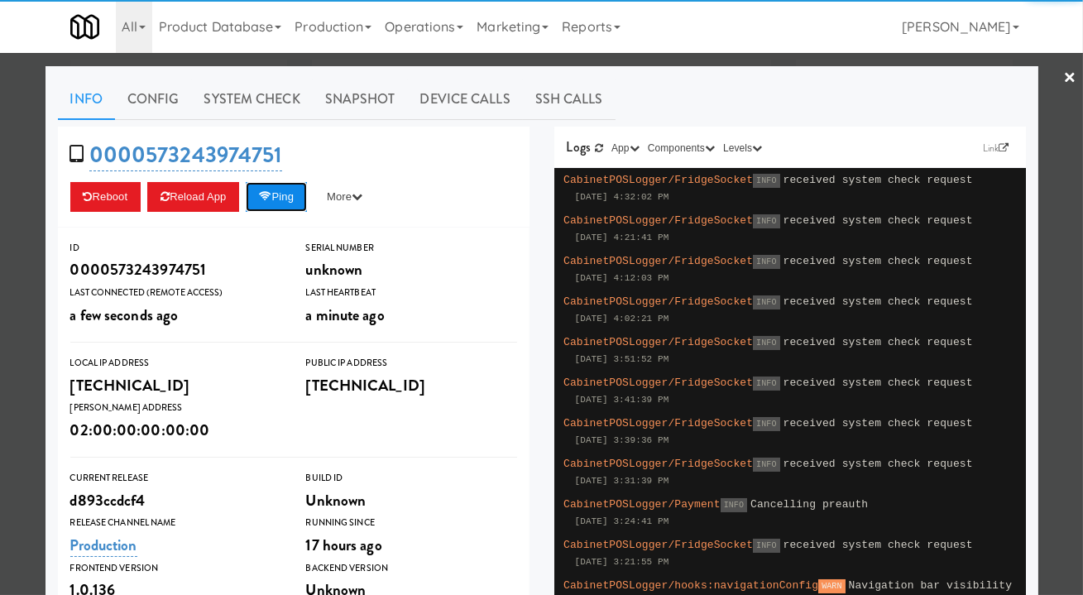
click at [290, 189] on button "Ping" at bounding box center [276, 197] width 61 height 30
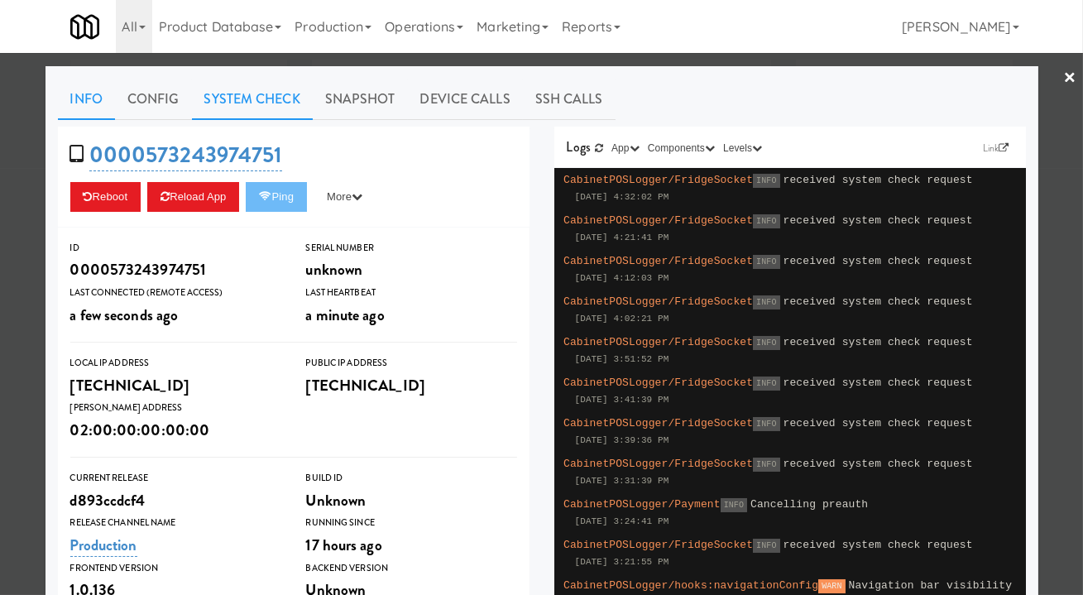
click at [271, 112] on link "System Check" at bounding box center [252, 99] width 121 height 41
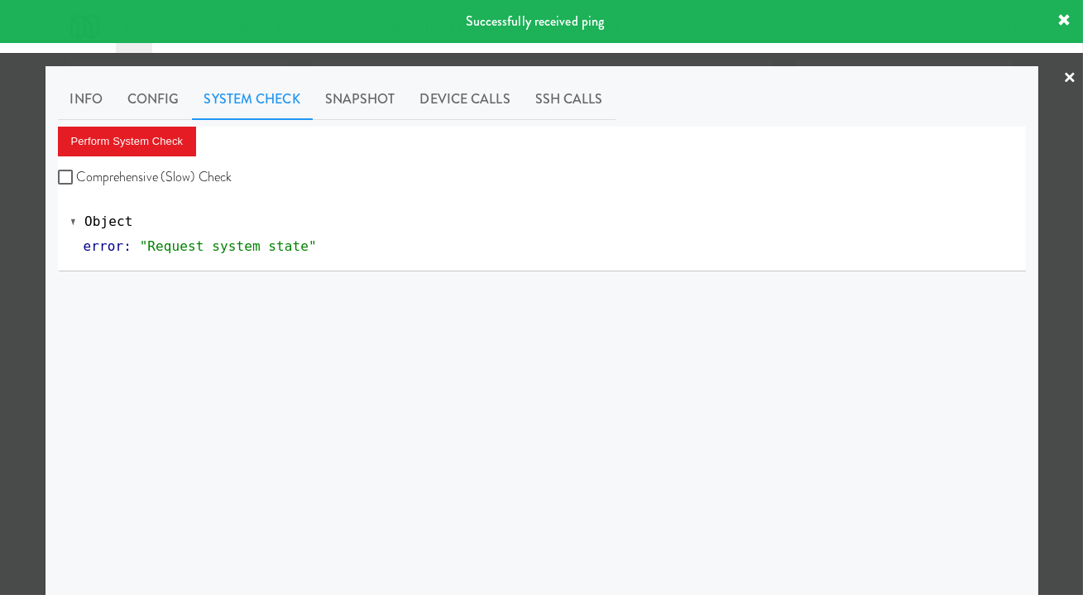
click at [170, 171] on label "Comprehensive (Slow) Check" at bounding box center [145, 177] width 175 height 25
click at [77, 171] on input "Comprehensive (Slow) Check" at bounding box center [67, 177] width 19 height 13
checkbox input "true"
click at [135, 136] on button "Perform System Check" at bounding box center [127, 142] width 139 height 30
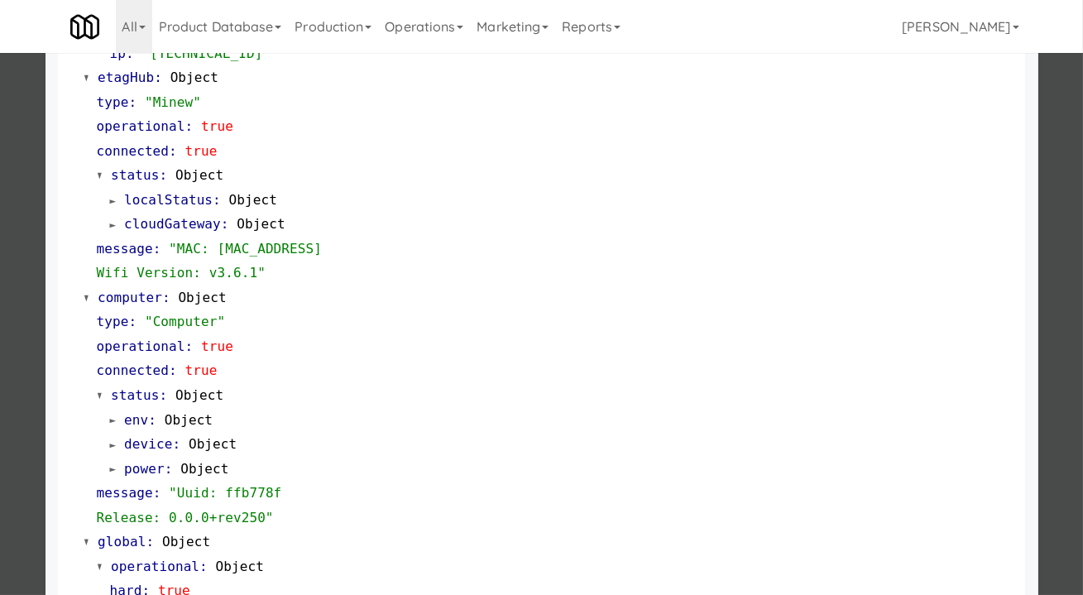
scroll to position [1447, 0]
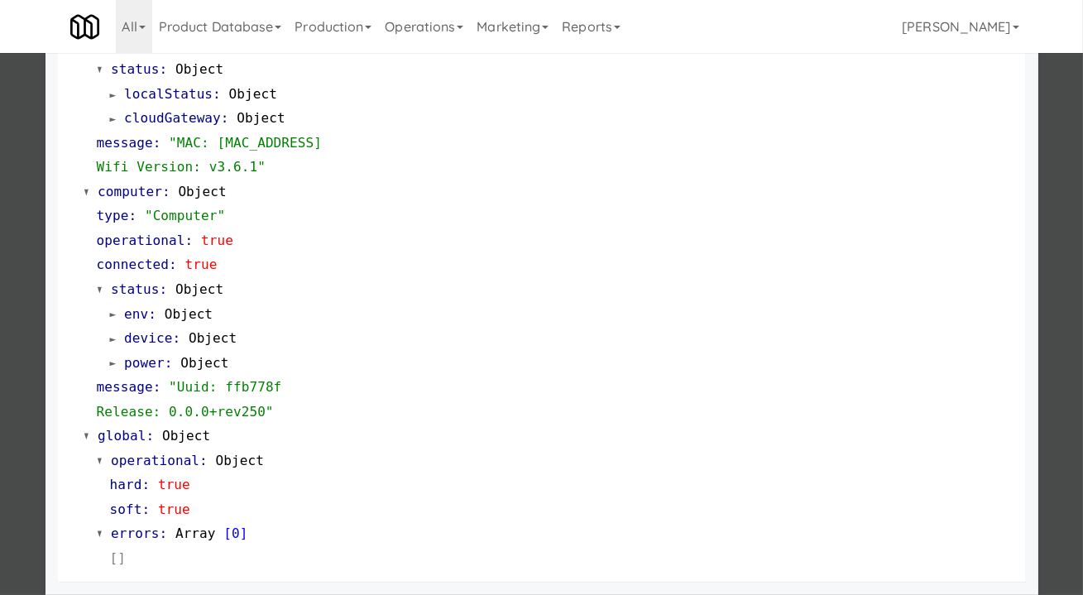
click at [1064, 270] on div at bounding box center [541, 297] width 1083 height 595
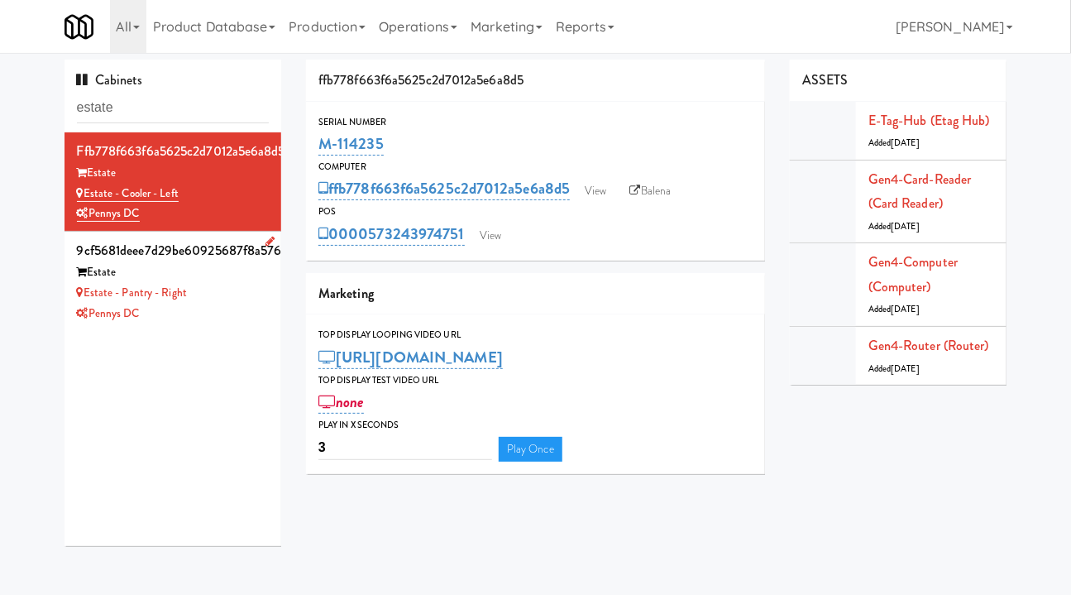
click at [229, 305] on div "Pennys DC" at bounding box center [173, 314] width 193 height 21
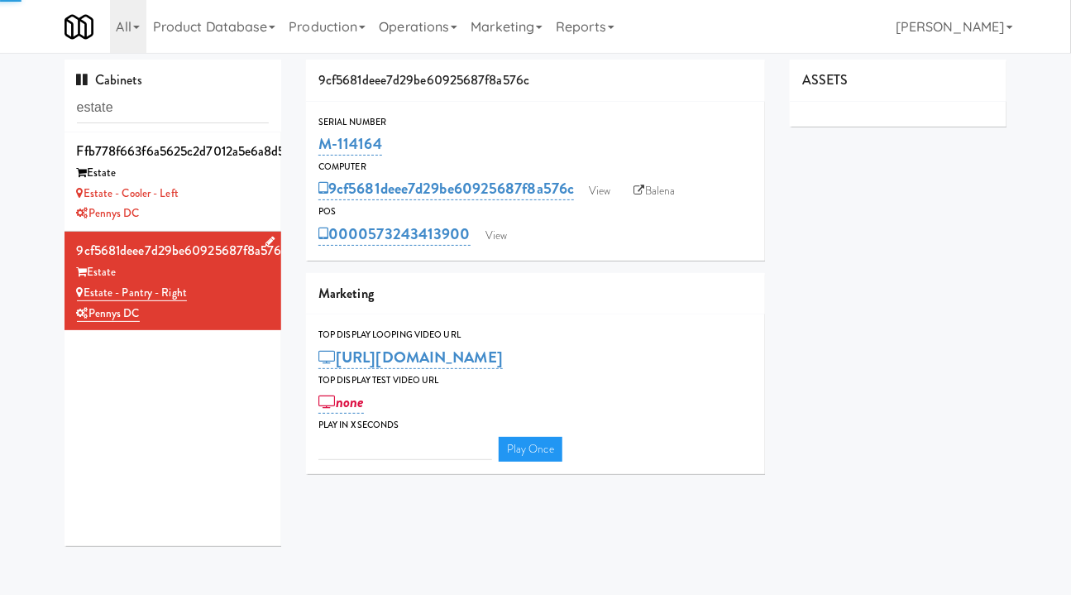
type input "3"
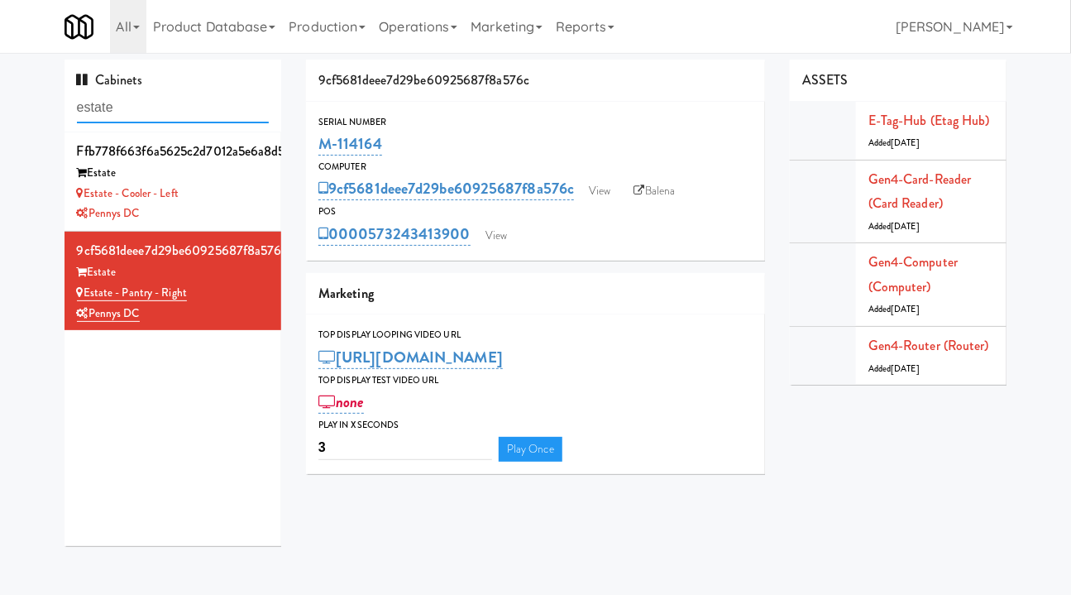
click at [188, 106] on input "estate" at bounding box center [173, 108] width 193 height 31
click at [187, 106] on input "estate" at bounding box center [173, 108] width 193 height 31
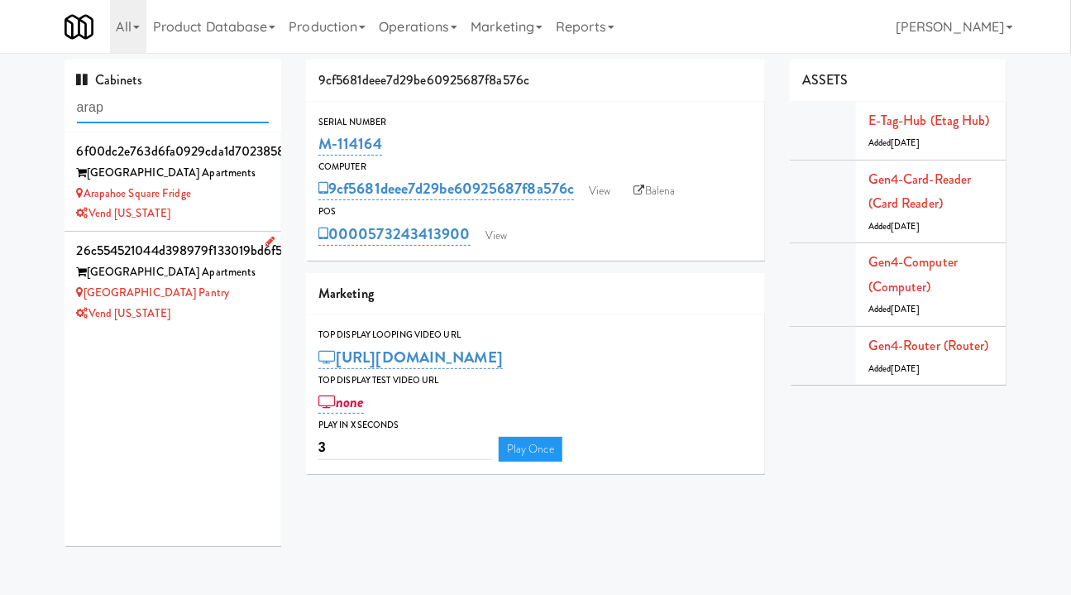
type input "arap"
click at [243, 294] on div "[GEOGRAPHIC_DATA] Pantry" at bounding box center [173, 293] width 193 height 21
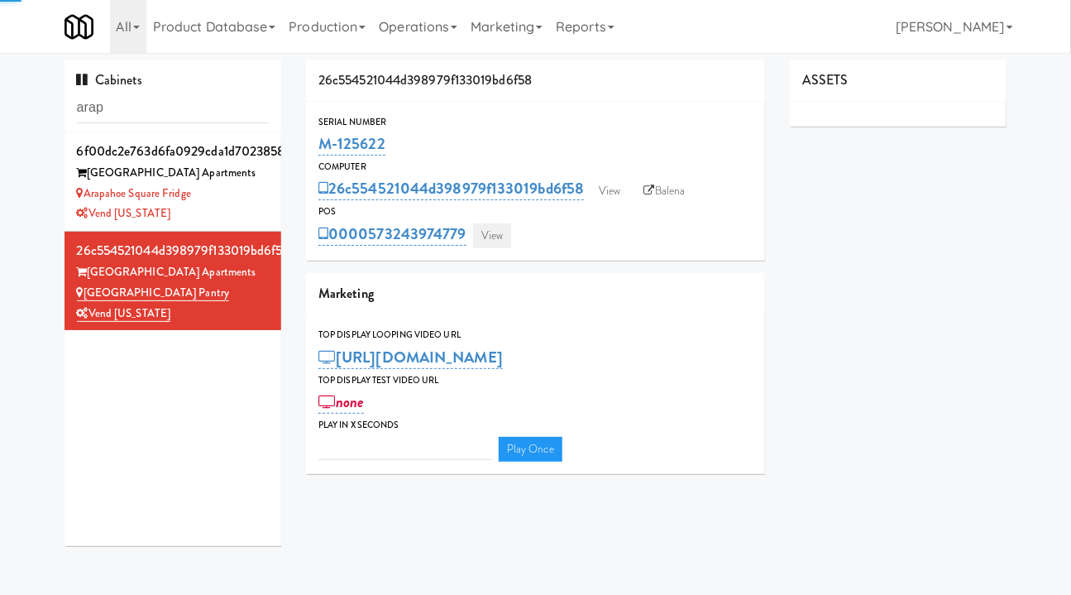
type input "3"
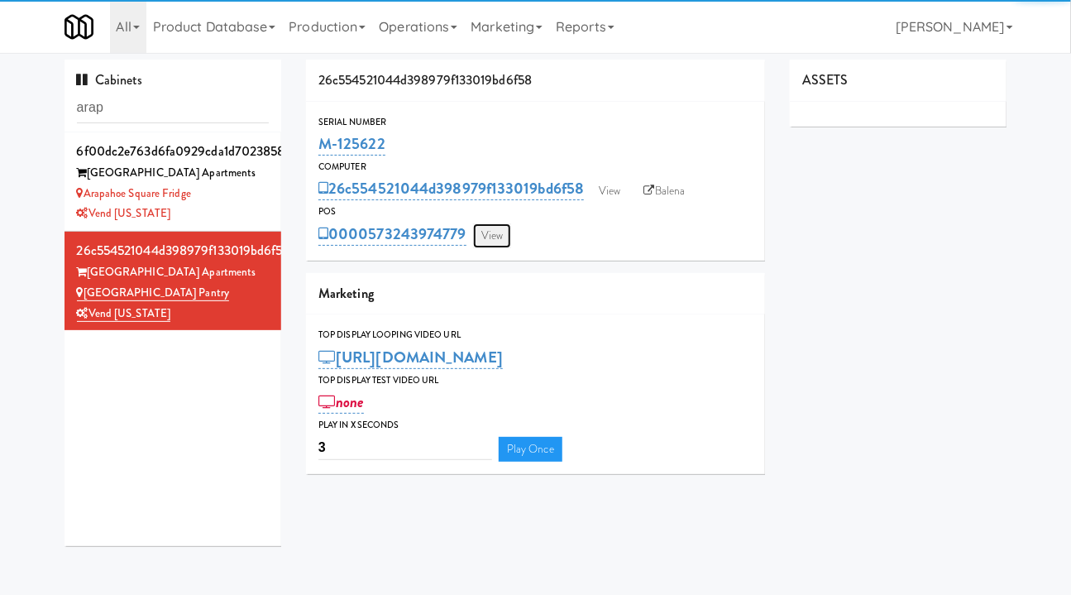
click at [488, 238] on link "View" at bounding box center [492, 235] width 38 height 25
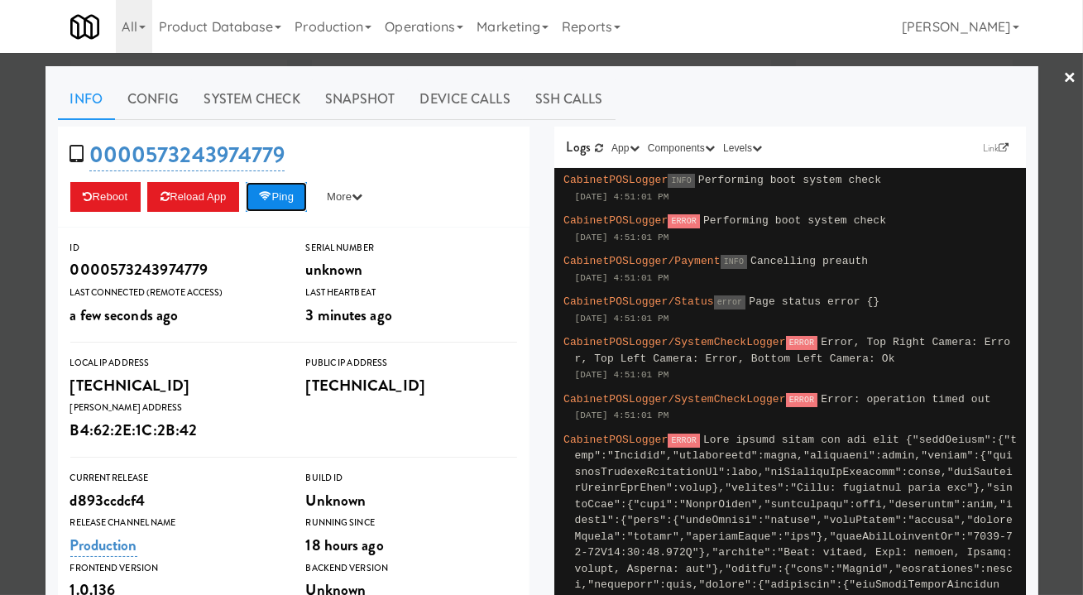
click at [285, 203] on button "Ping" at bounding box center [276, 197] width 61 height 30
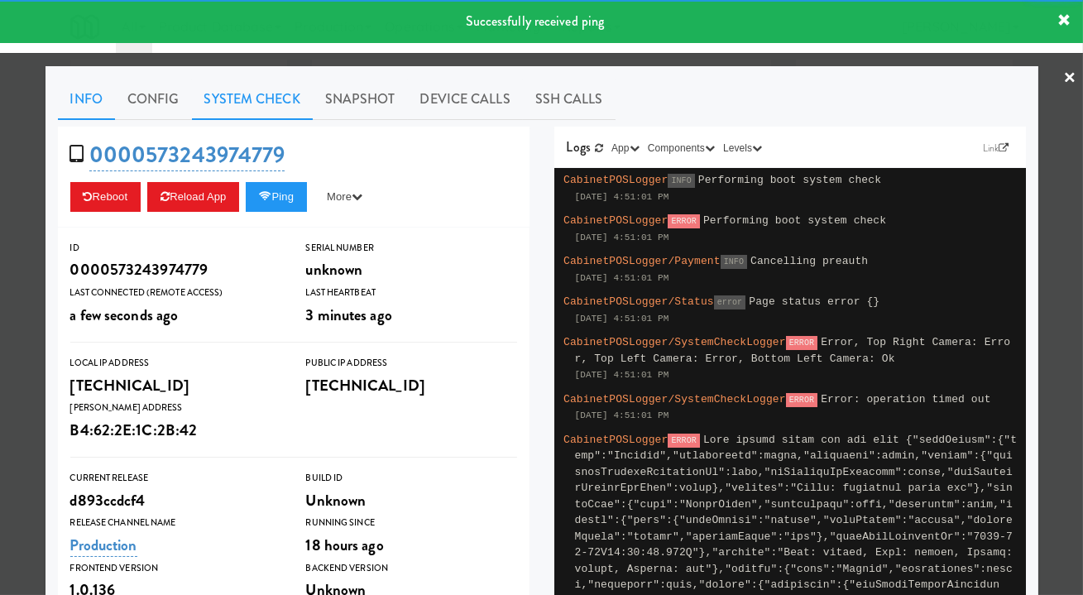
click at [258, 93] on link "System Check" at bounding box center [252, 99] width 121 height 41
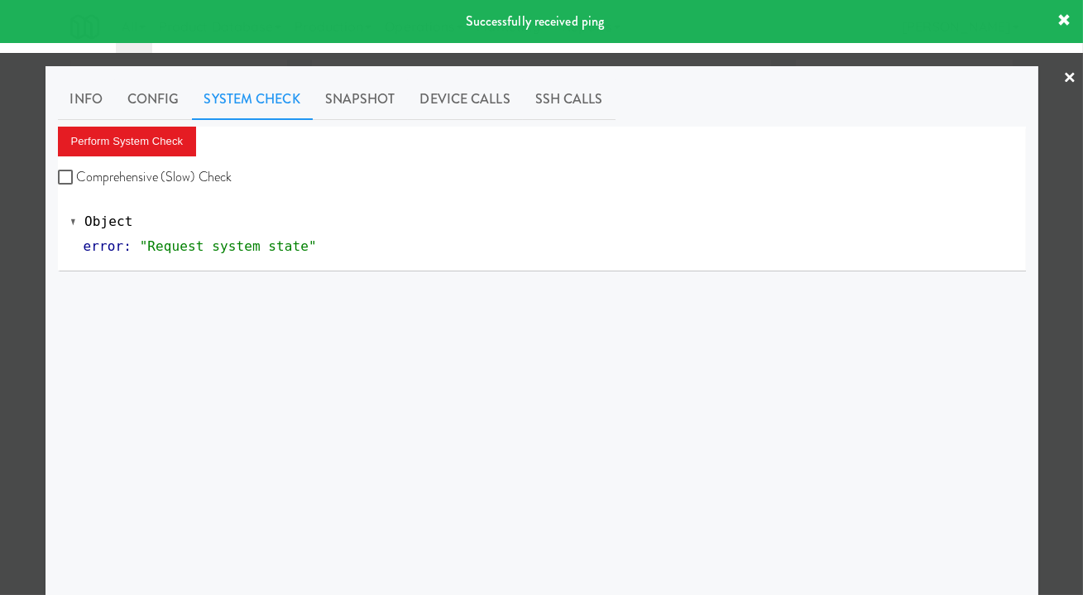
click at [176, 170] on label "Comprehensive (Slow) Check" at bounding box center [145, 177] width 175 height 25
click at [77, 171] on input "Comprehensive (Slow) Check" at bounding box center [67, 177] width 19 height 13
checkbox input "true"
click at [151, 136] on button "Perform System Check" at bounding box center [127, 142] width 139 height 30
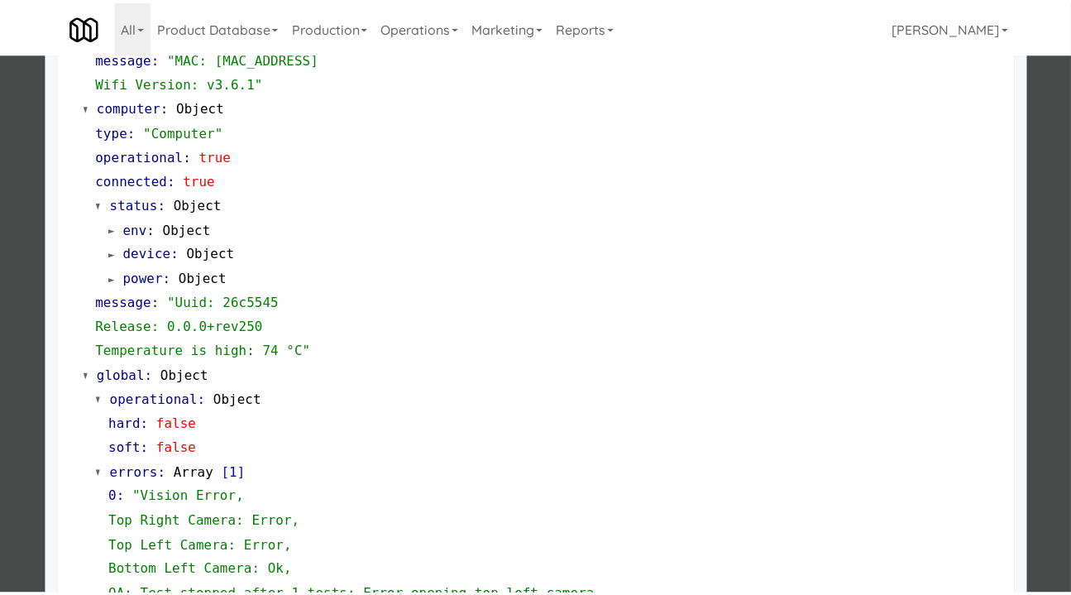
scroll to position [1716, 0]
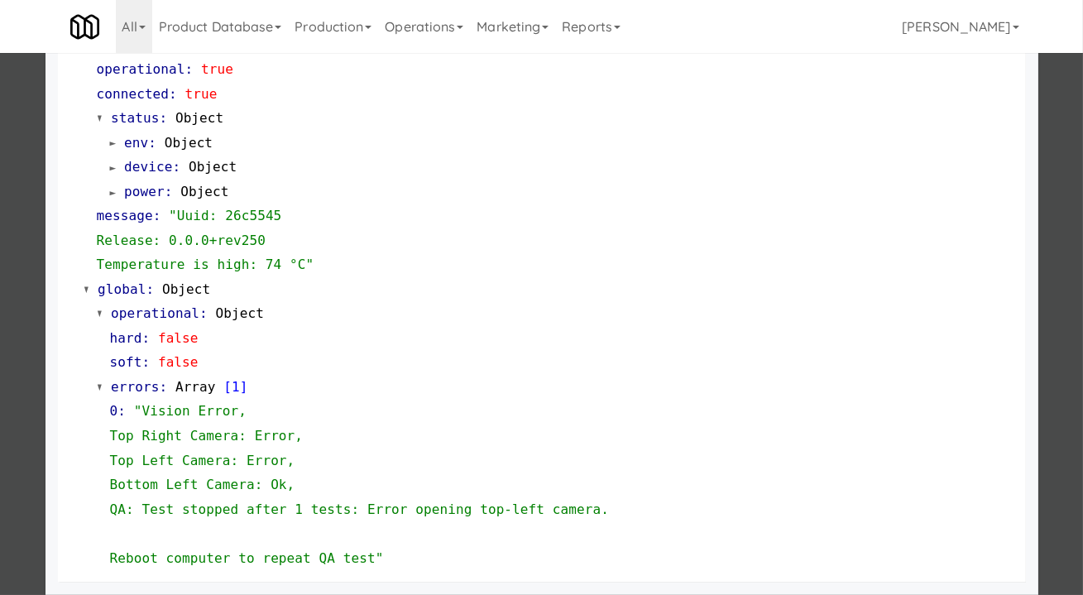
click at [1038, 234] on div at bounding box center [541, 297] width 1083 height 595
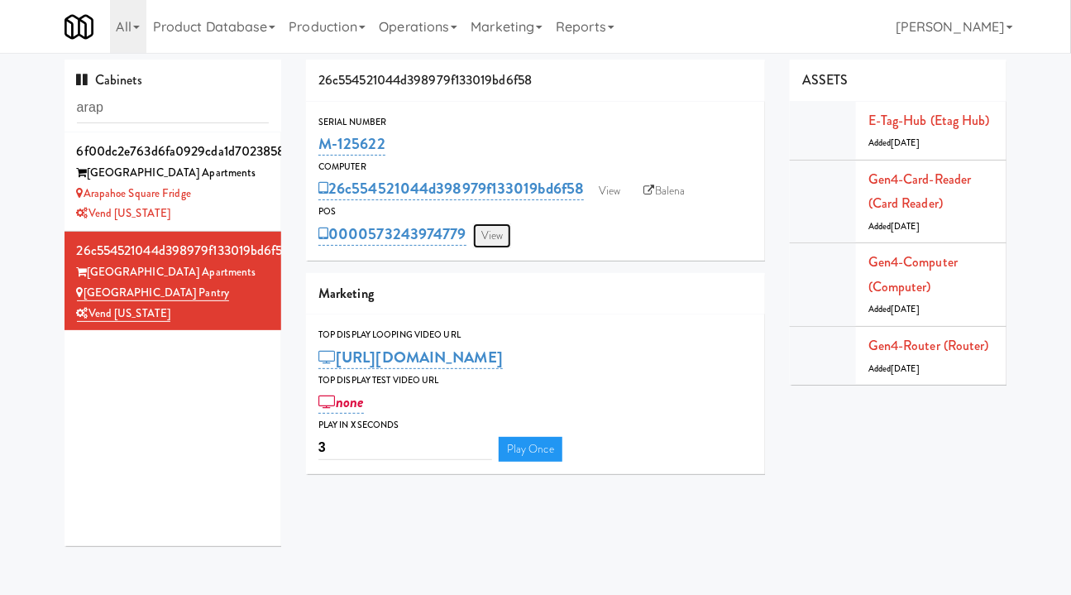
click at [504, 232] on link "View" at bounding box center [492, 235] width 38 height 25
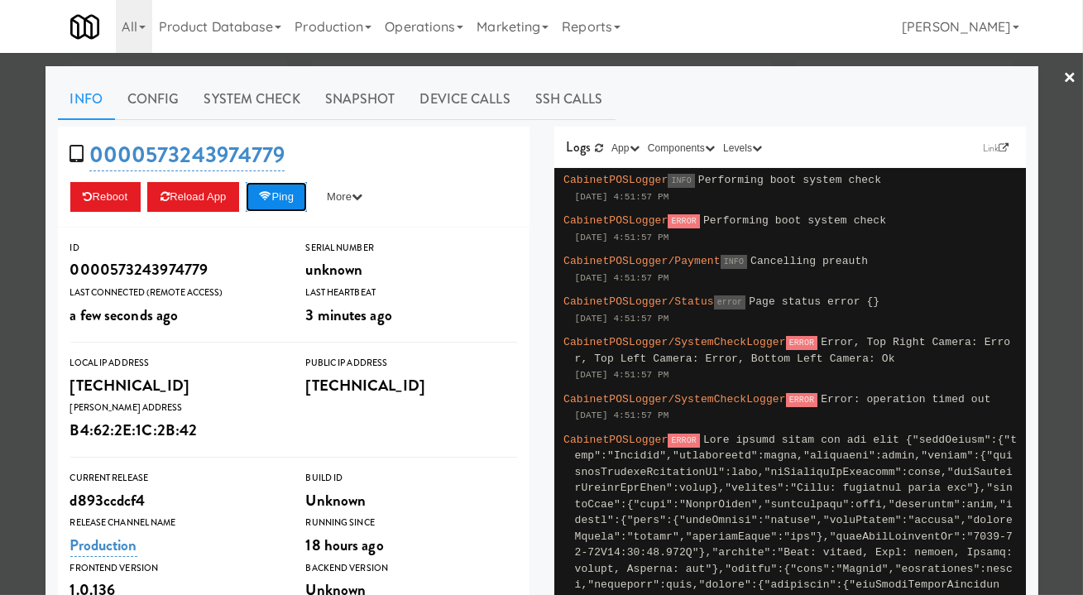
click at [287, 207] on button "Ping" at bounding box center [276, 197] width 61 height 30
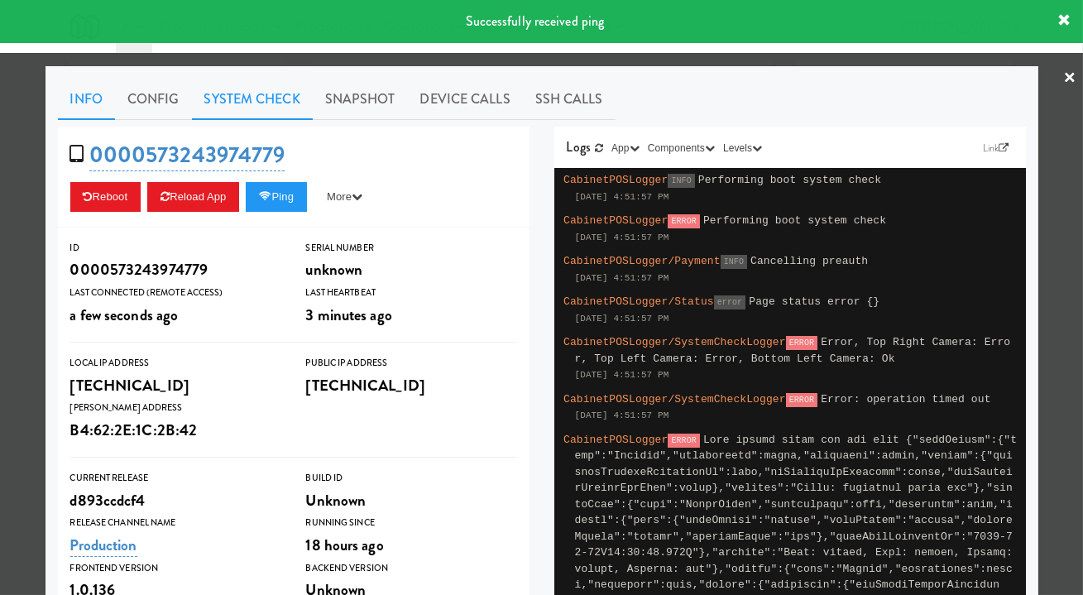
click at [256, 108] on link "System Check" at bounding box center [252, 99] width 121 height 41
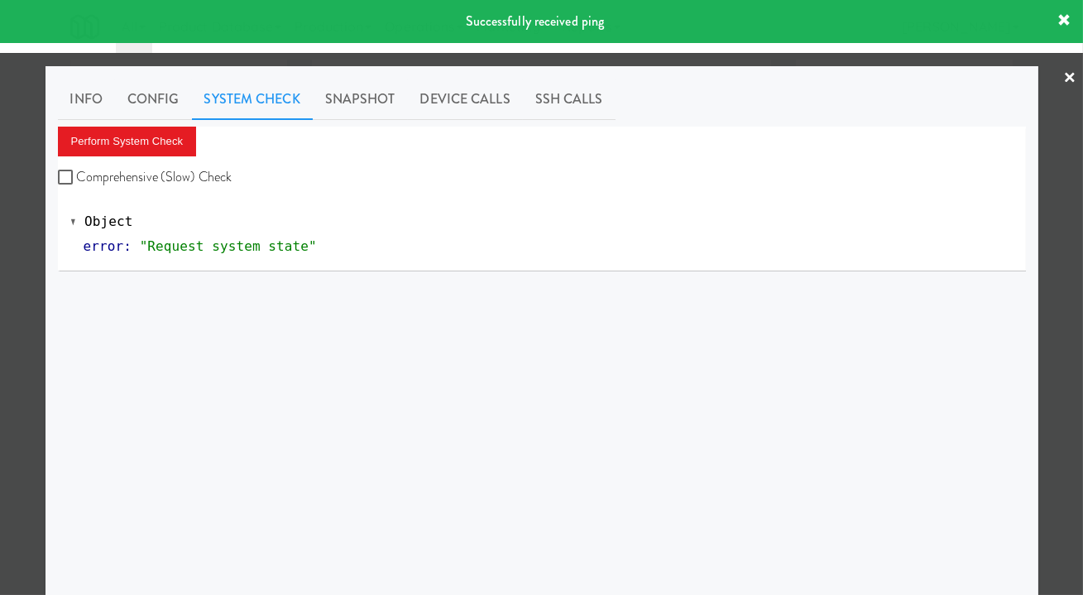
drag, startPoint x: 174, startPoint y: 179, endPoint x: 141, endPoint y: 158, distance: 39.0
click at [170, 179] on label "Comprehensive (Slow) Check" at bounding box center [145, 177] width 175 height 25
click at [128, 142] on button "Perform System Check" at bounding box center [127, 142] width 139 height 30
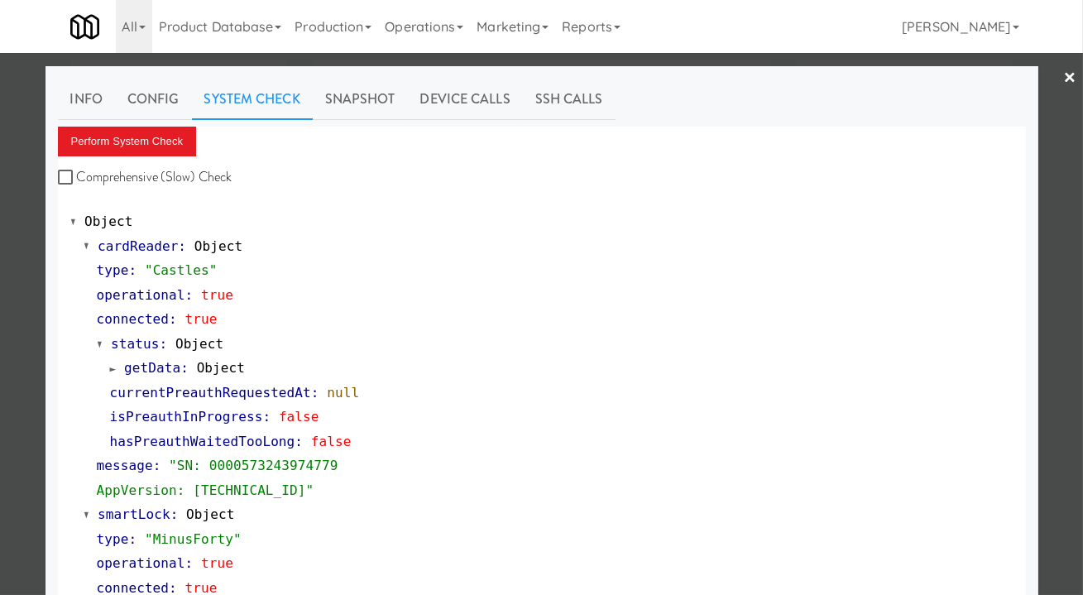
click at [742, 60] on div at bounding box center [541, 297] width 1083 height 595
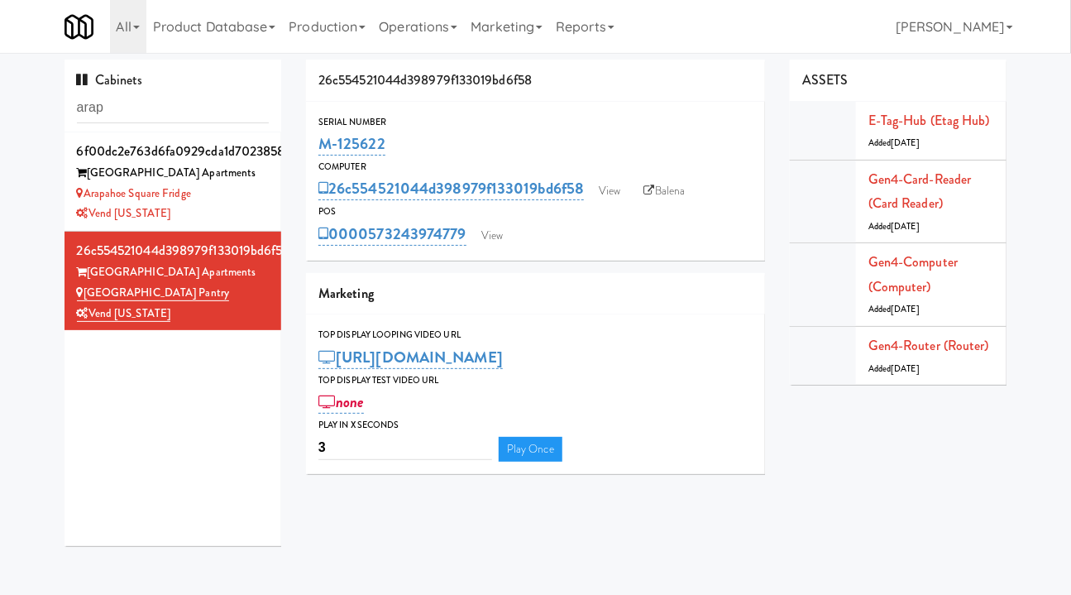
drag, startPoint x: 467, startPoint y: 252, endPoint x: 373, endPoint y: 247, distance: 94.4
click at [373, 247] on div "Serial Number M-125622 Computer 26c554521044d398979f133019bd6f58 View Balena PO…" at bounding box center [535, 181] width 459 height 159
copy link "573243974779"
click at [224, 198] on div "Arapahoe Square Fridge" at bounding box center [173, 194] width 193 height 21
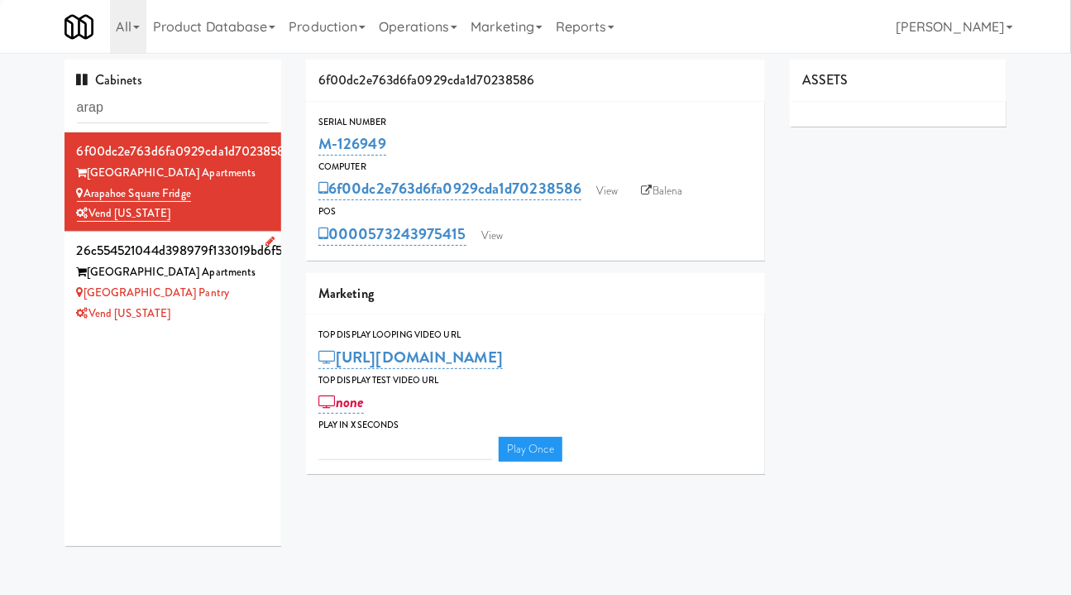
type input "3"
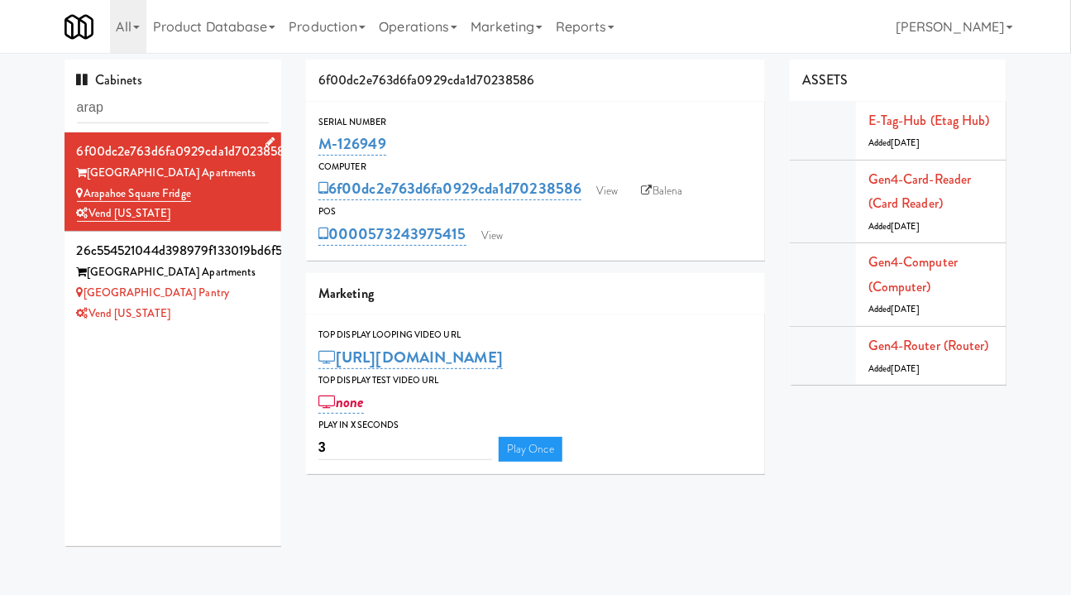
drag, startPoint x: 199, startPoint y: 195, endPoint x: 87, endPoint y: 194, distance: 112.5
click at [87, 194] on div "Arapahoe Square Fridge" at bounding box center [173, 194] width 193 height 21
click at [207, 197] on div "Arapahoe Square Fridge" at bounding box center [173, 194] width 193 height 21
